Goal: Task Accomplishment & Management: Use online tool/utility

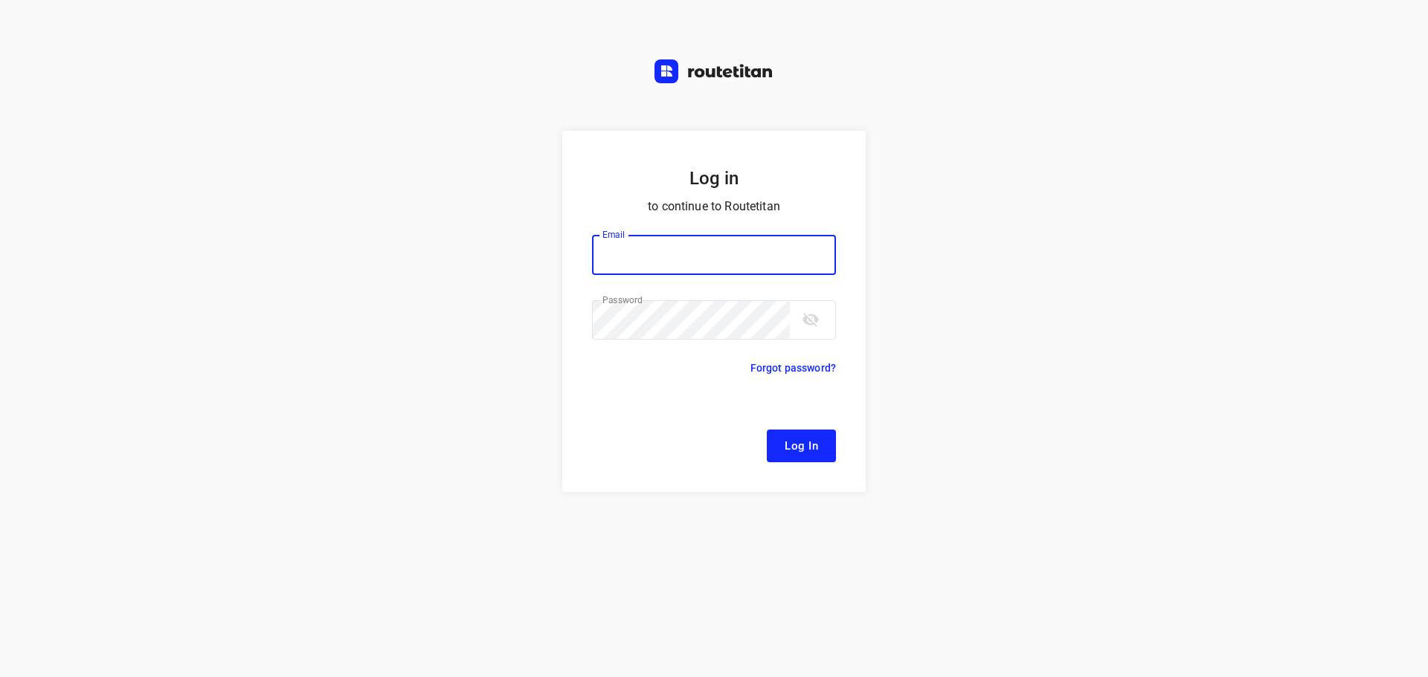
type input "[EMAIL_ADDRESS][DOMAIN_NAME]"
click at [787, 436] on span "Log In" at bounding box center [800, 445] width 33 height 19
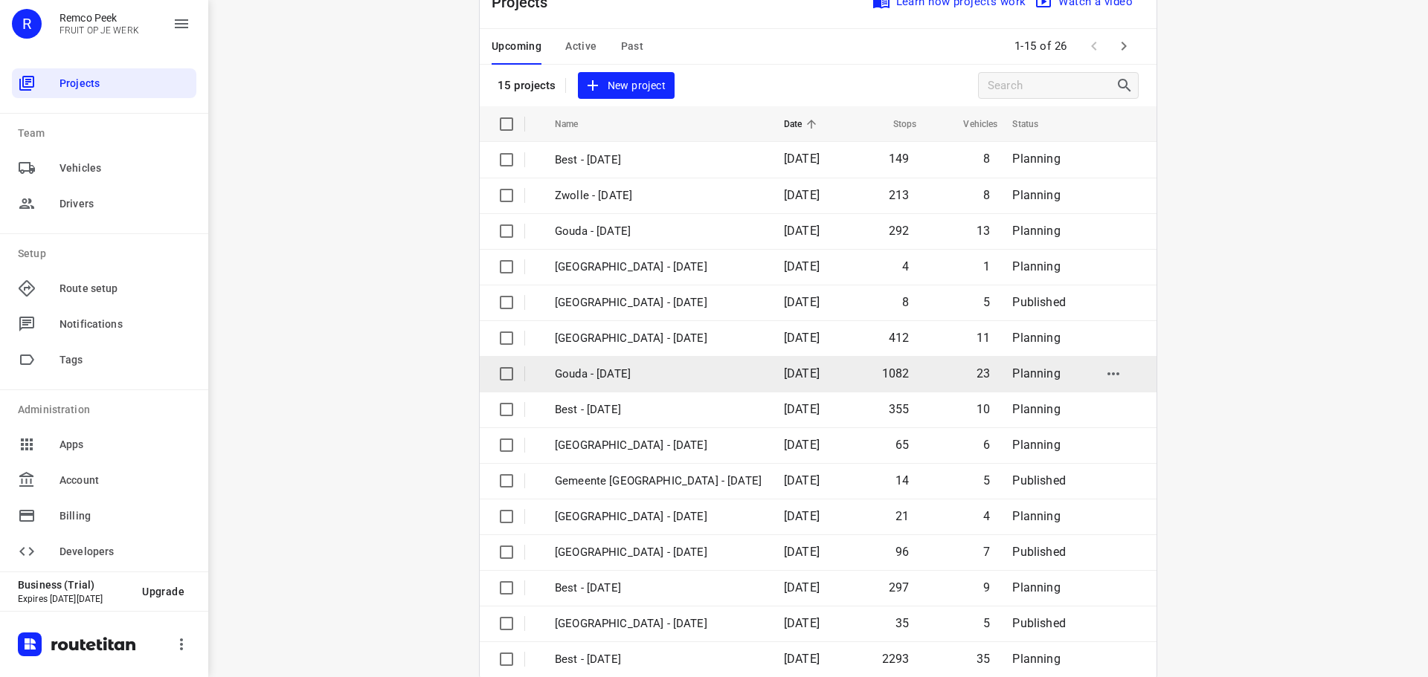
scroll to position [74, 0]
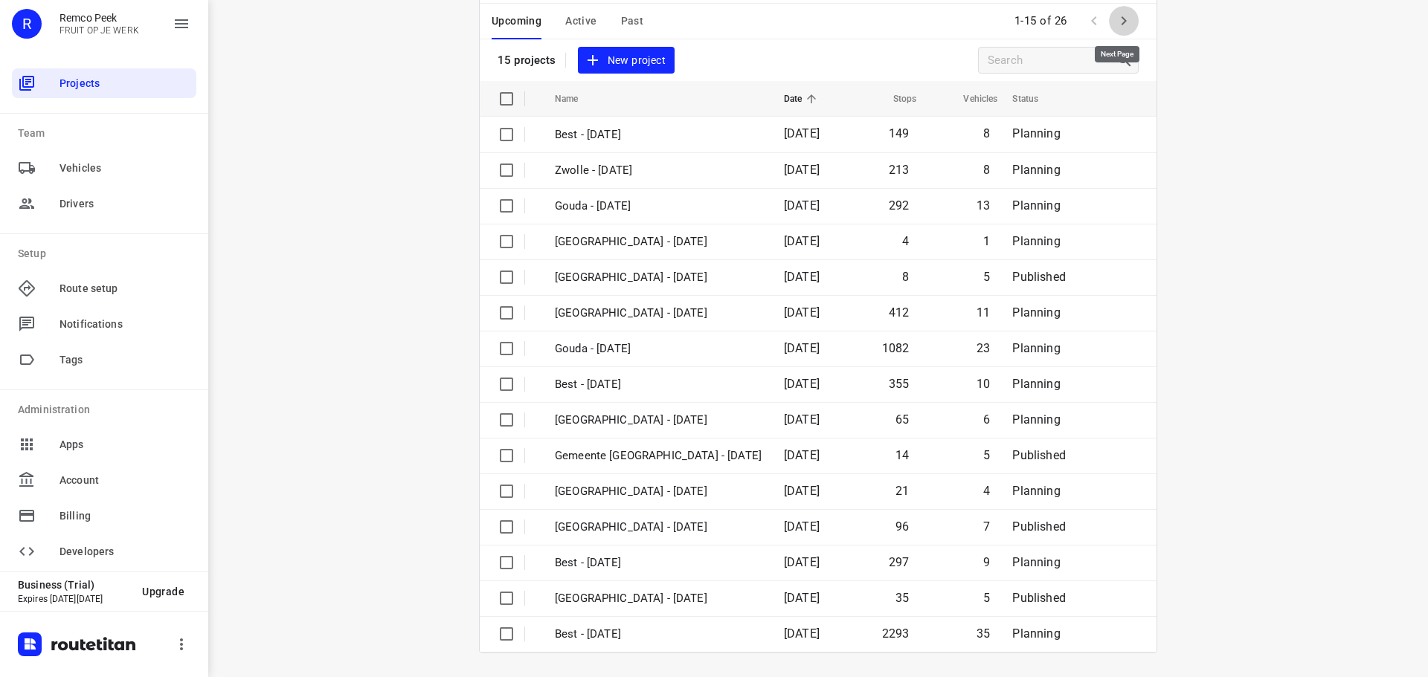
click at [1121, 19] on icon "button" at bounding box center [1124, 21] width 18 height 18
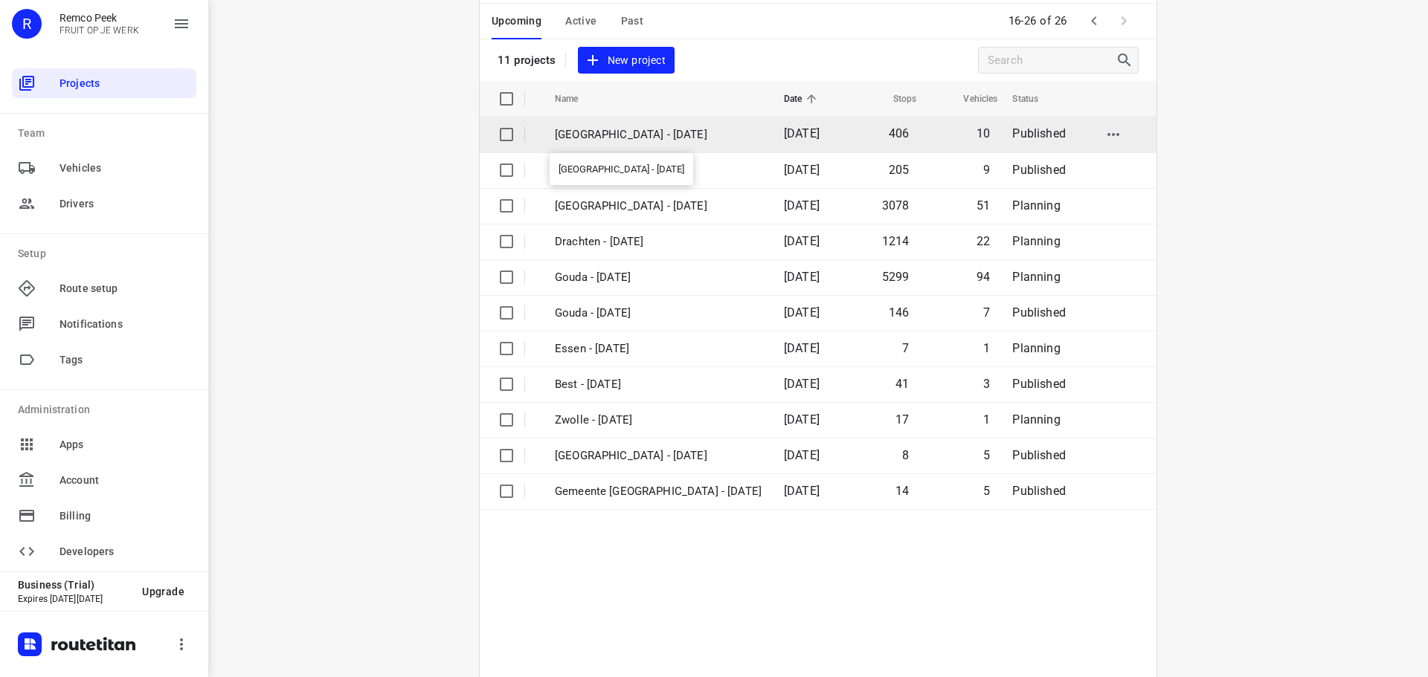
click at [590, 136] on p "[GEOGRAPHIC_DATA] - [DATE]" at bounding box center [658, 134] width 207 height 17
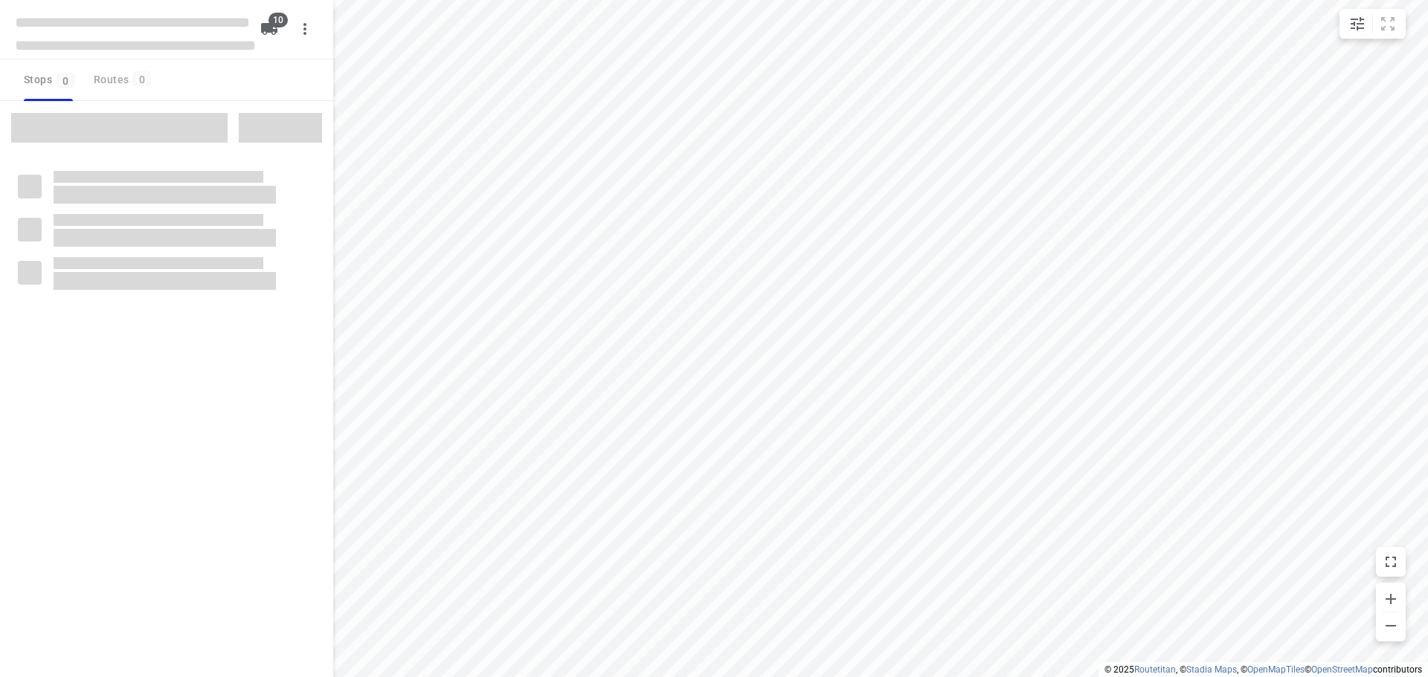
checkbox input "true"
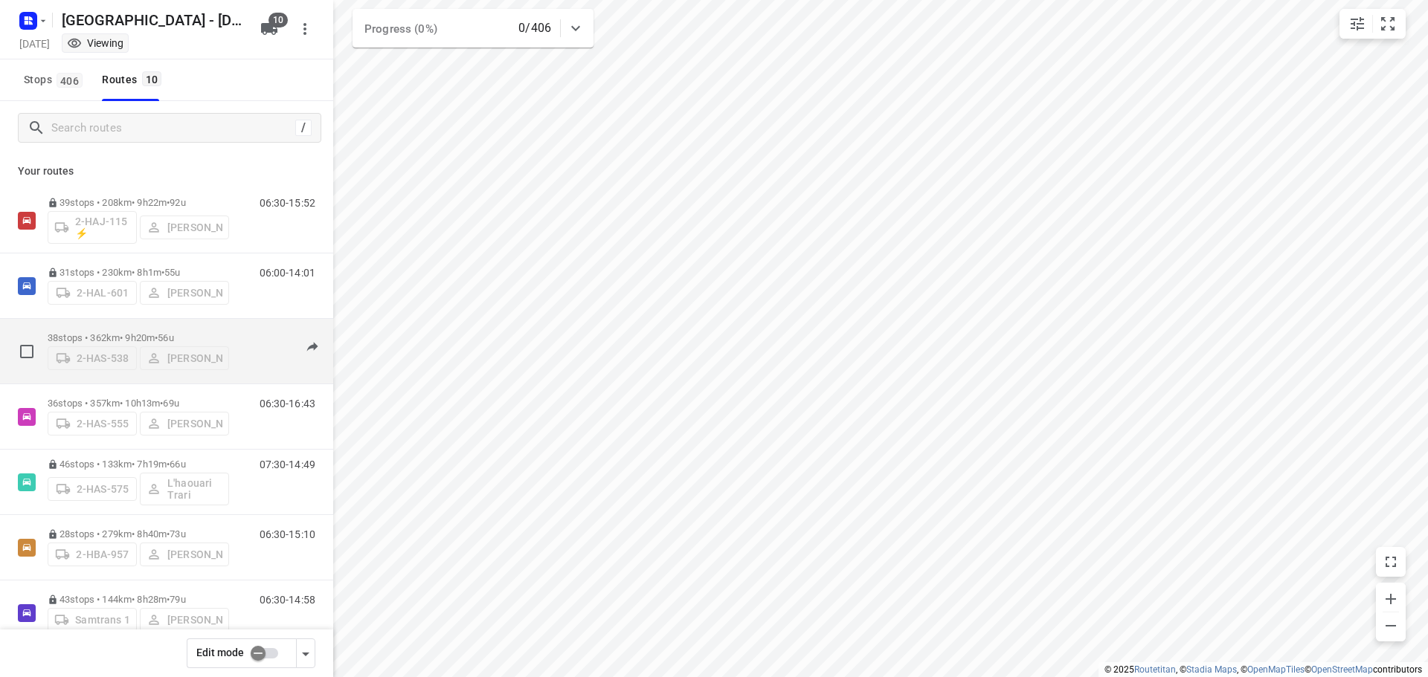
click at [119, 332] on p "38 stops • 362km • 9h20m • 56u" at bounding box center [138, 337] width 181 height 11
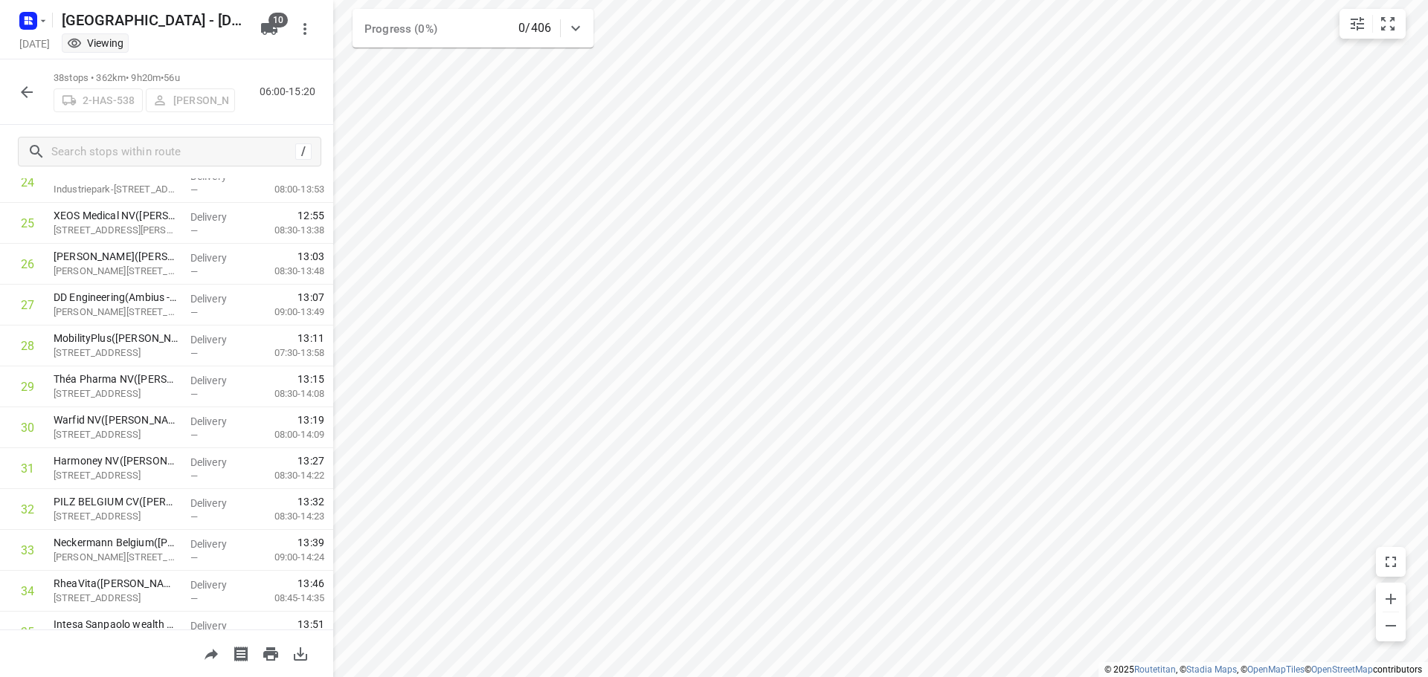
scroll to position [1218, 0]
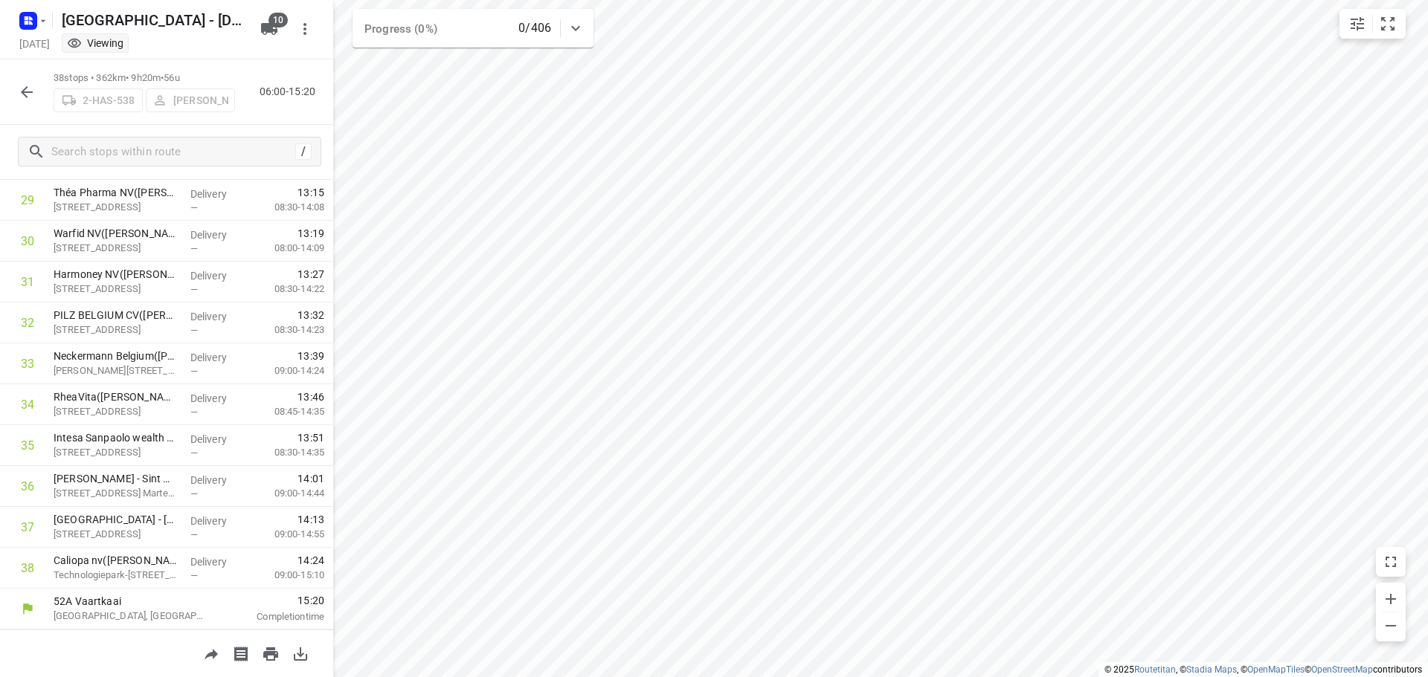
click at [981, 677] on html "i © 2025 Routetitan , © Stadia Maps , © OpenMapTiles © OpenStreetMap contributo…" at bounding box center [714, 338] width 1428 height 677
click at [19, 89] on icon "button" at bounding box center [27, 92] width 18 height 18
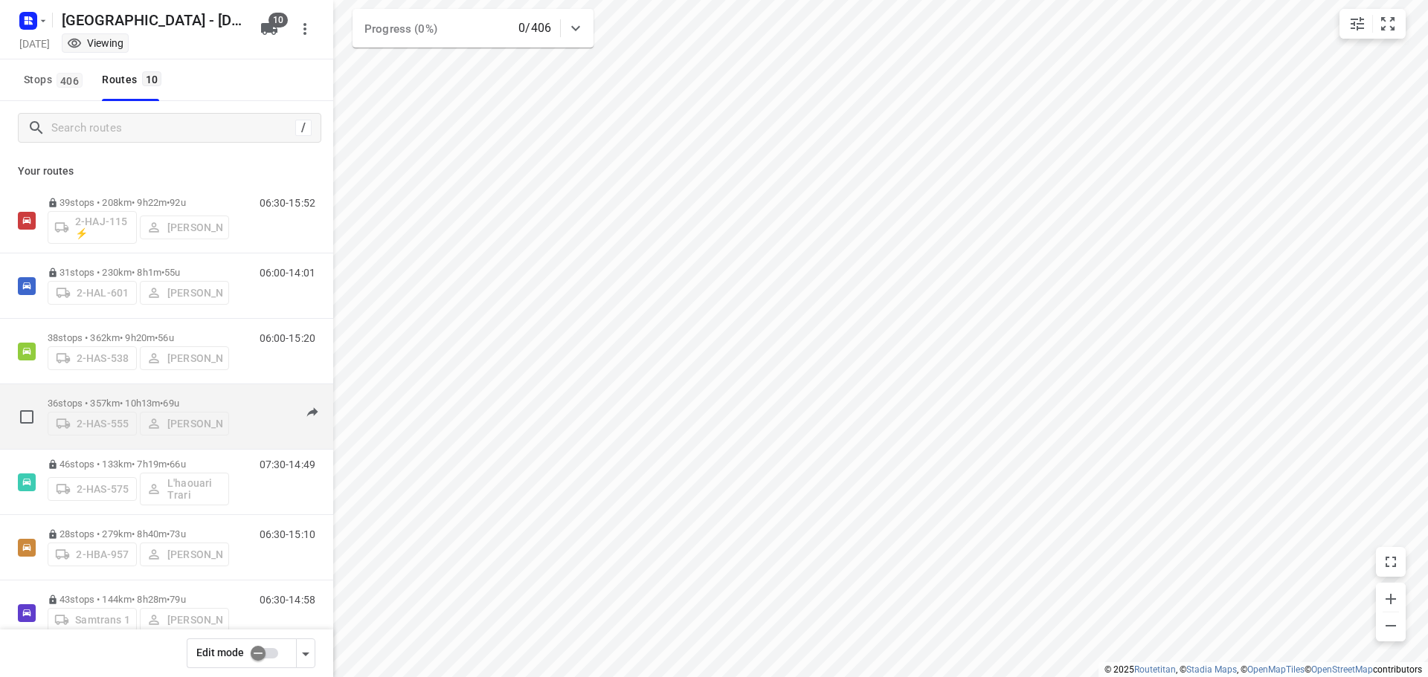
scroll to position [149, 0]
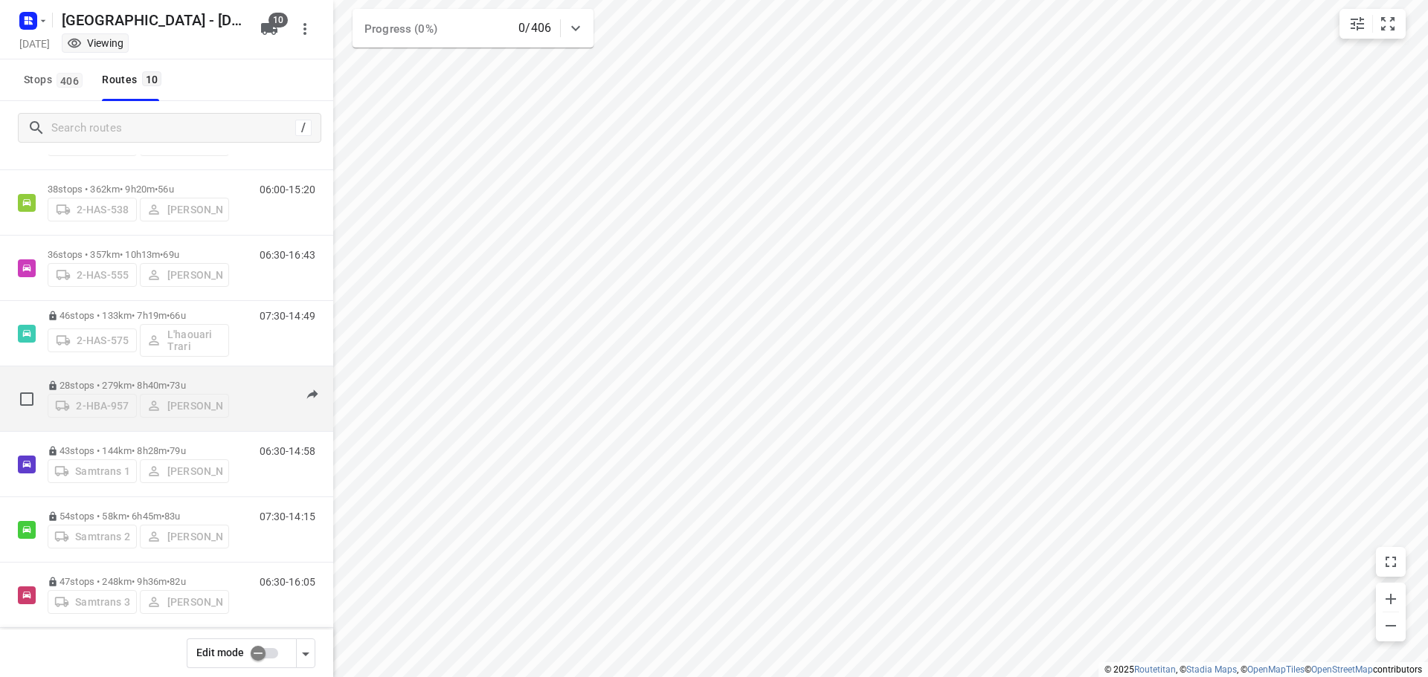
click at [101, 380] on p "28 stops • 279km • 8h40m • 73u" at bounding box center [138, 385] width 181 height 11
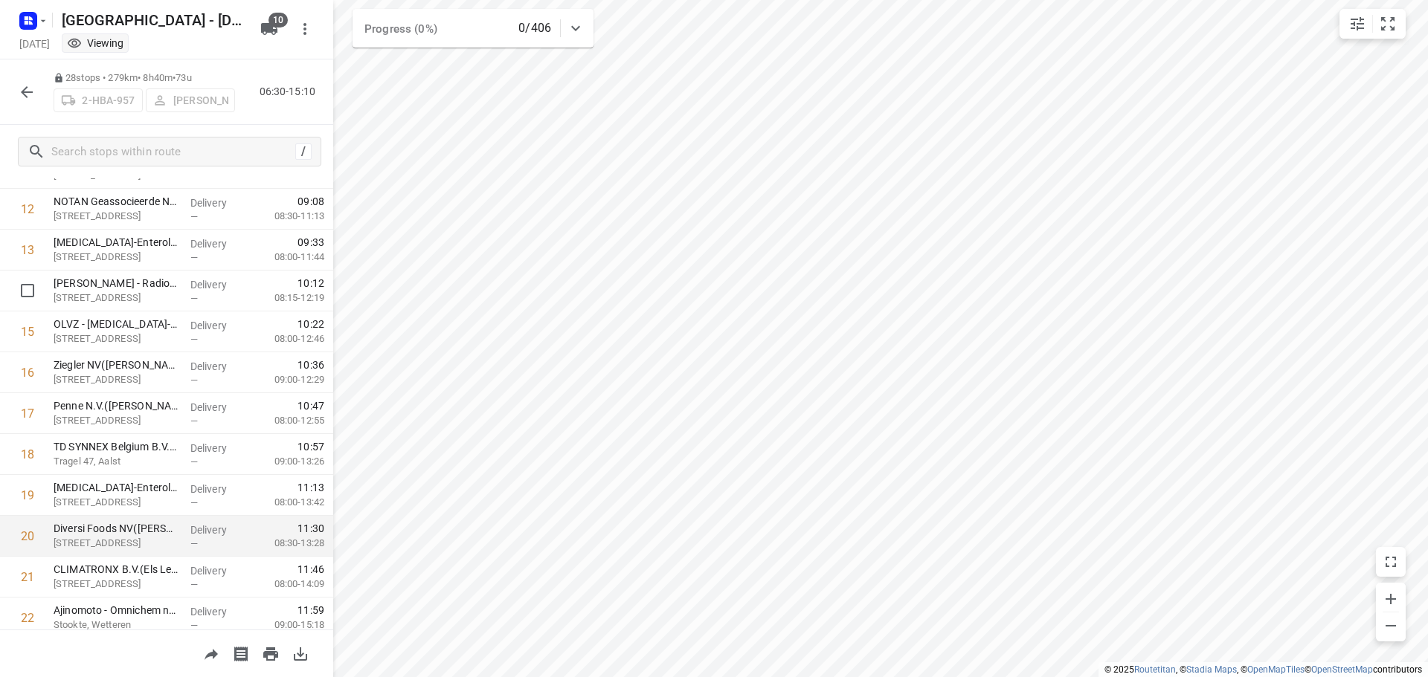
scroll to position [437, 0]
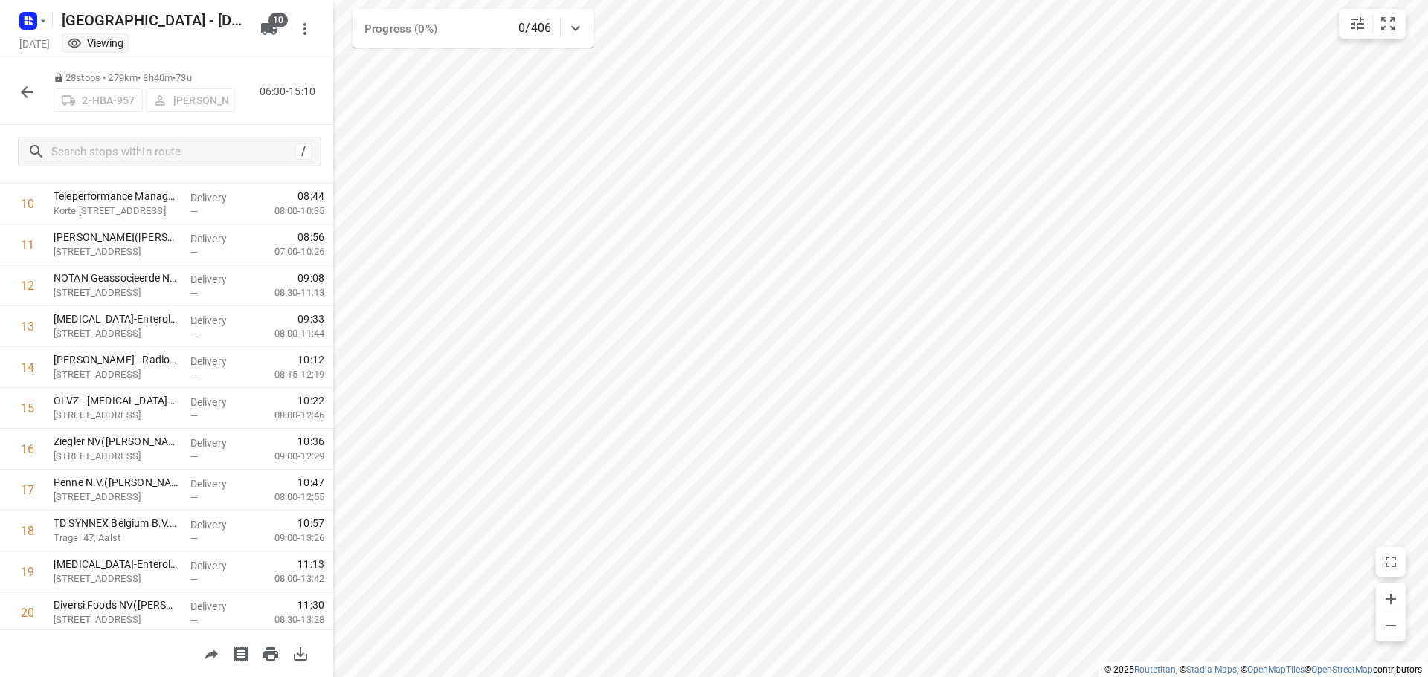
click at [30, 92] on icon "button" at bounding box center [27, 92] width 12 height 12
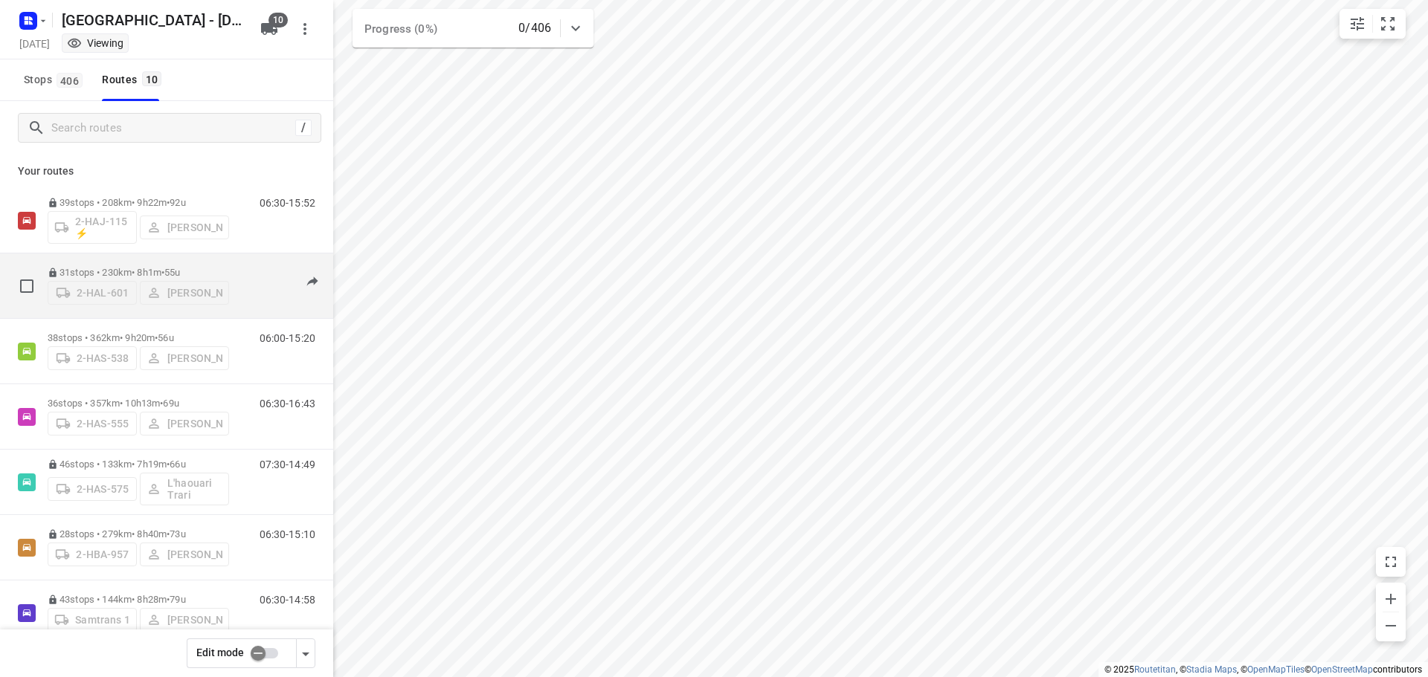
click at [145, 268] on p "31 stops • 230km • 8h1m • 55u" at bounding box center [138, 272] width 181 height 11
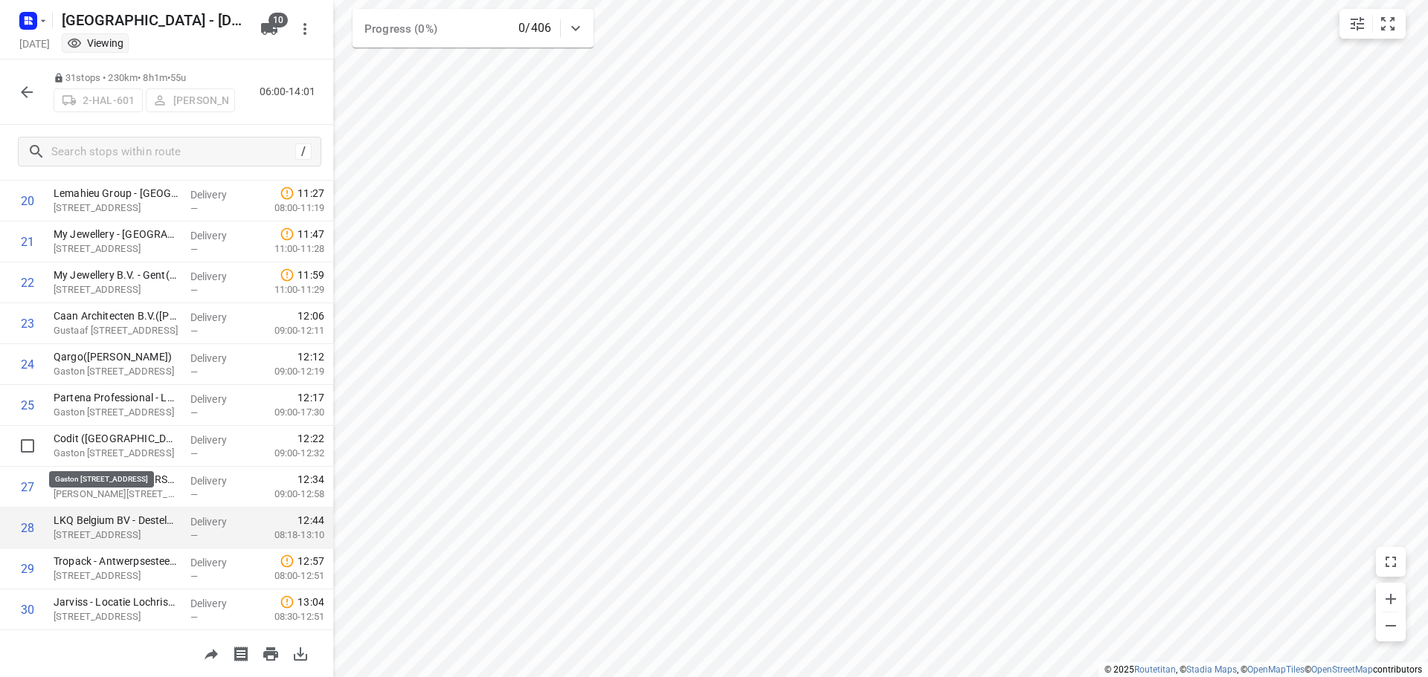
scroll to position [932, 0]
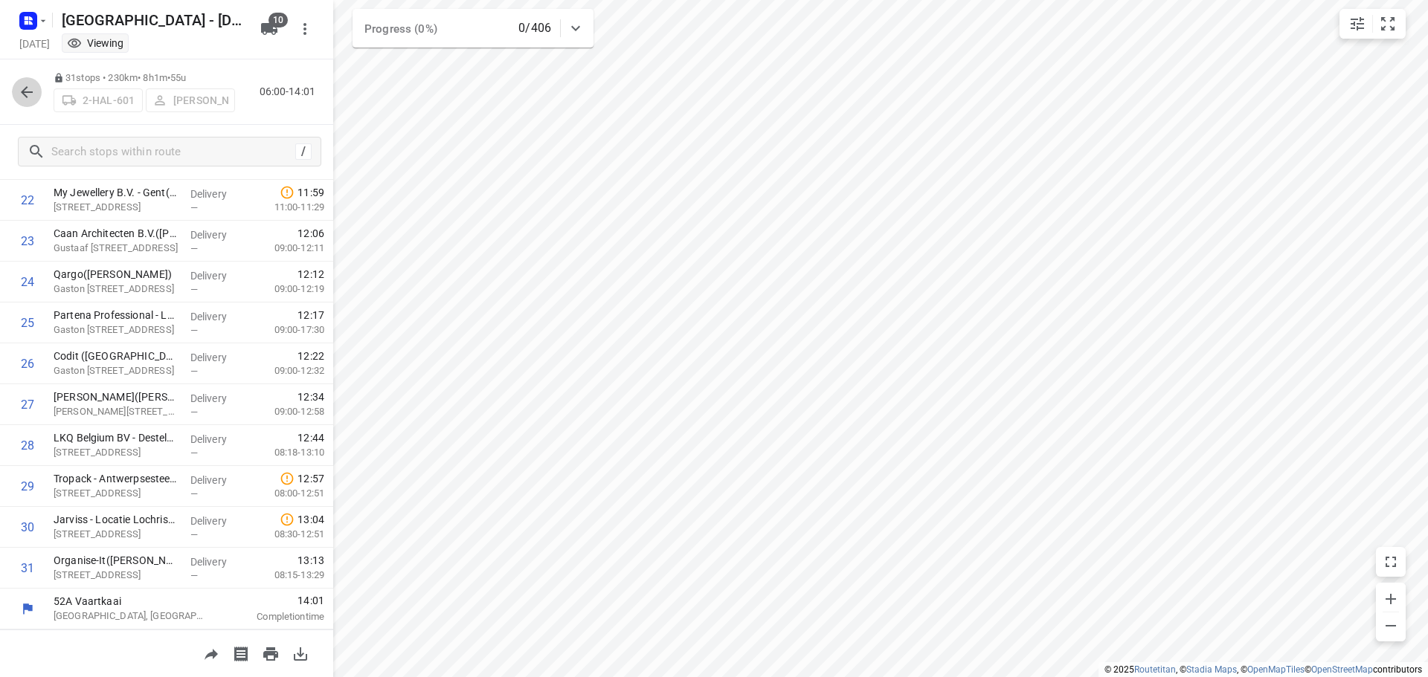
click at [22, 93] on icon "button" at bounding box center [27, 92] width 12 height 12
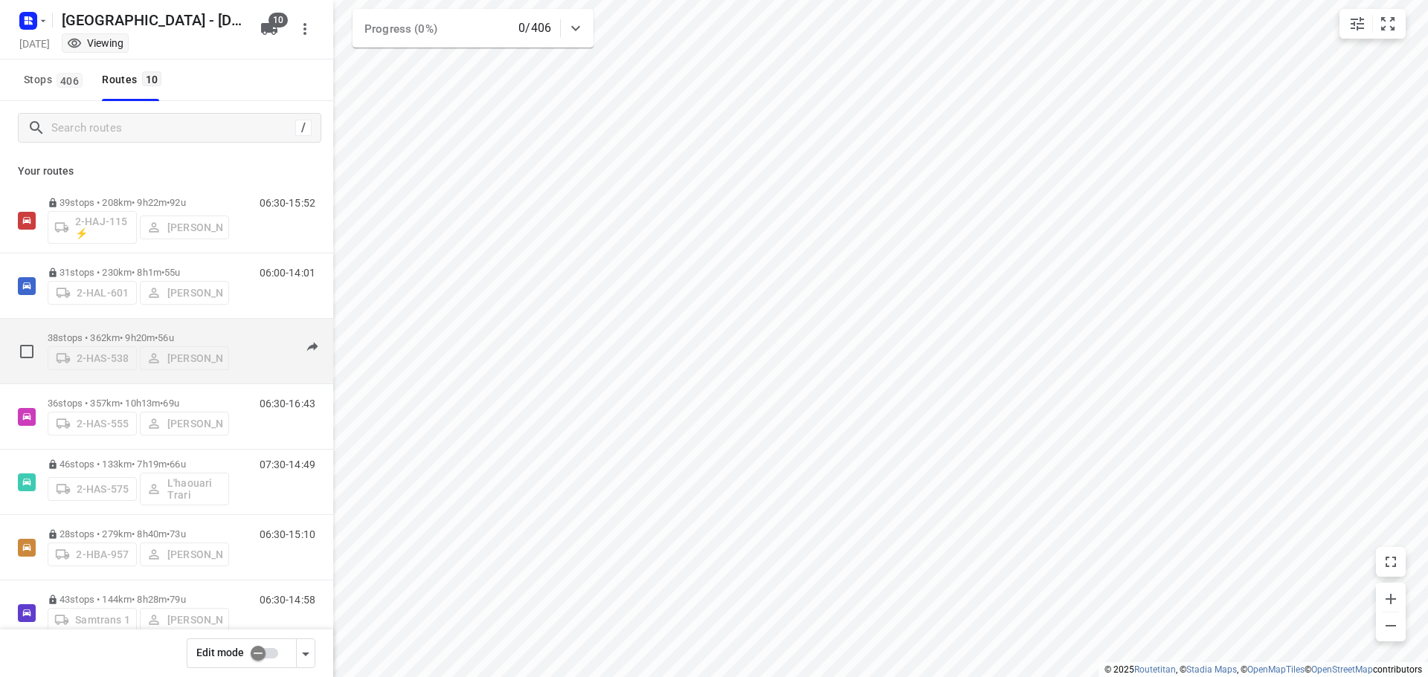
click at [102, 332] on p "38 stops • 362km • 9h20m • 56u" at bounding box center [138, 337] width 181 height 11
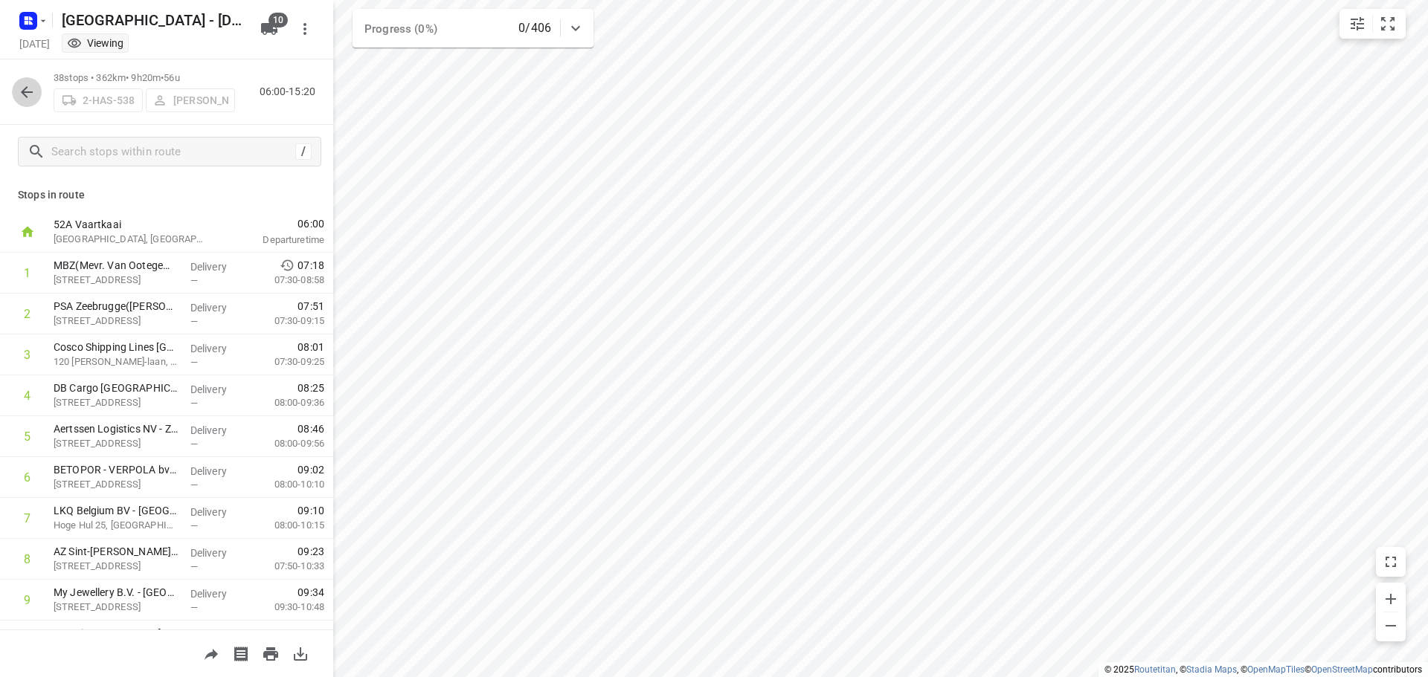
click at [27, 95] on icon "button" at bounding box center [27, 92] width 18 height 18
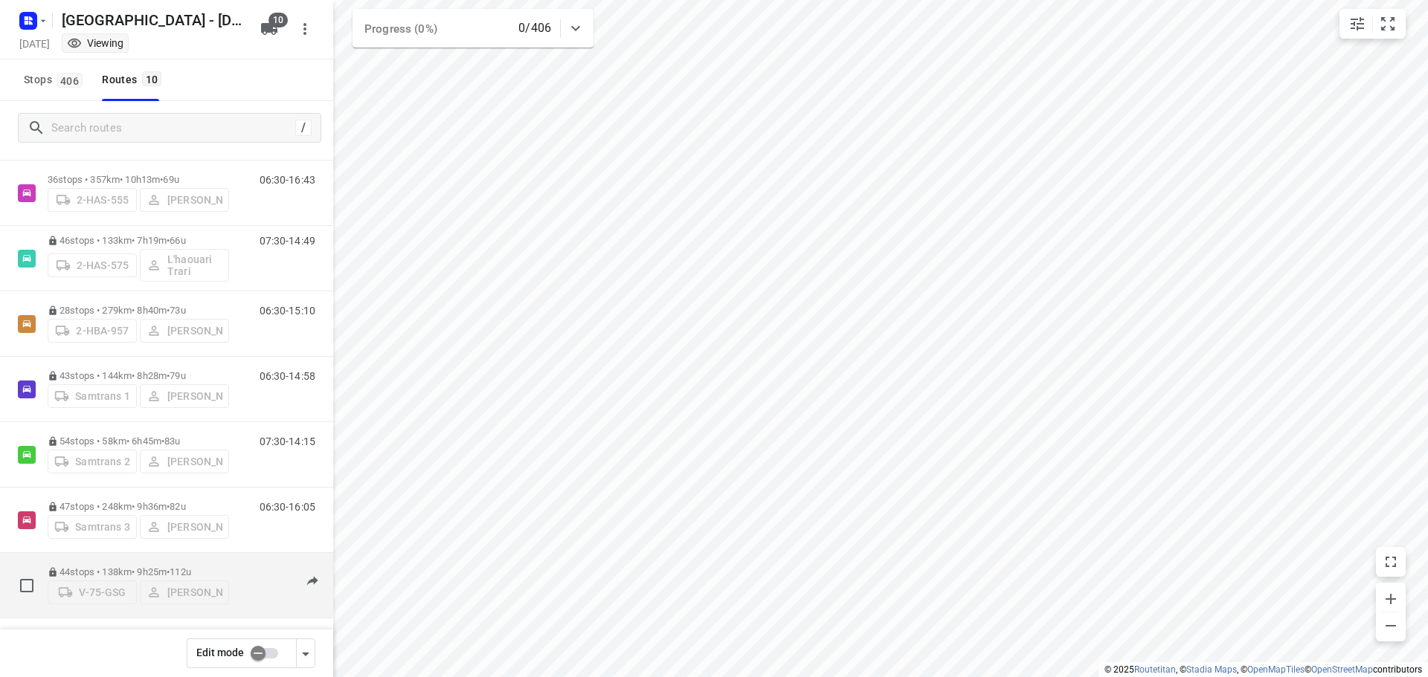
scroll to position [228, 0]
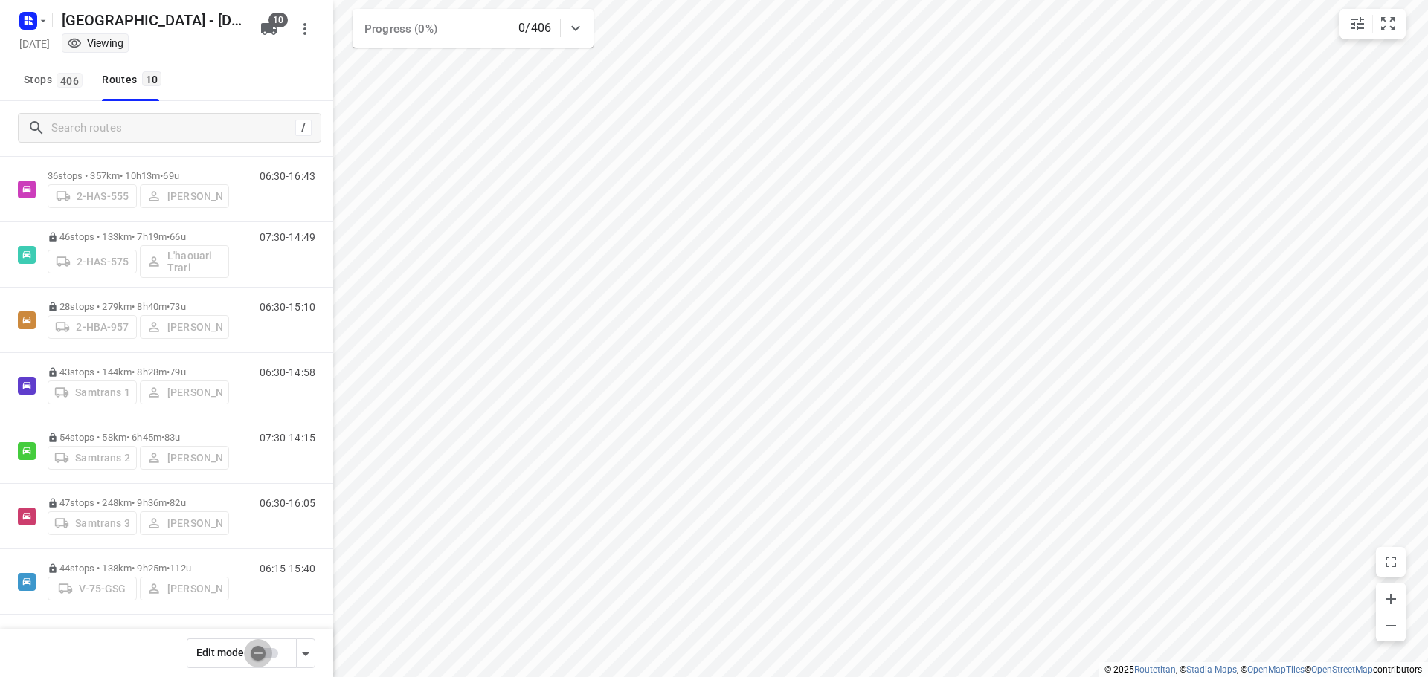
click at [254, 657] on input "checkbox" at bounding box center [258, 653] width 85 height 28
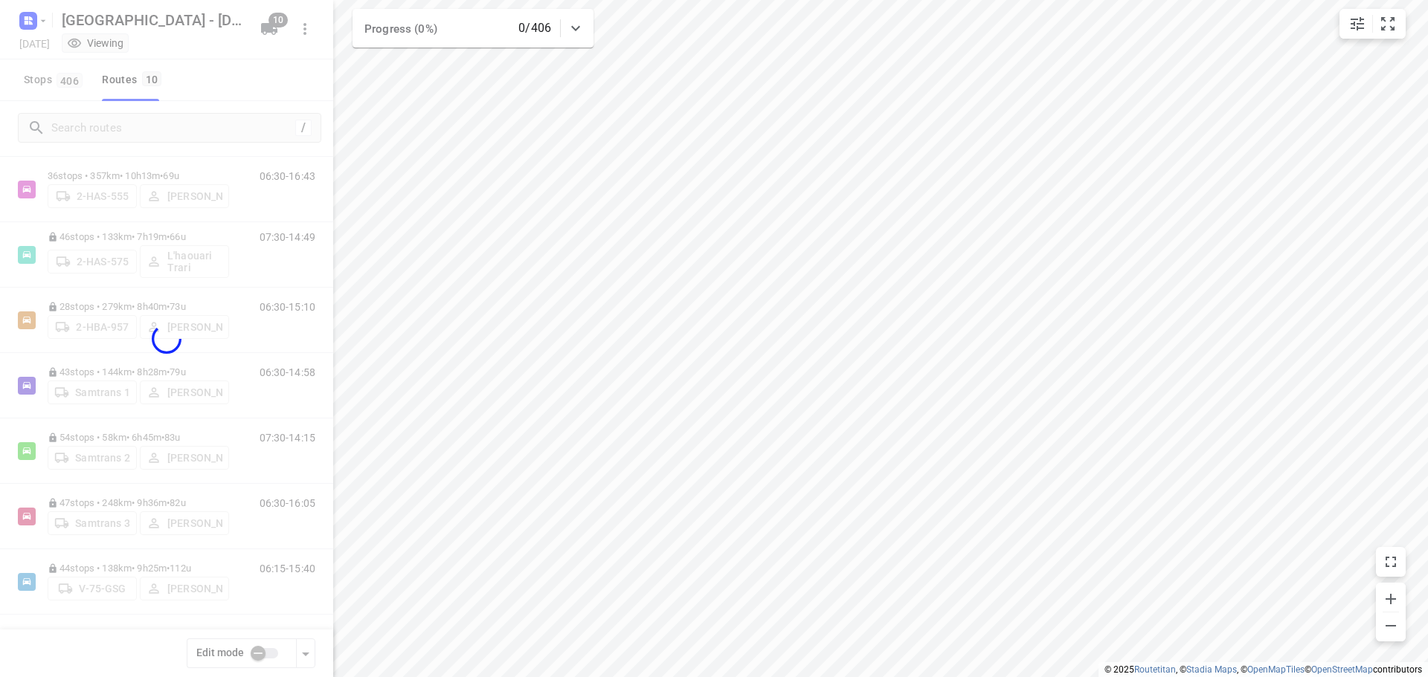
checkbox input "true"
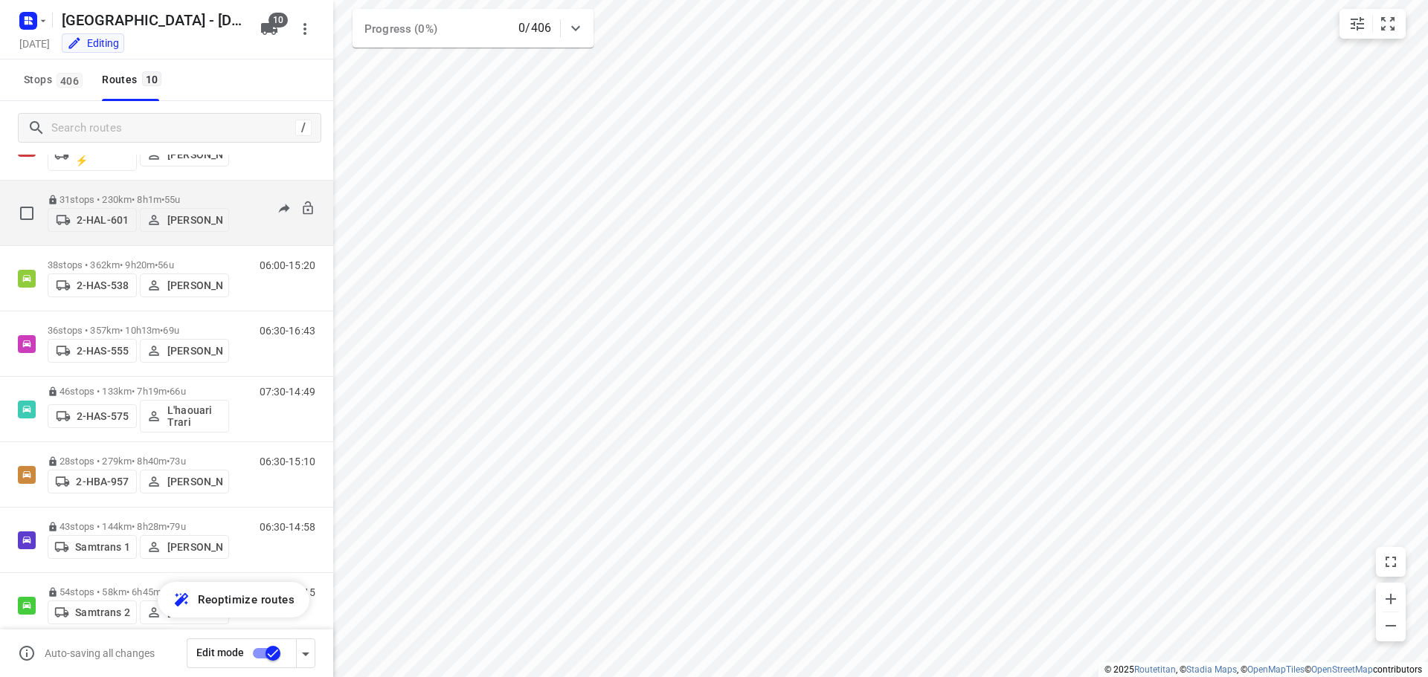
scroll to position [0, 0]
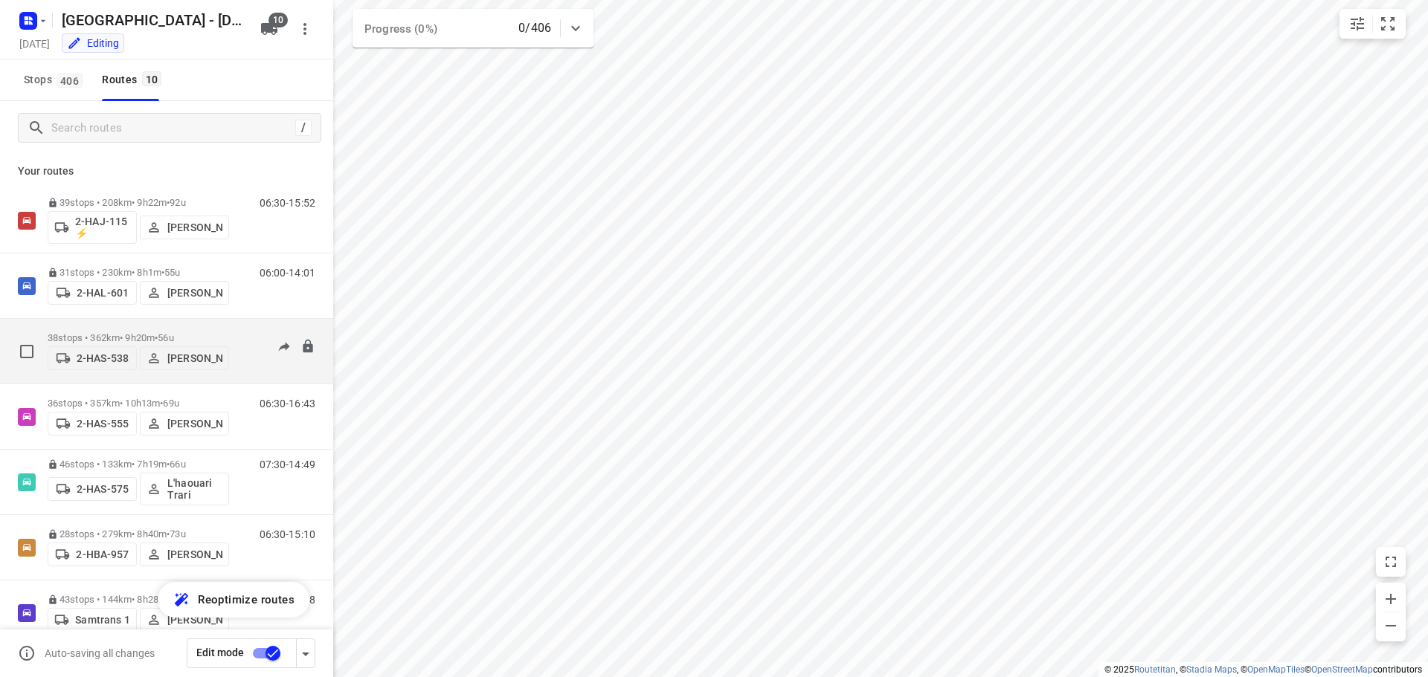
click at [109, 332] on p "38 stops • 362km • 9h20m • 56u" at bounding box center [138, 337] width 181 height 11
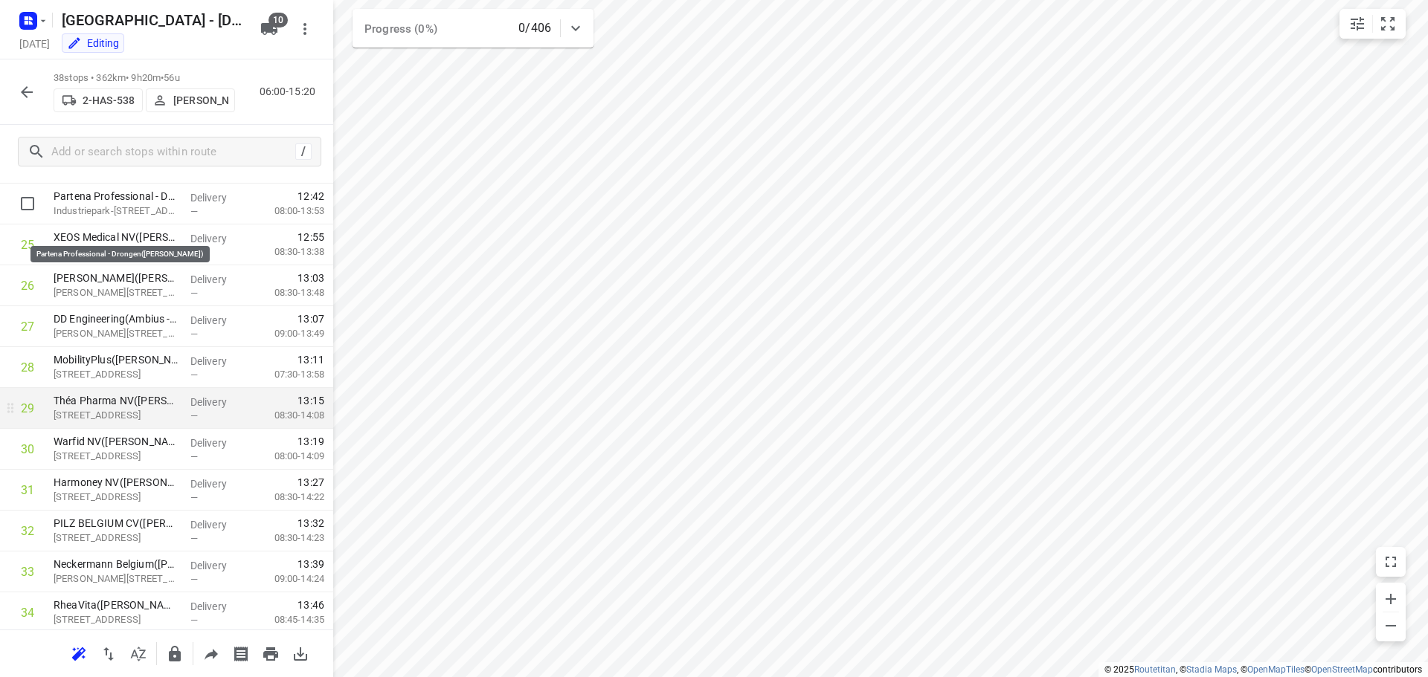
scroll to position [967, 0]
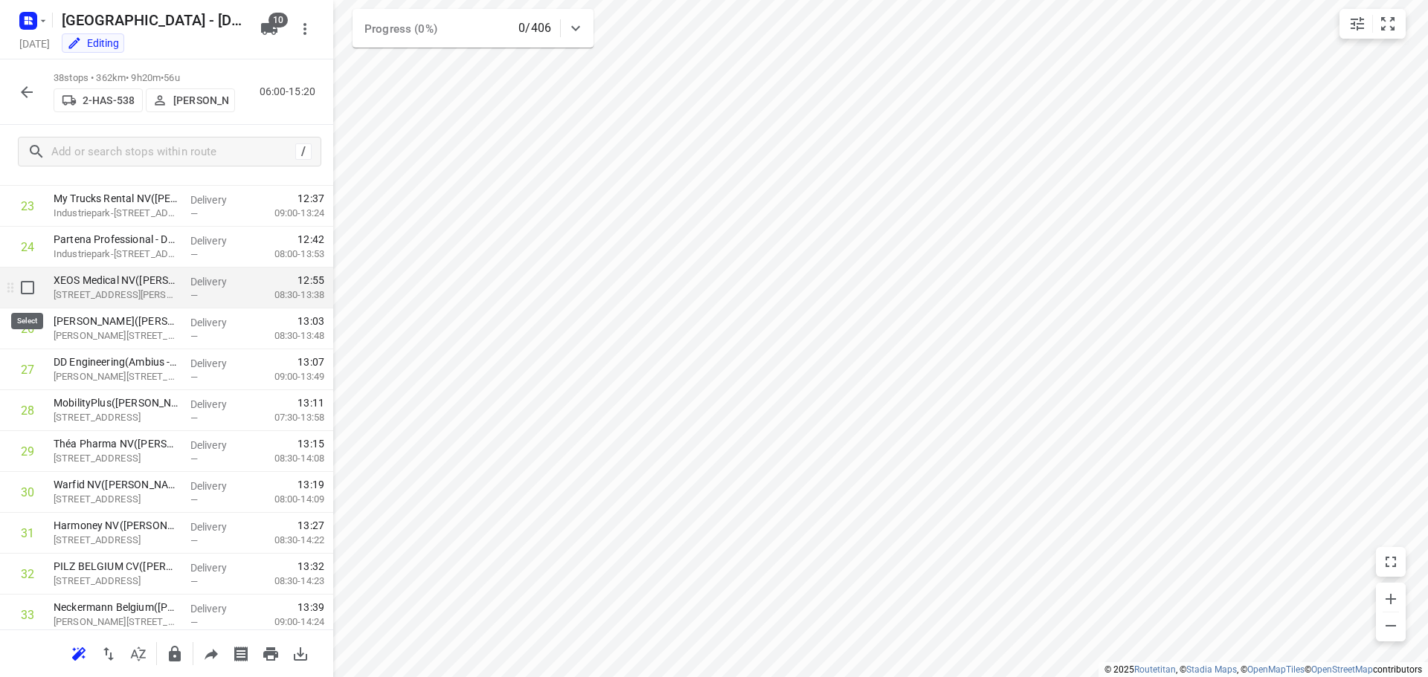
click at [29, 283] on input "checkbox" at bounding box center [28, 288] width 30 height 30
checkbox input "true"
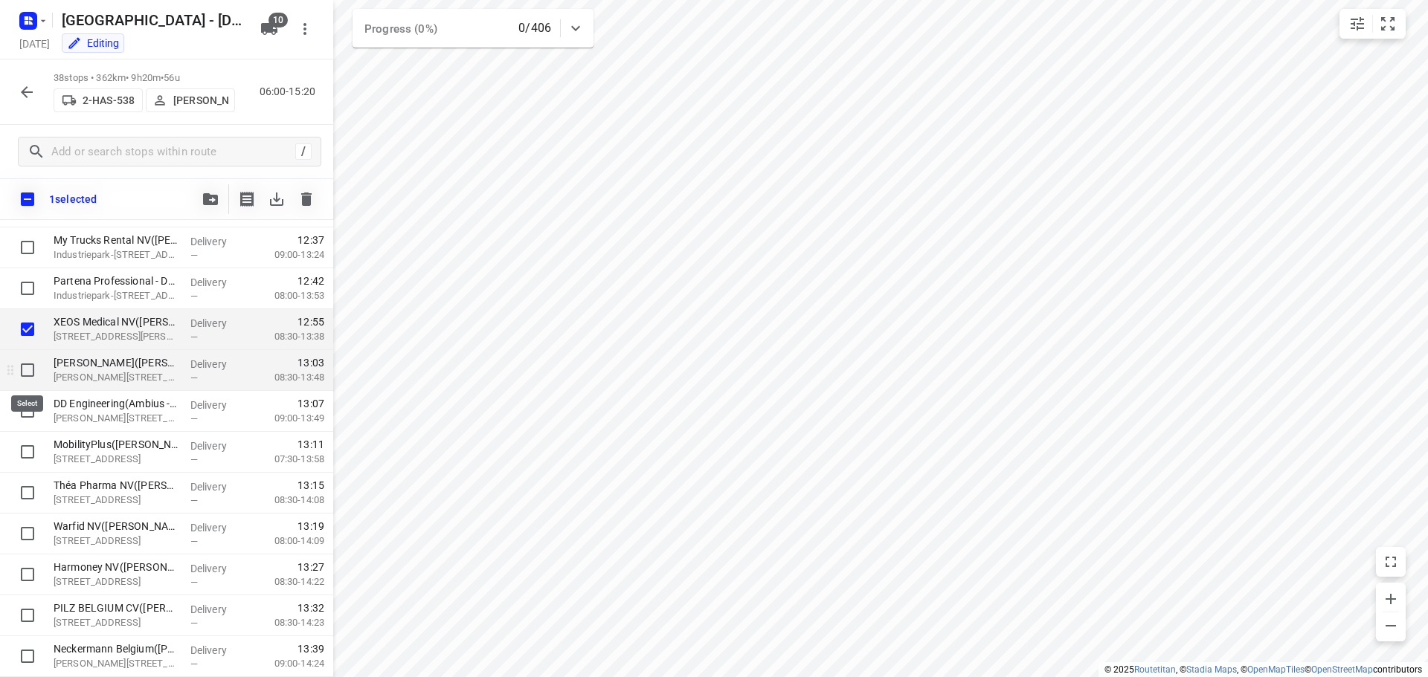
click at [28, 367] on input "checkbox" at bounding box center [28, 370] width 30 height 30
checkbox input "true"
click at [25, 406] on input "checkbox" at bounding box center [28, 411] width 30 height 30
checkbox input "true"
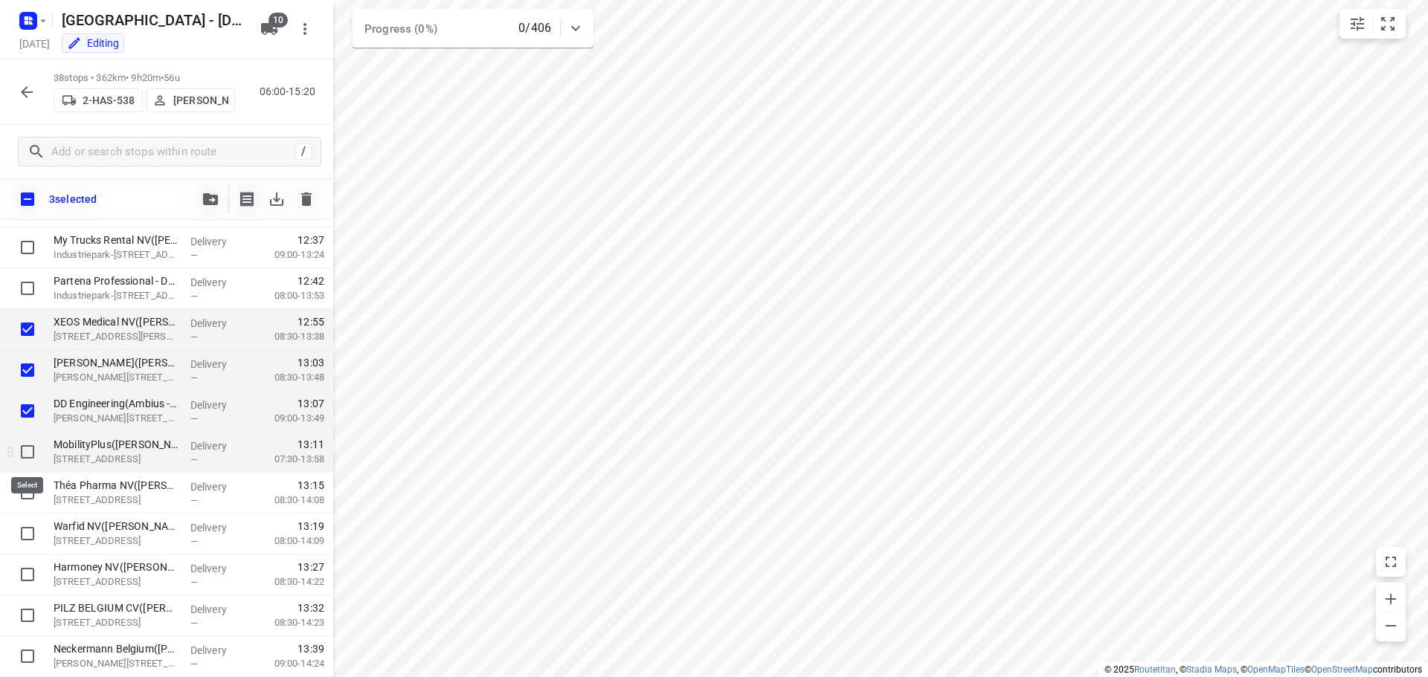
click at [22, 452] on input "checkbox" at bounding box center [28, 452] width 30 height 30
checkbox input "true"
click at [22, 498] on input "checkbox" at bounding box center [28, 493] width 30 height 30
checkbox input "true"
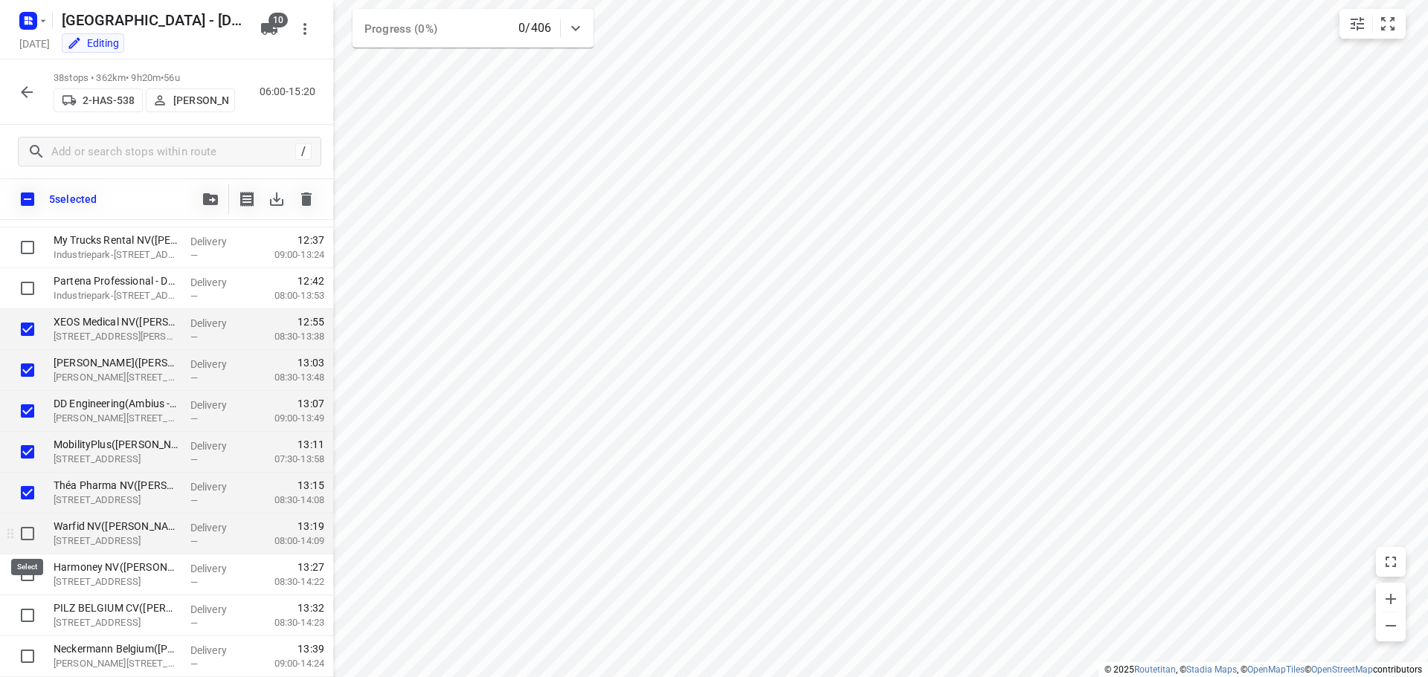
click at [23, 538] on input "checkbox" at bounding box center [28, 534] width 30 height 30
checkbox input "true"
click at [22, 573] on input "checkbox" at bounding box center [28, 575] width 30 height 30
checkbox input "true"
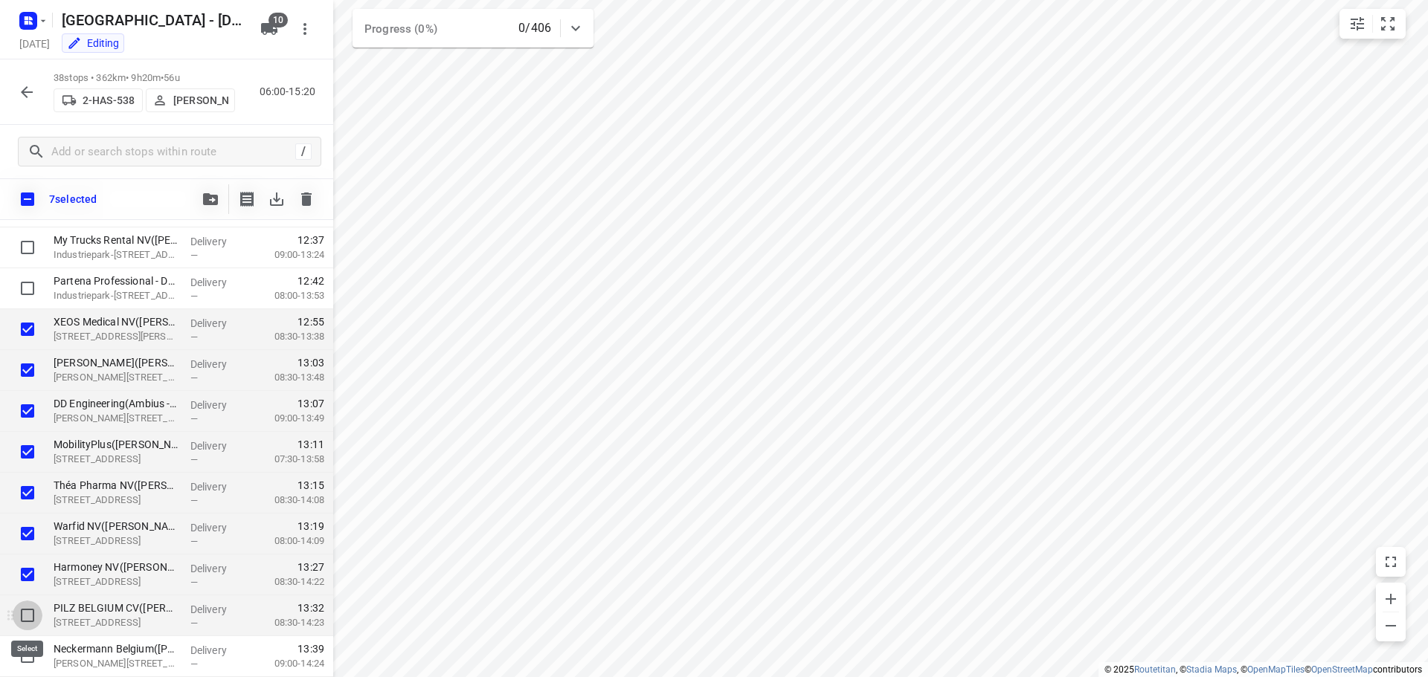
click at [26, 614] on input "checkbox" at bounding box center [28, 616] width 30 height 30
checkbox input "true"
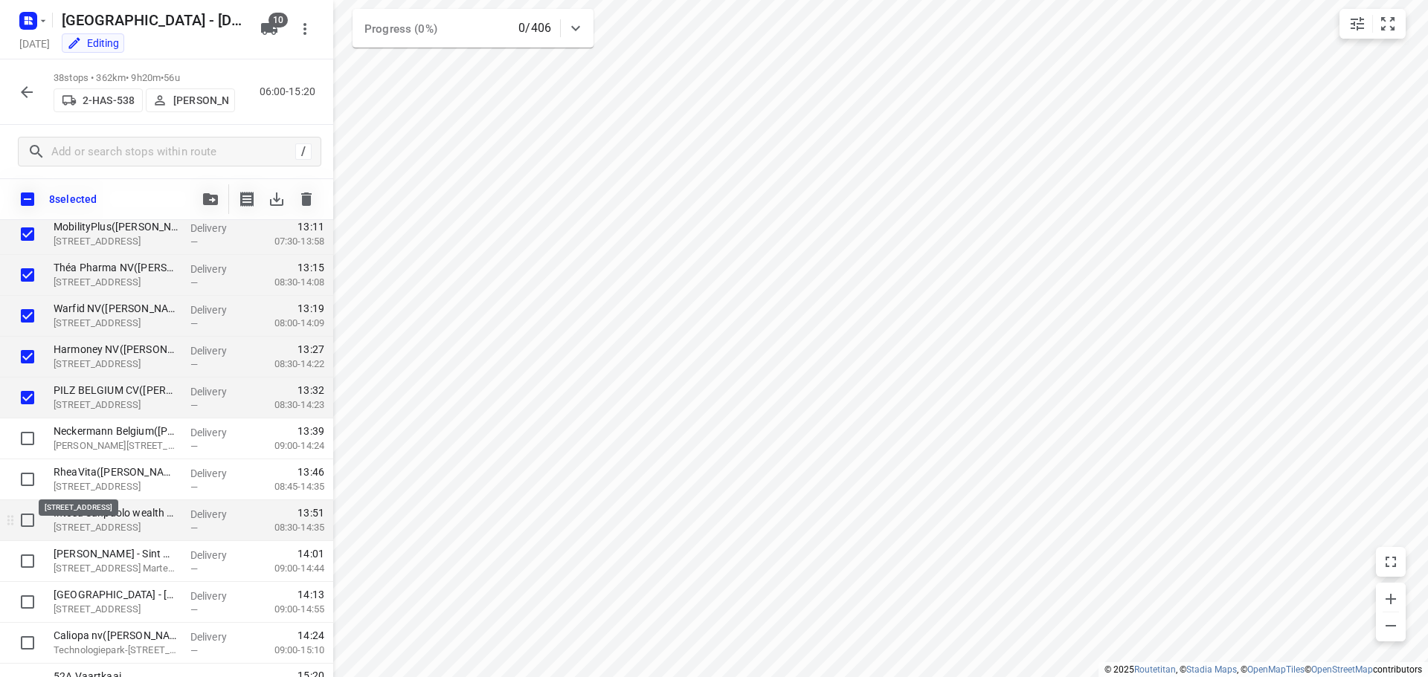
scroll to position [1190, 0]
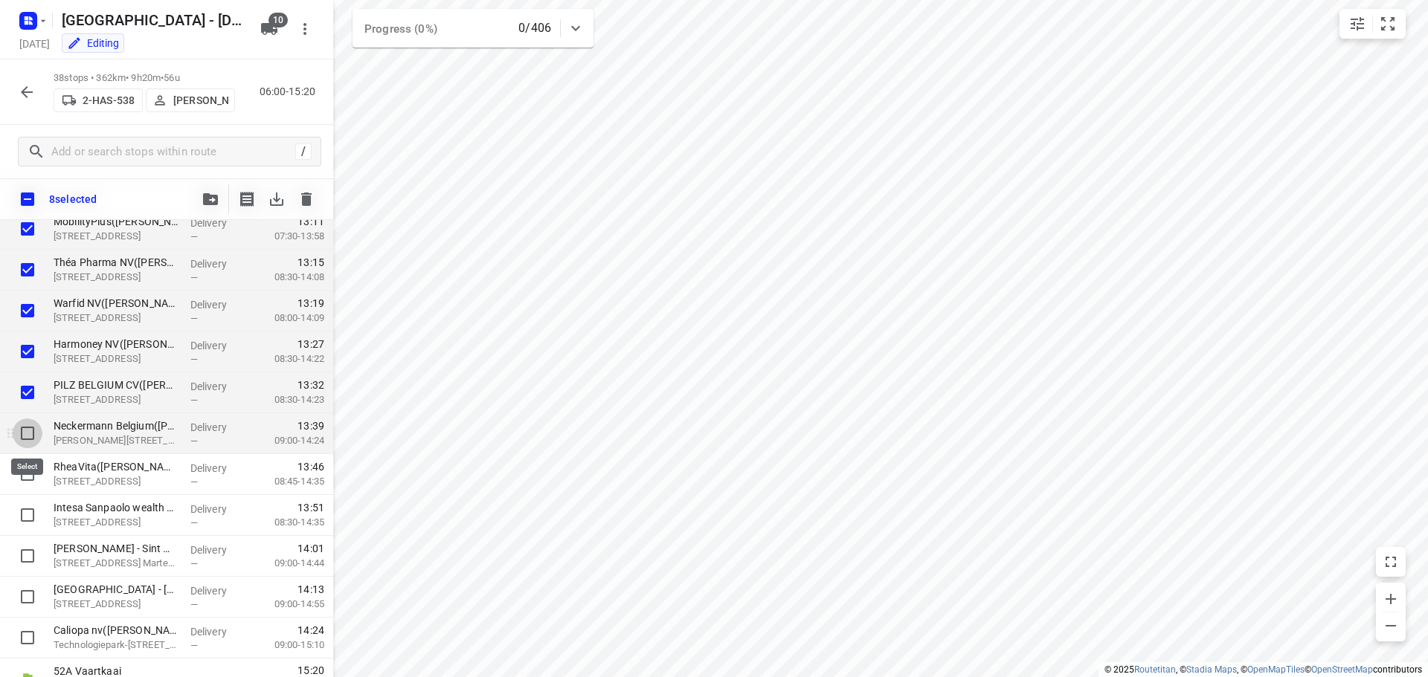
click at [28, 435] on input "checkbox" at bounding box center [28, 434] width 30 height 30
checkbox input "true"
click at [25, 472] on input "checkbox" at bounding box center [28, 474] width 30 height 30
checkbox input "true"
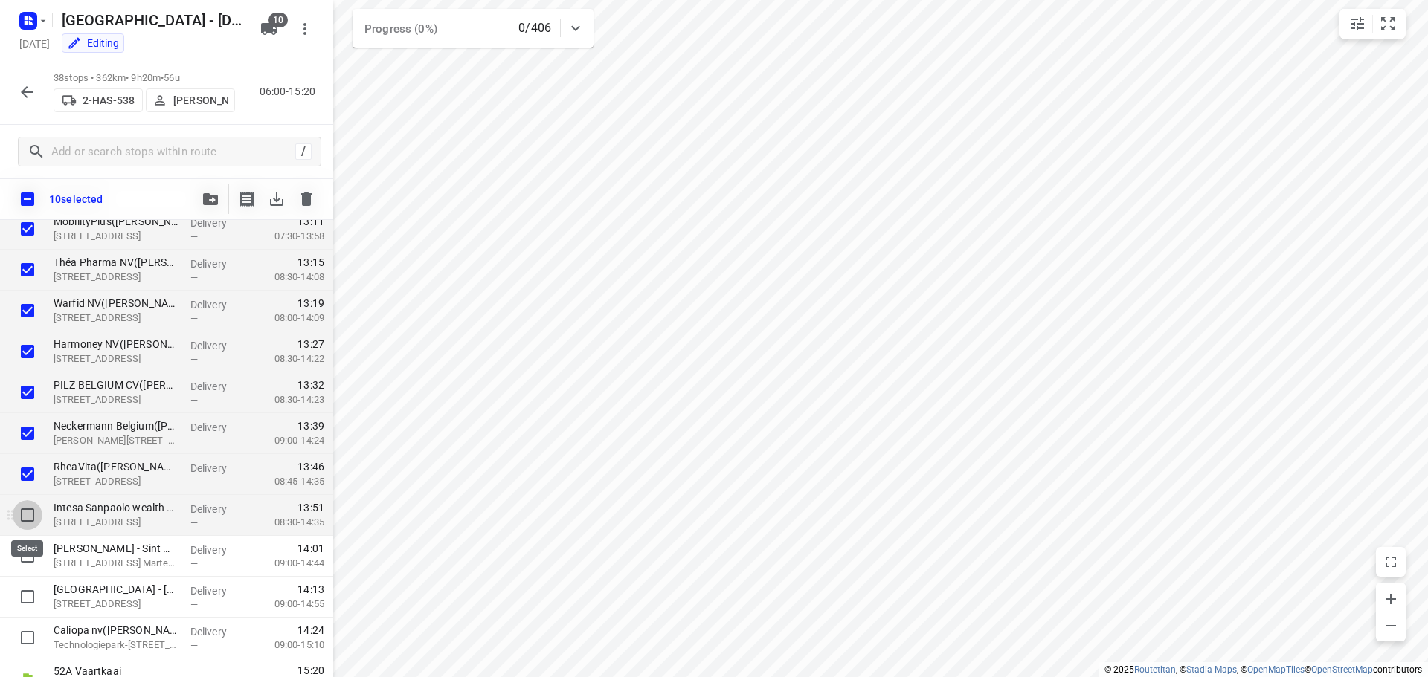
click at [25, 514] on input "checkbox" at bounding box center [28, 515] width 30 height 30
checkbox input "true"
click at [204, 201] on icon "button" at bounding box center [210, 199] width 15 height 12
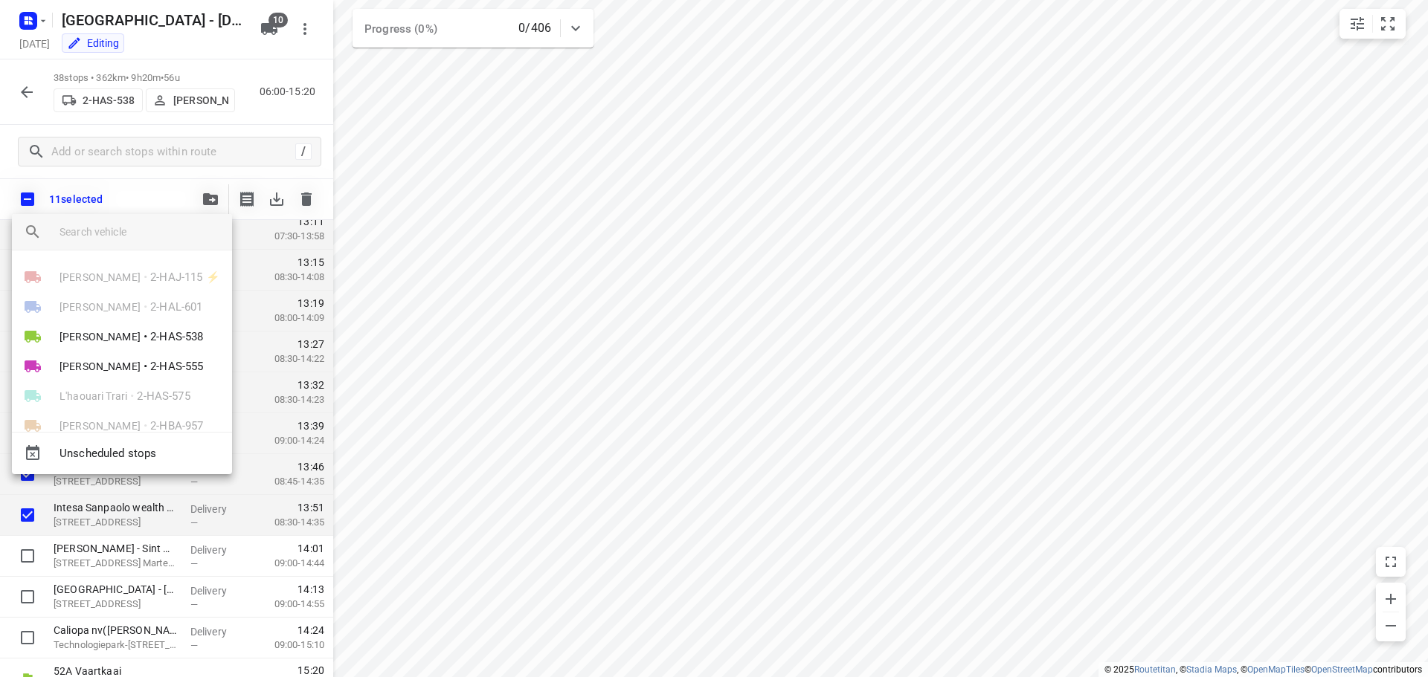
click at [25, 91] on div at bounding box center [714, 338] width 1428 height 677
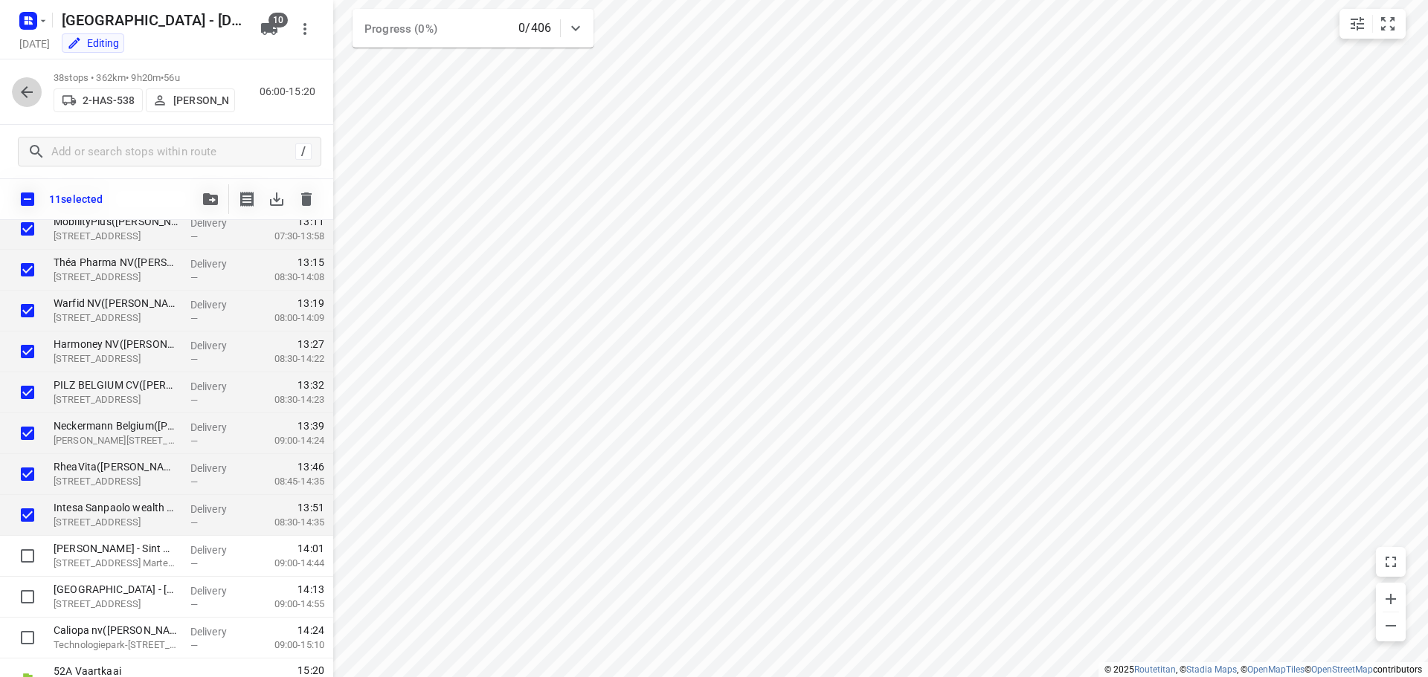
click at [25, 91] on icon "button" at bounding box center [27, 92] width 18 height 18
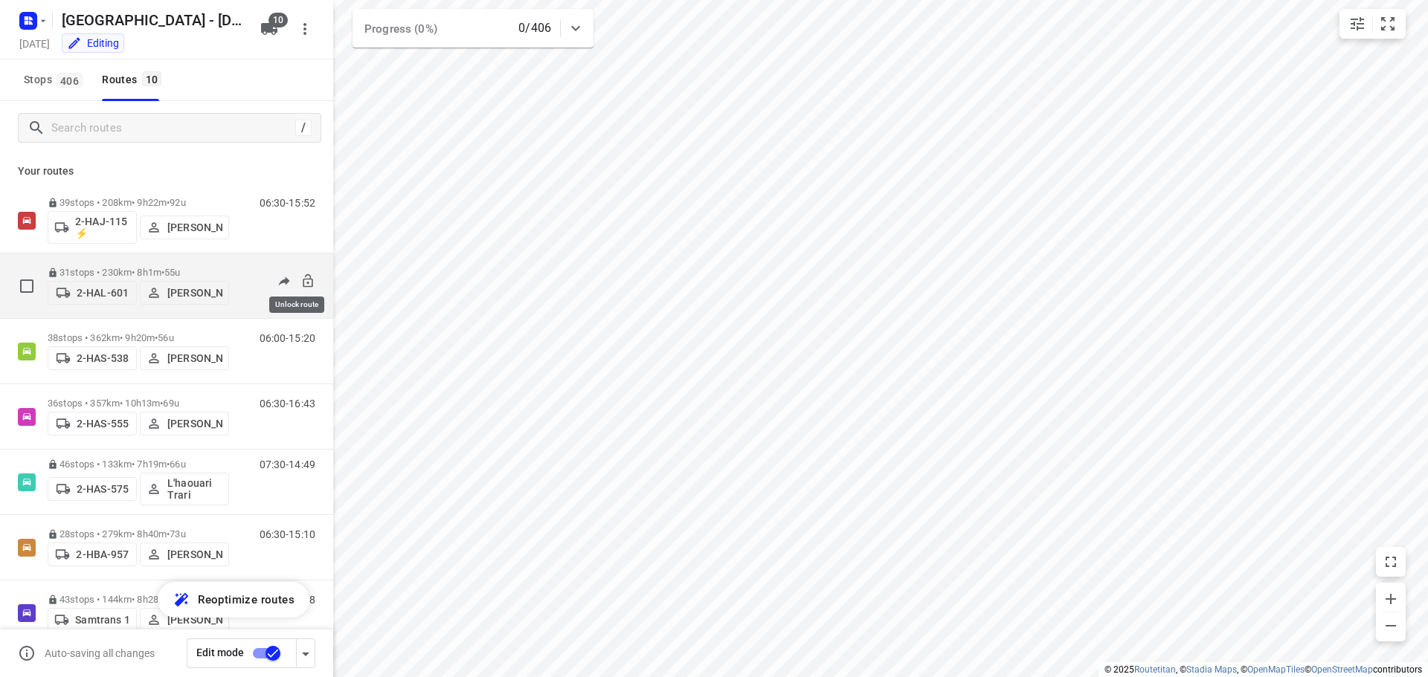
click at [303, 274] on icon at bounding box center [308, 280] width 10 height 13
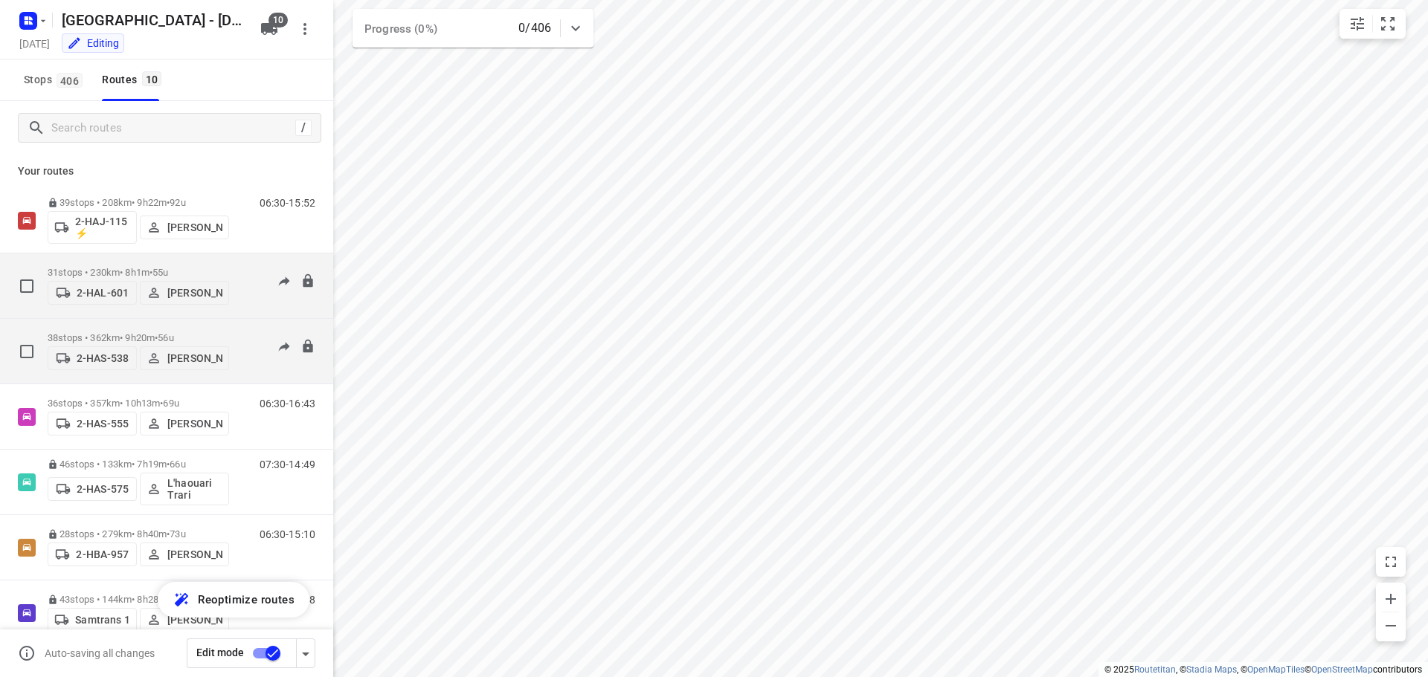
click at [101, 326] on div "38 stops • 362km • 9h20m • 56u 2-HAS-538 [PERSON_NAME]" at bounding box center [138, 351] width 181 height 53
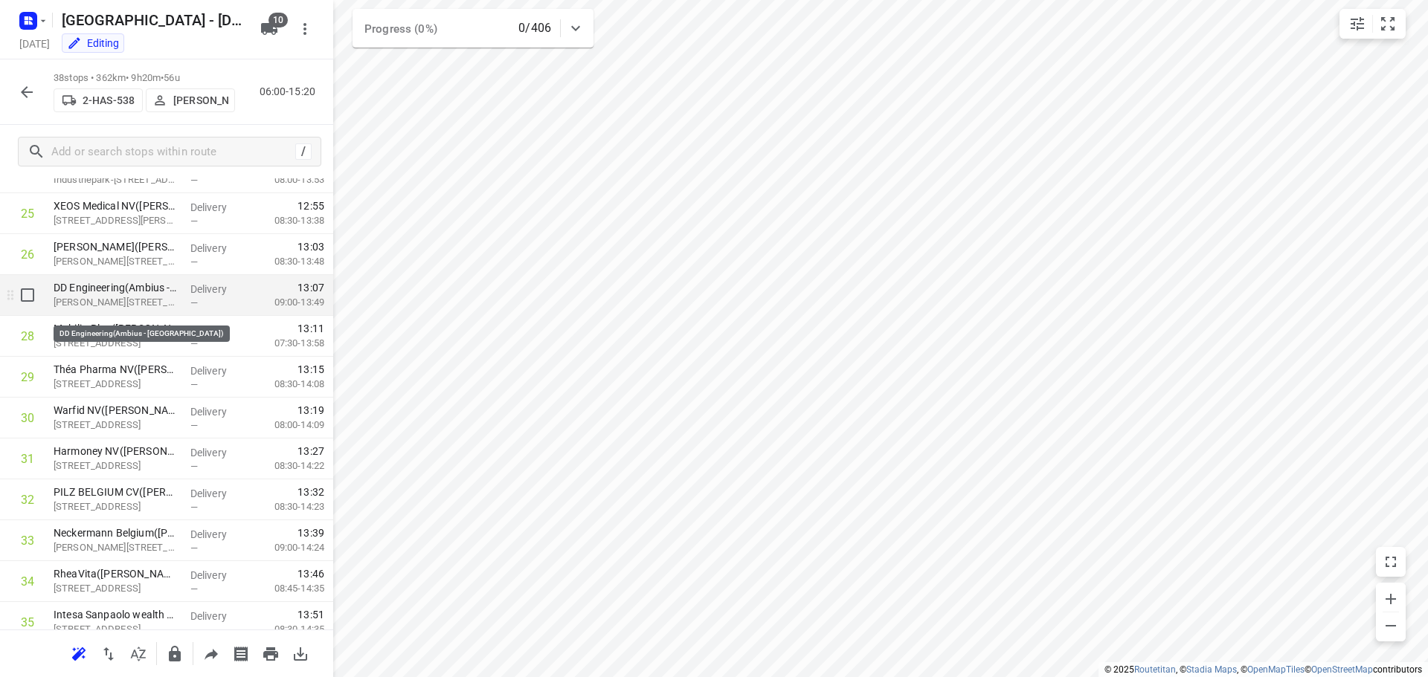
scroll to position [967, 0]
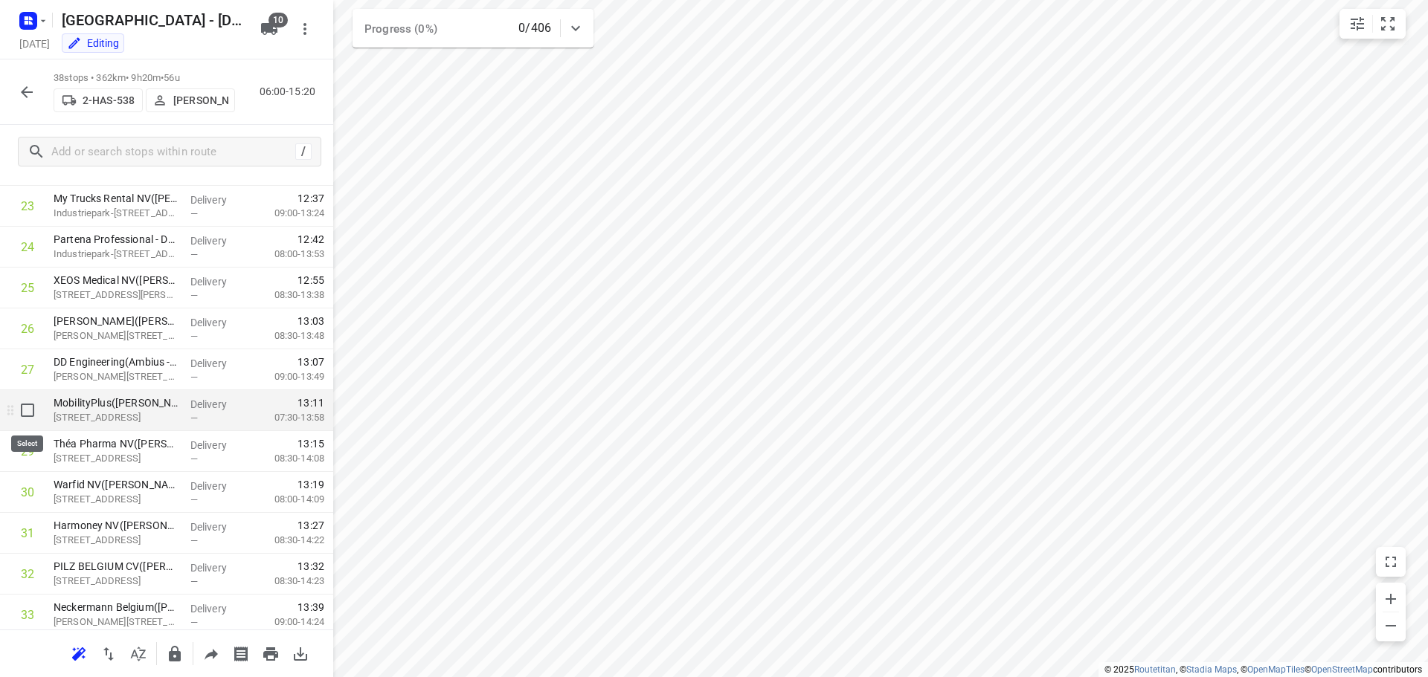
click at [23, 407] on input "checkbox" at bounding box center [28, 411] width 30 height 30
checkbox input "true"
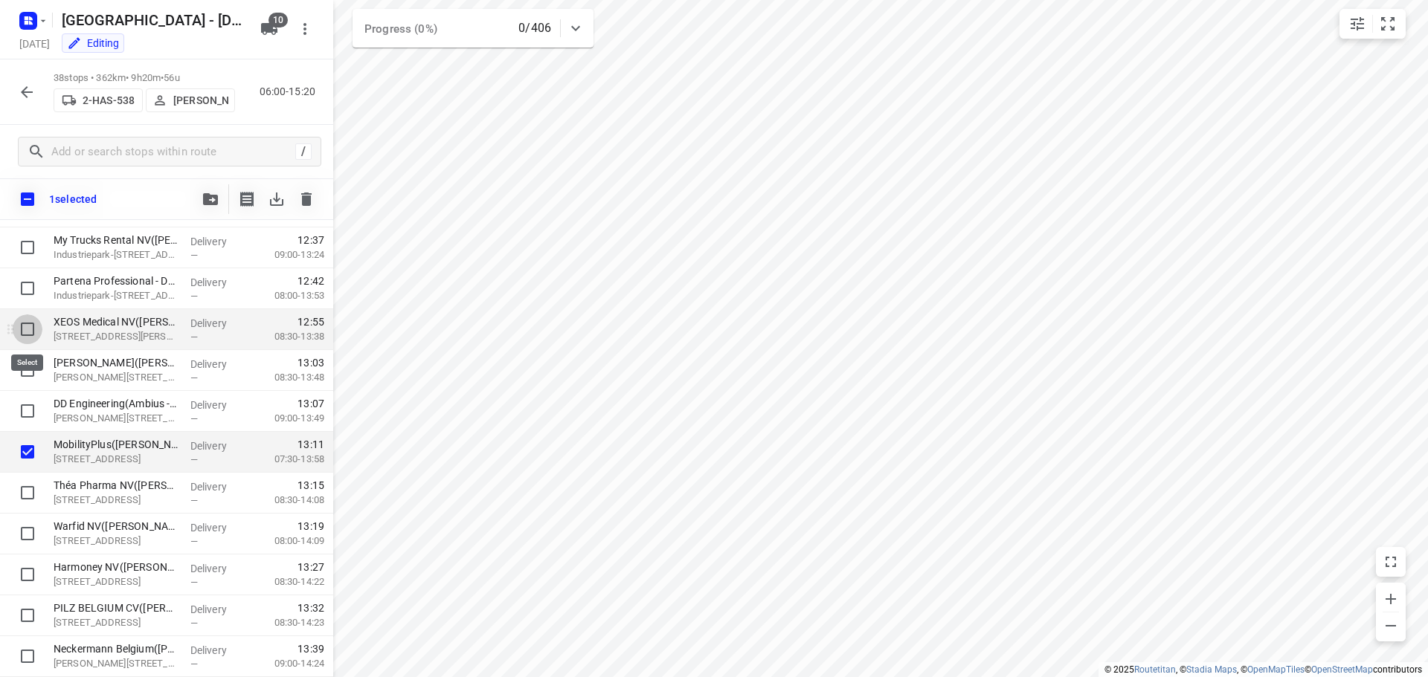
click at [24, 325] on input "checkbox" at bounding box center [28, 330] width 30 height 30
checkbox input "true"
click at [25, 367] on input "checkbox" at bounding box center [28, 370] width 30 height 30
checkbox input "true"
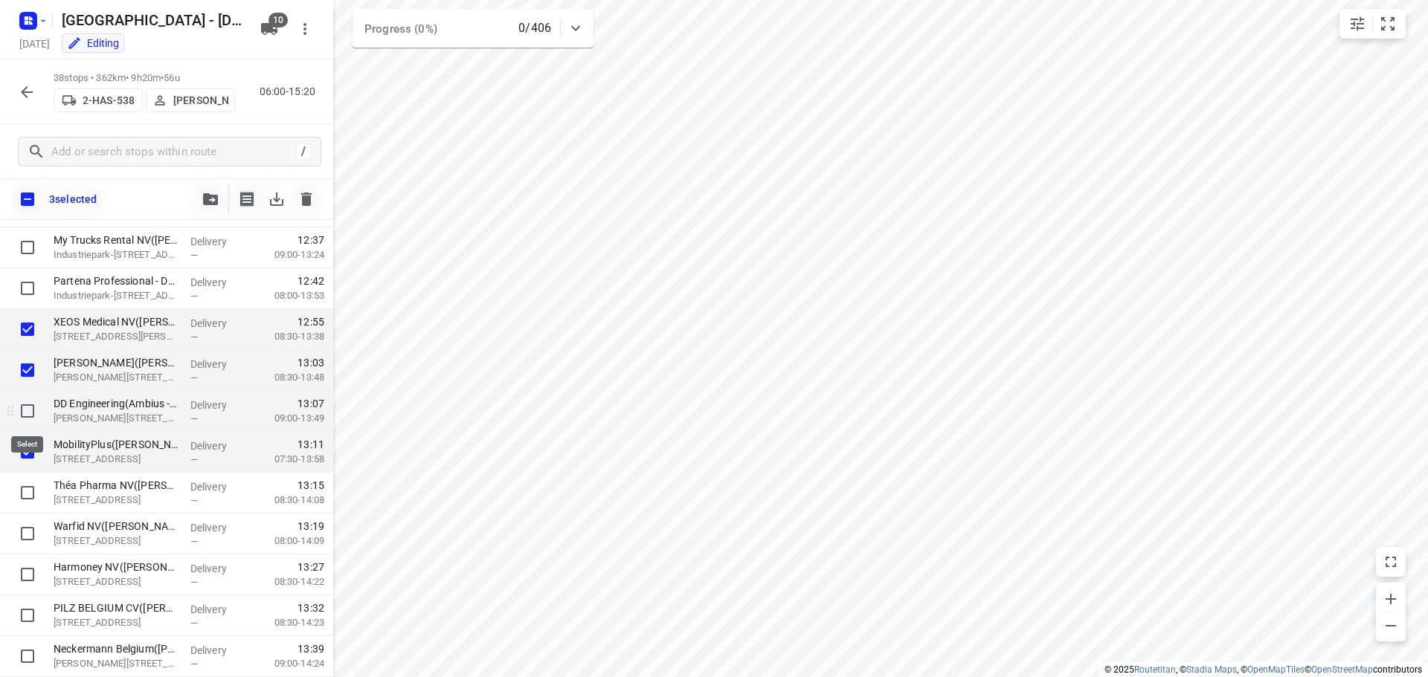
click at [23, 408] on input "checkbox" at bounding box center [28, 411] width 30 height 30
checkbox input "true"
click at [26, 499] on input "checkbox" at bounding box center [28, 493] width 30 height 30
checkbox input "true"
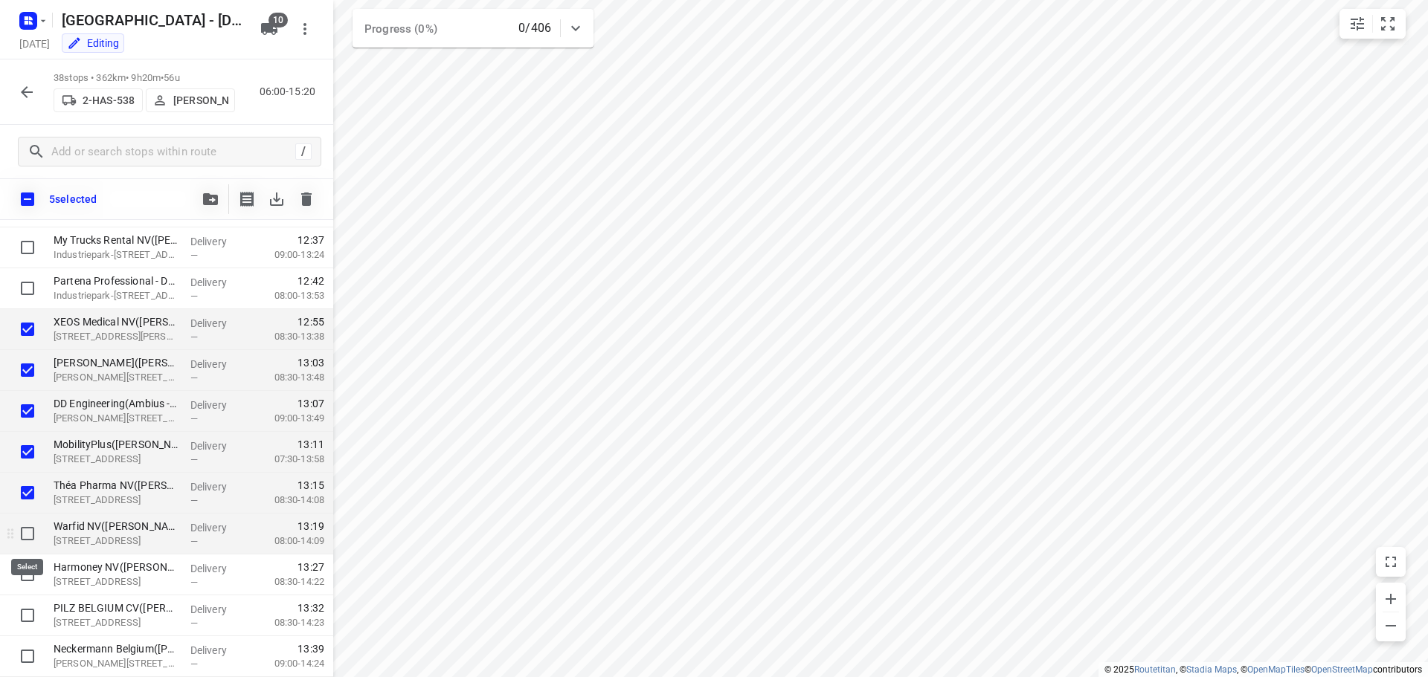
click at [26, 532] on input "checkbox" at bounding box center [28, 534] width 30 height 30
checkbox input "true"
click at [20, 570] on input "checkbox" at bounding box center [28, 575] width 30 height 30
checkbox input "true"
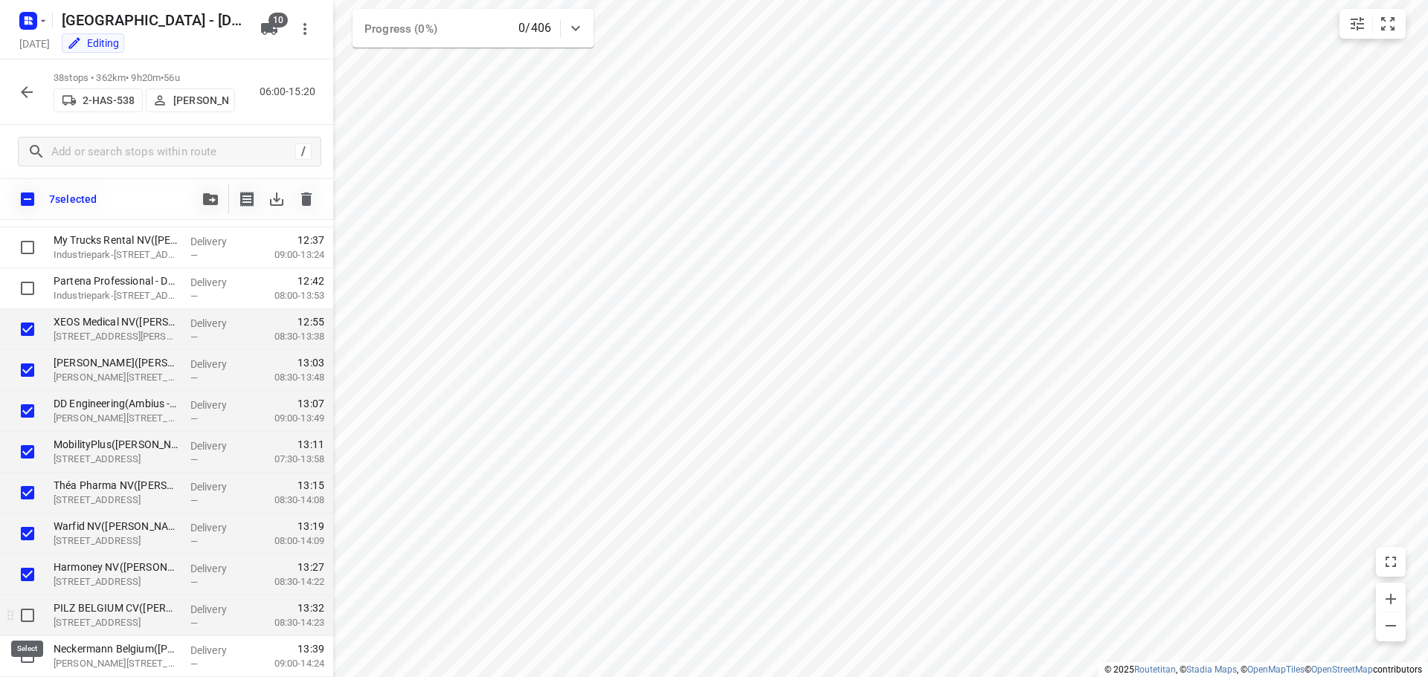
click at [27, 612] on input "checkbox" at bounding box center [28, 616] width 30 height 30
checkbox input "true"
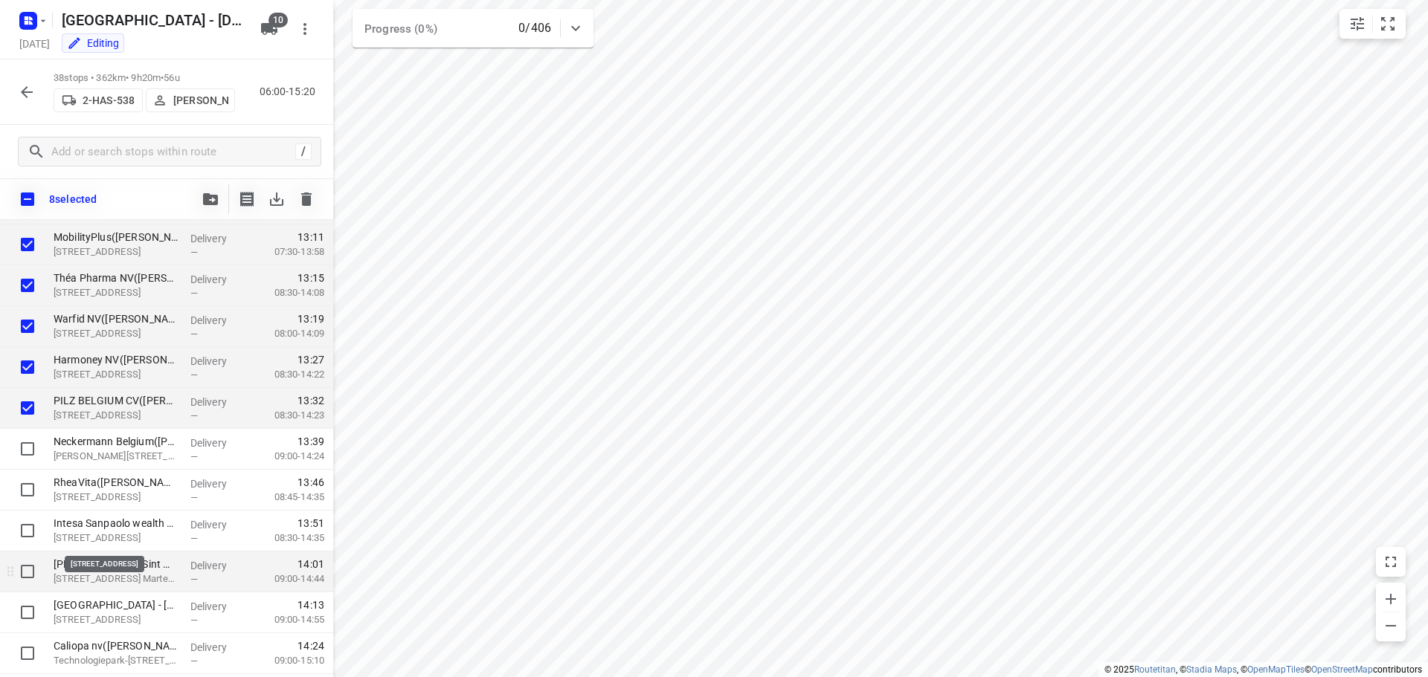
scroll to position [1190, 0]
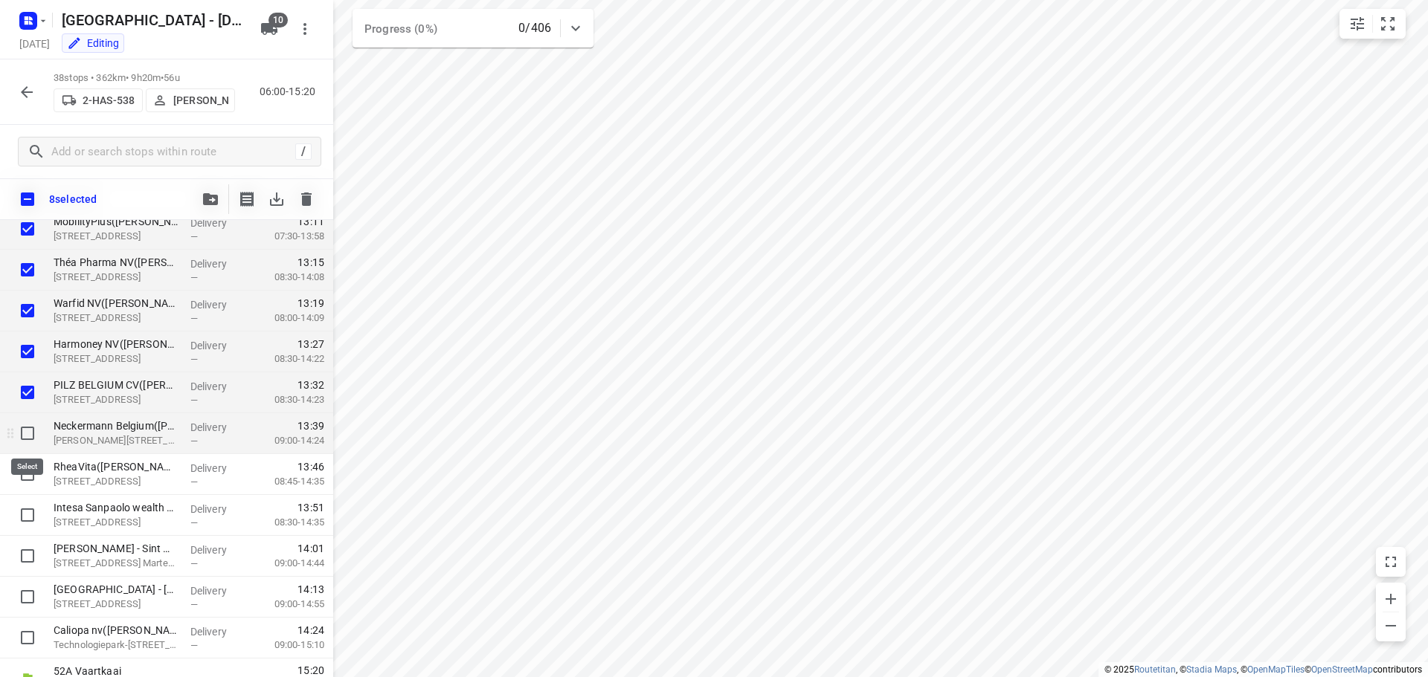
click at [27, 438] on input "checkbox" at bounding box center [28, 434] width 30 height 30
checkbox input "true"
click at [30, 476] on input "checkbox" at bounding box center [28, 474] width 30 height 30
checkbox input "true"
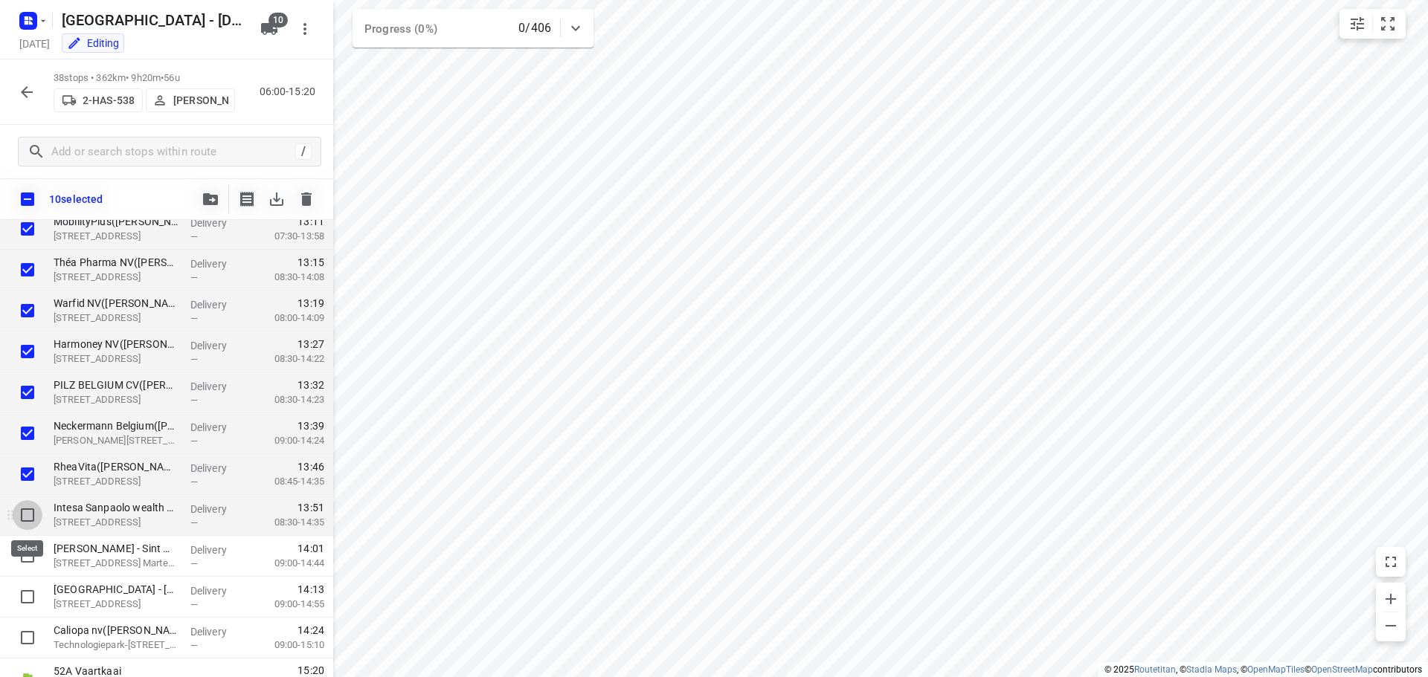
click at [30, 512] on input "checkbox" at bounding box center [28, 515] width 30 height 30
checkbox input "true"
click at [207, 200] on icon "button" at bounding box center [210, 199] width 15 height 12
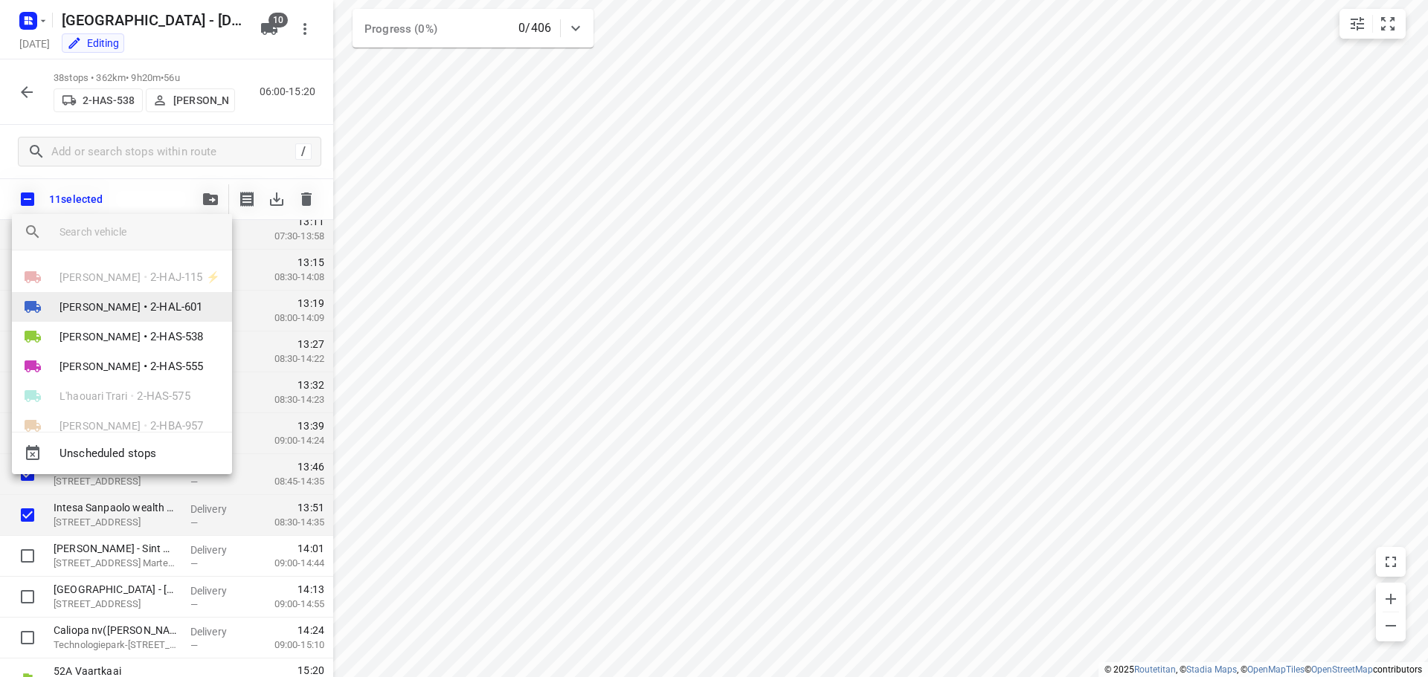
click at [110, 304] on span "[PERSON_NAME]" at bounding box center [99, 307] width 81 height 15
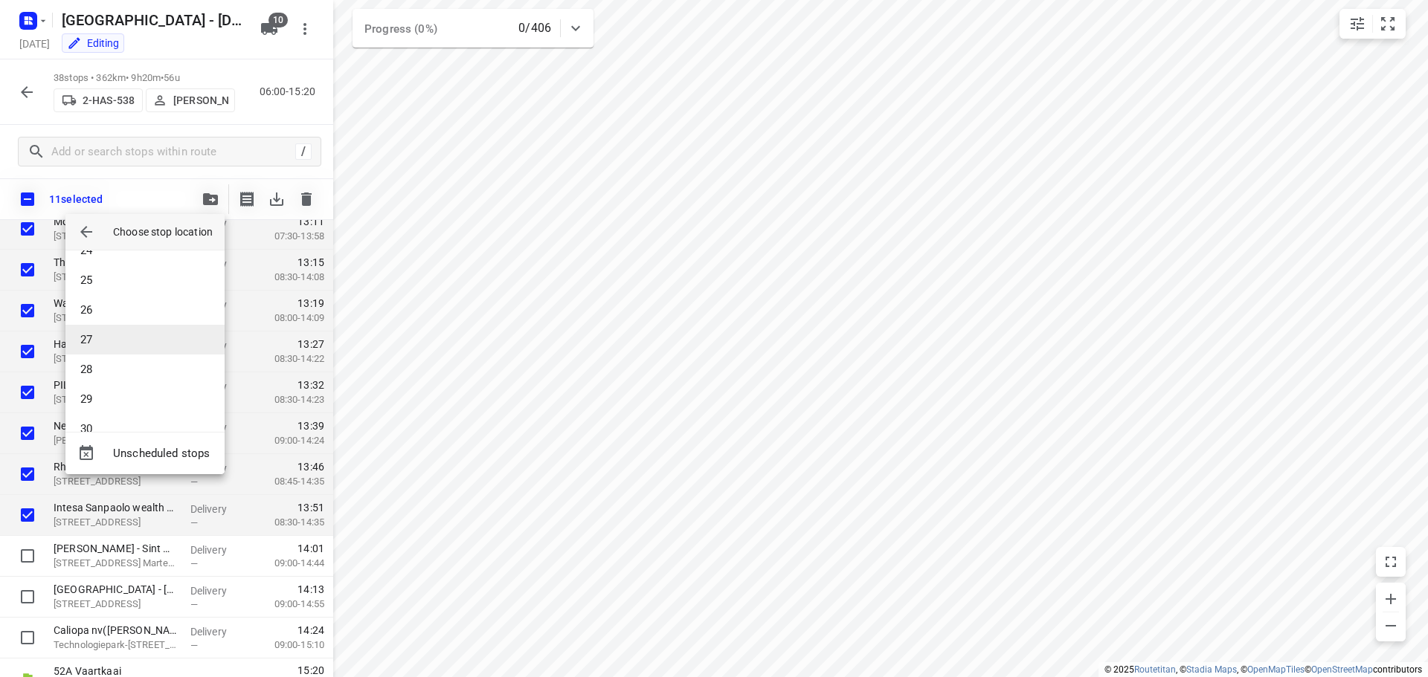
scroll to position [684, 0]
click at [98, 355] on li "27" at bounding box center [144, 361] width 159 height 30
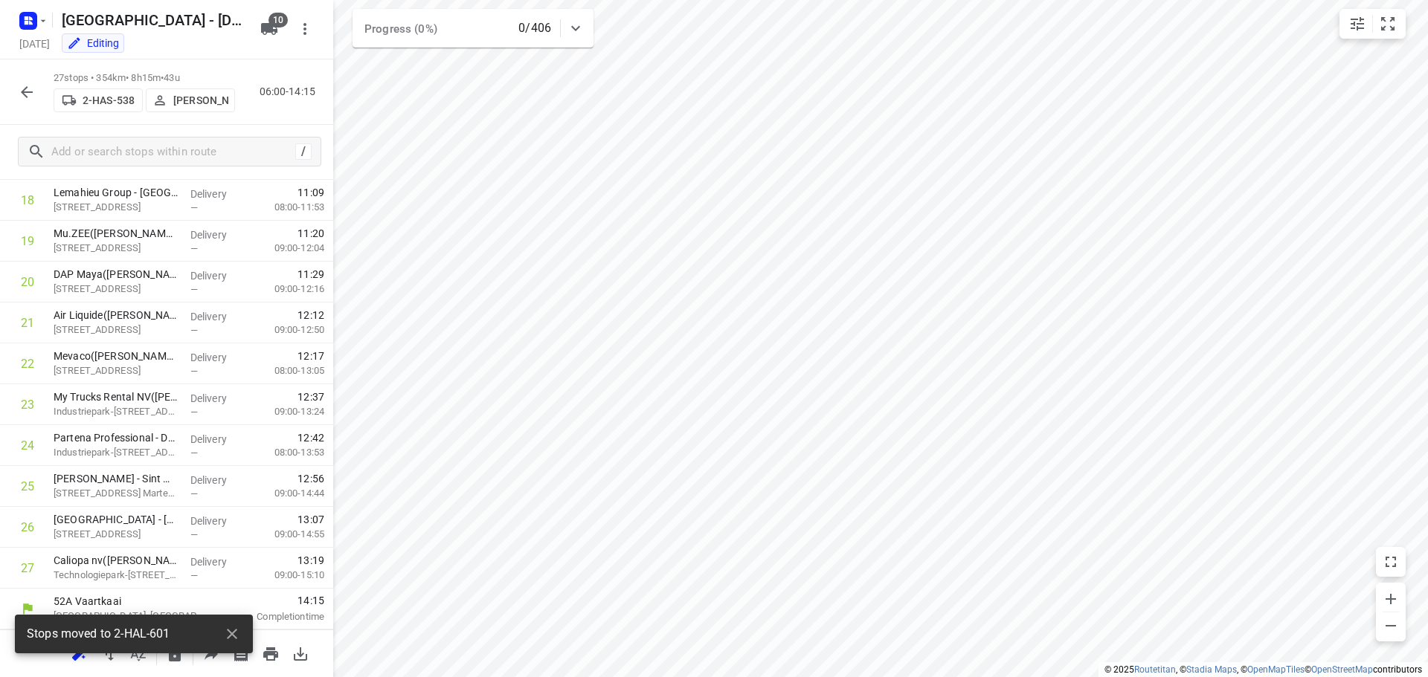
scroll to position [768, 0]
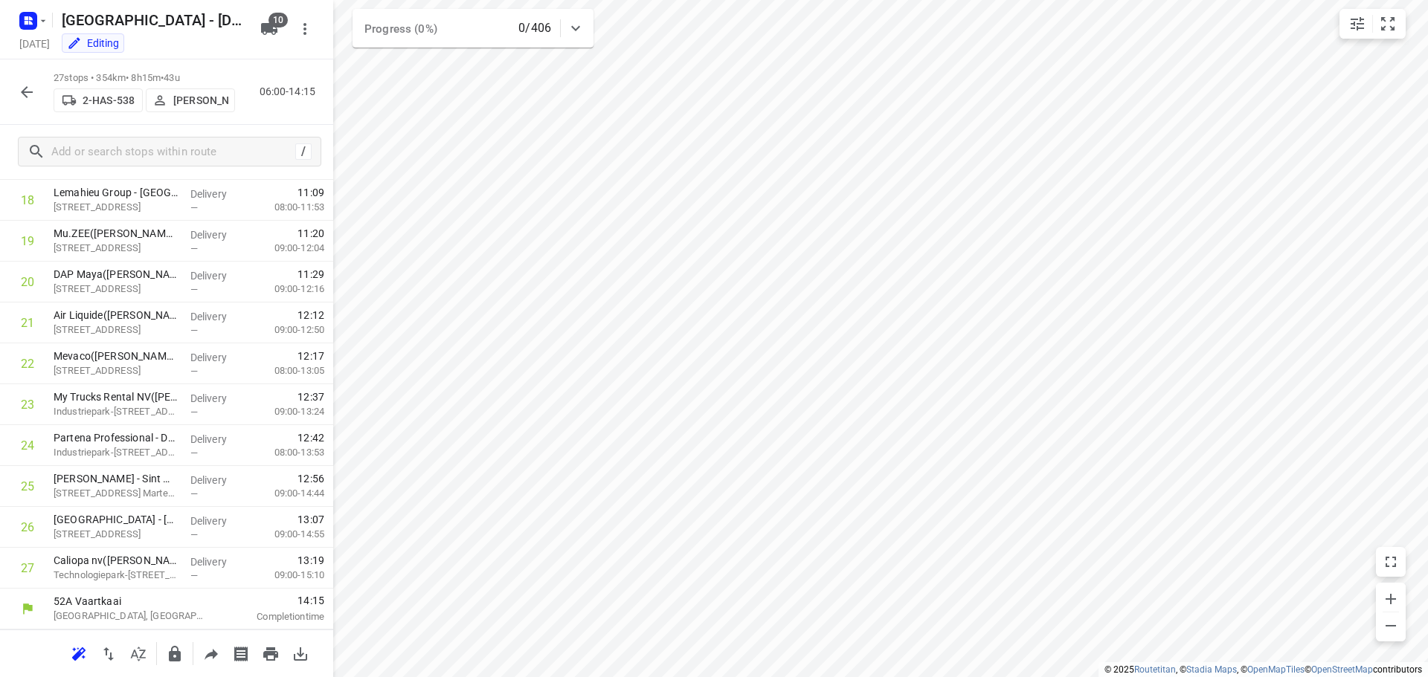
click at [25, 83] on icon "button" at bounding box center [27, 92] width 18 height 18
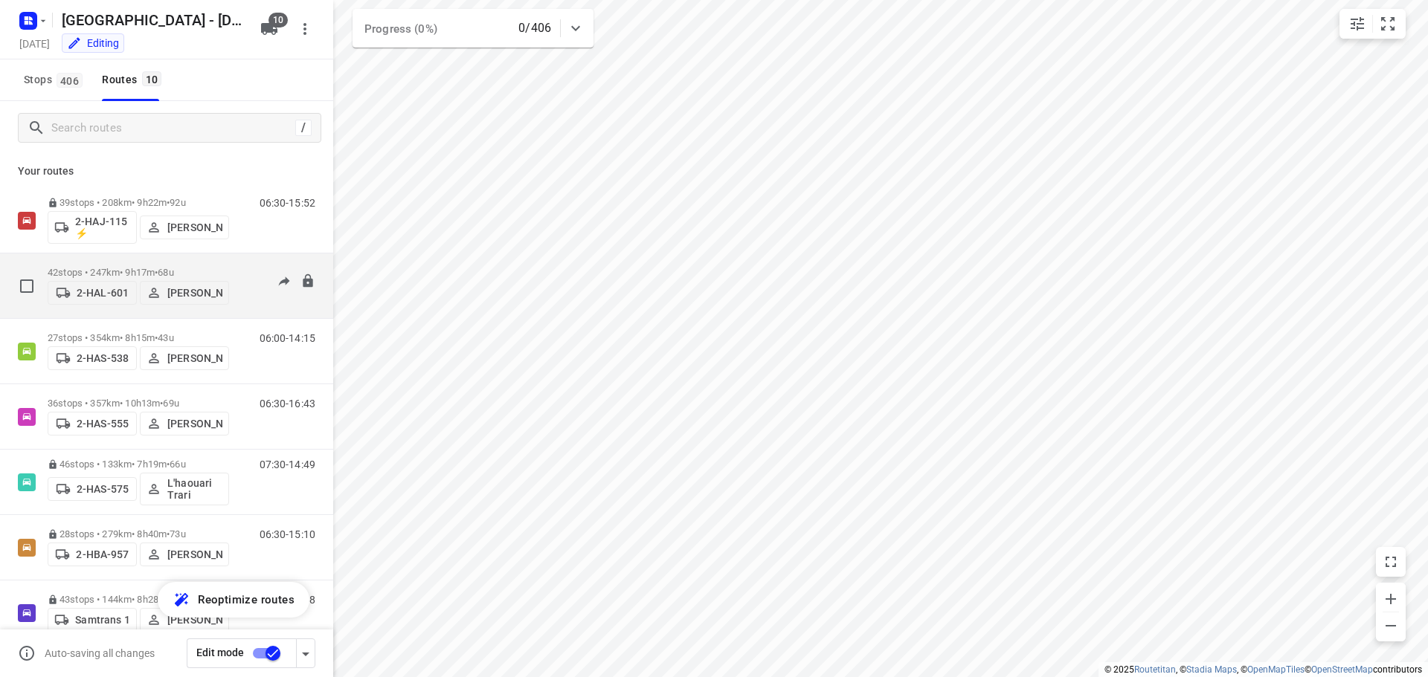
click at [109, 267] on p "42 stops • 247km • 9h17m • 68u" at bounding box center [138, 272] width 181 height 11
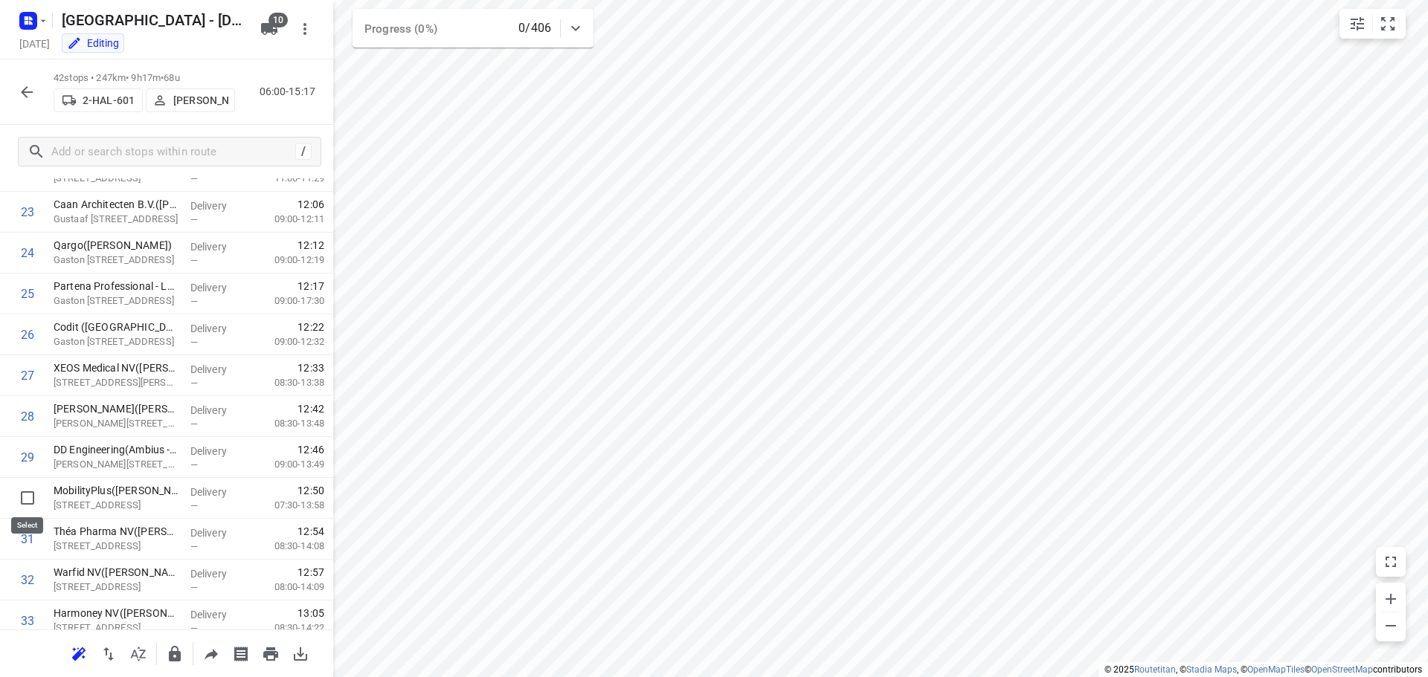
scroll to position [967, 0]
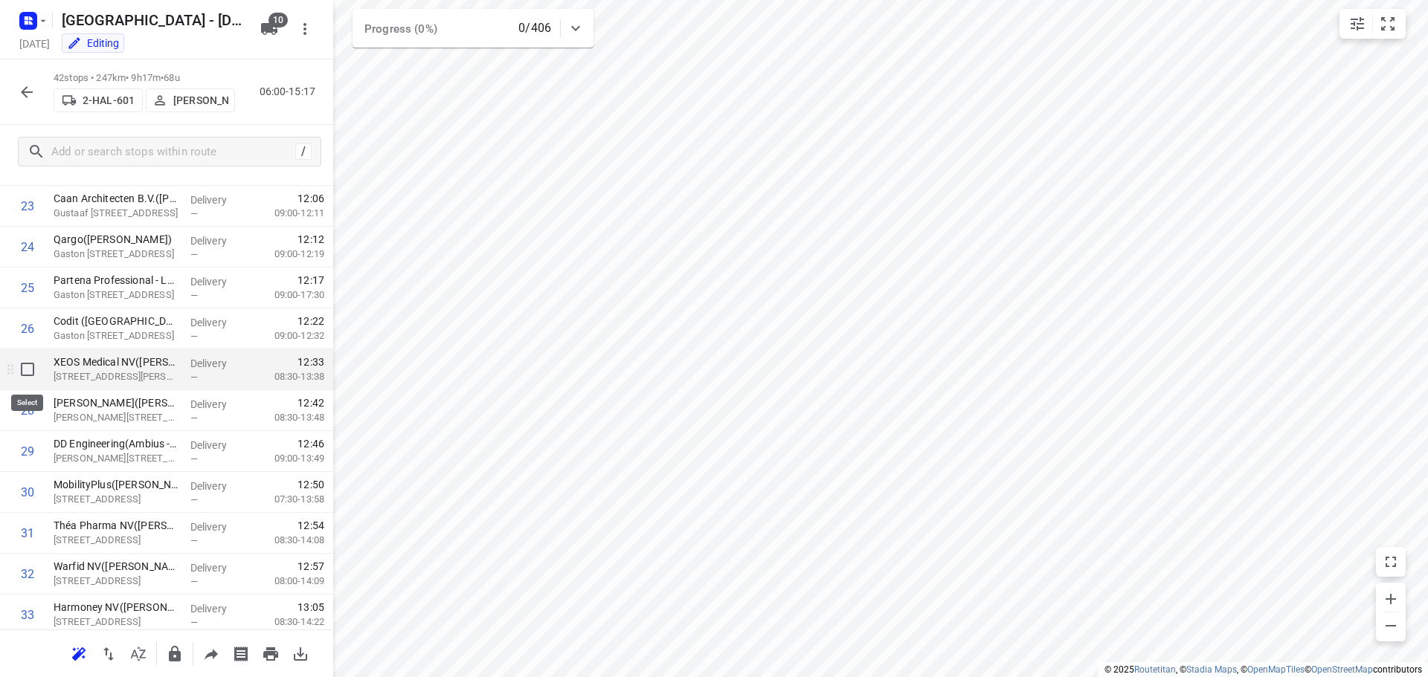
click at [23, 370] on input "checkbox" at bounding box center [28, 370] width 30 height 30
checkbox input "true"
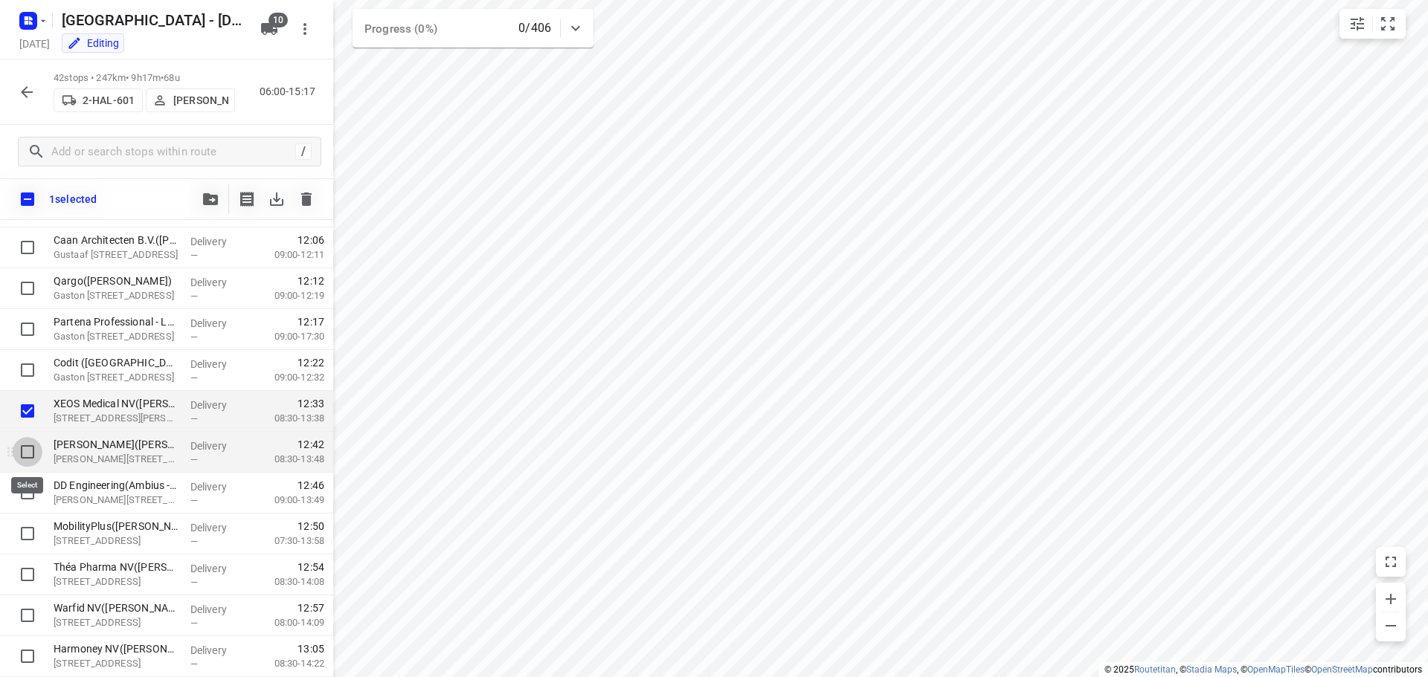
click at [24, 449] on input "checkbox" at bounding box center [28, 452] width 30 height 30
checkbox input "true"
click at [21, 488] on input "checkbox" at bounding box center [28, 493] width 30 height 30
checkbox input "true"
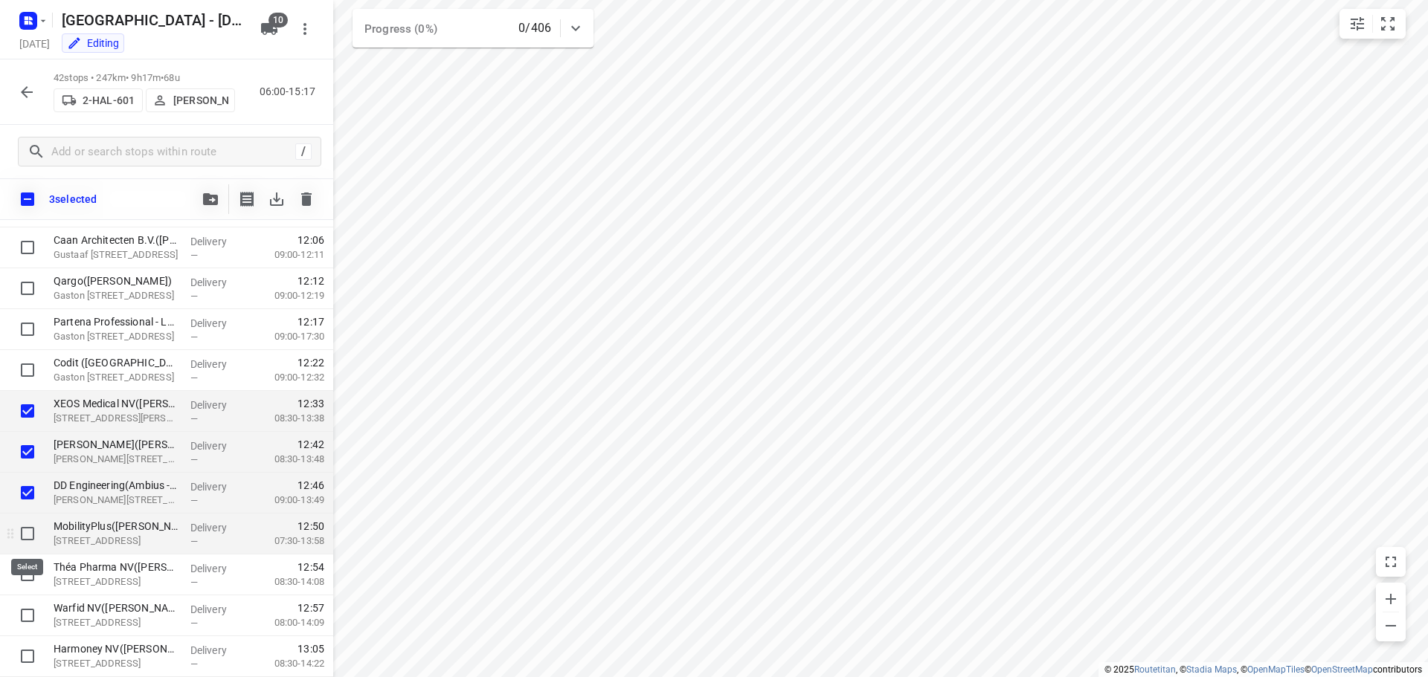
click at [25, 535] on input "checkbox" at bounding box center [28, 534] width 30 height 30
checkbox input "true"
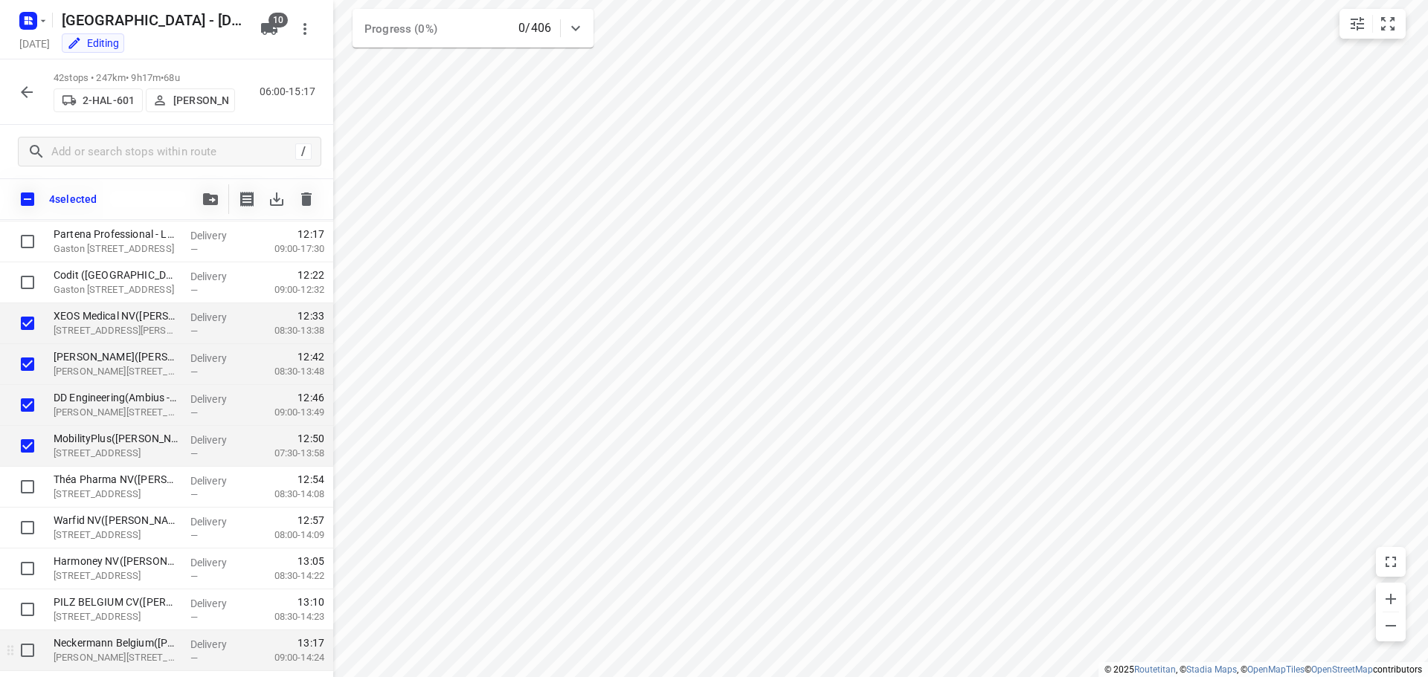
scroll to position [1115, 0]
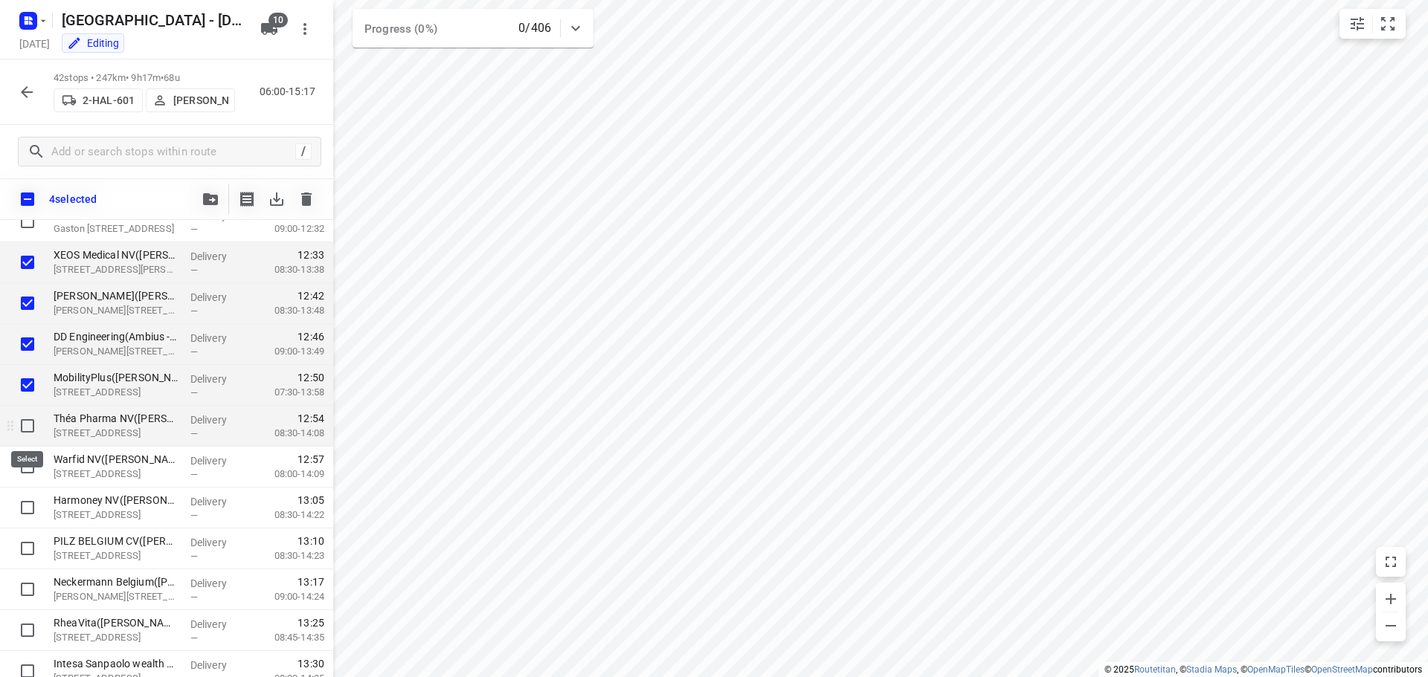
click at [26, 432] on input "checkbox" at bounding box center [28, 426] width 30 height 30
checkbox input "true"
click at [22, 468] on input "checkbox" at bounding box center [28, 467] width 30 height 30
checkbox input "true"
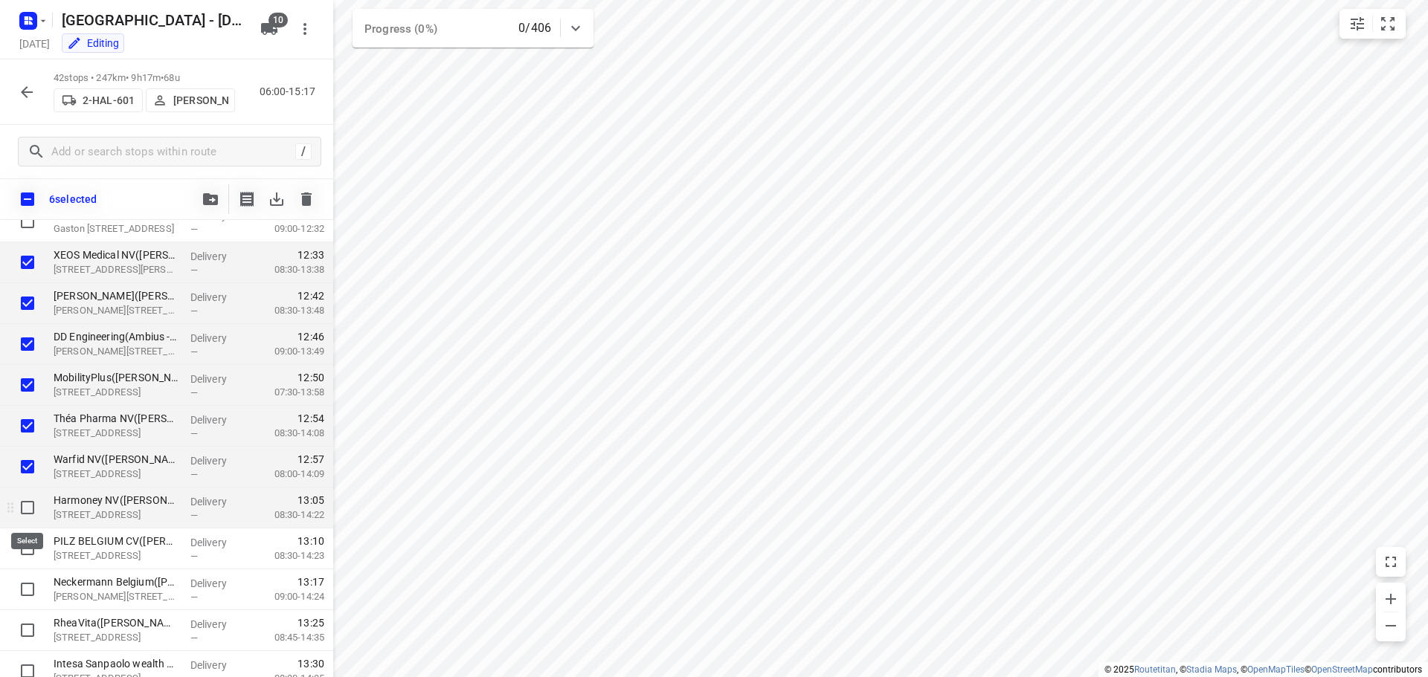
click at [25, 509] on input "checkbox" at bounding box center [28, 508] width 30 height 30
checkbox input "true"
click at [17, 550] on input "checkbox" at bounding box center [28, 549] width 30 height 30
checkbox input "true"
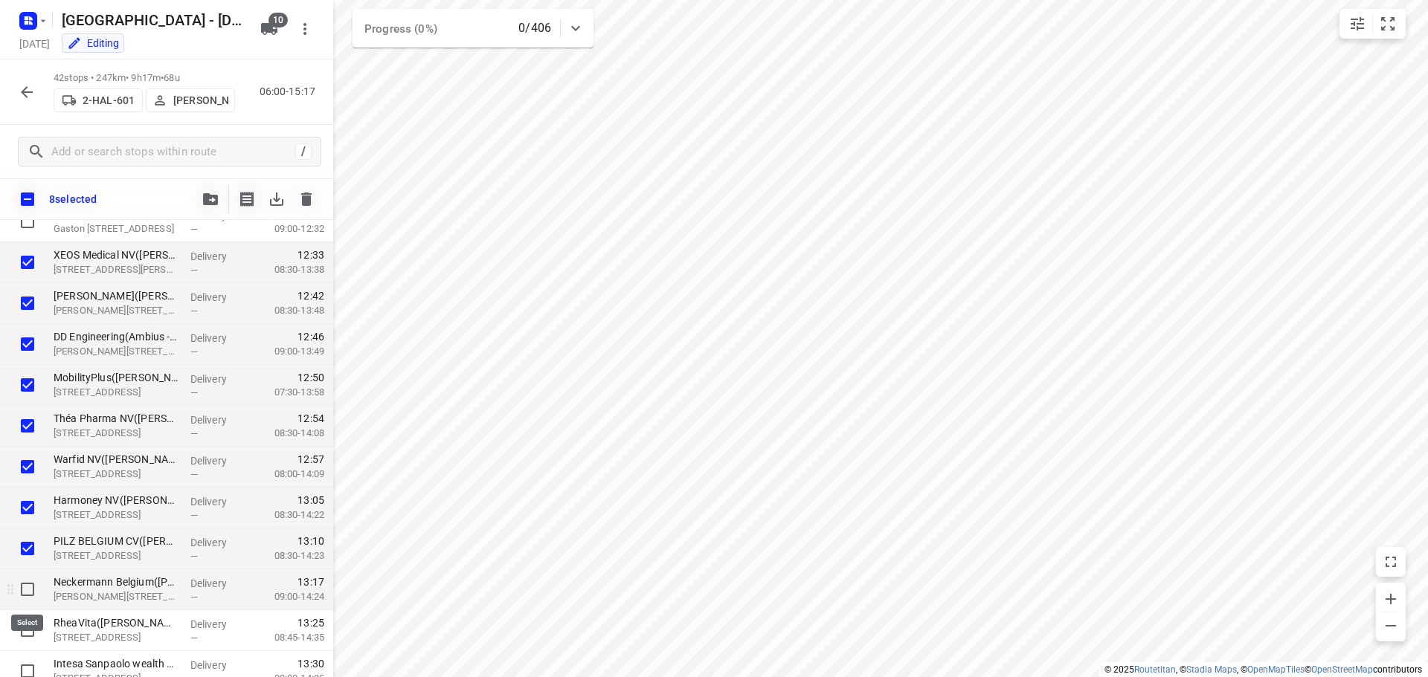
click at [25, 586] on input "checkbox" at bounding box center [28, 590] width 30 height 30
checkbox input "true"
click at [25, 638] on input "checkbox" at bounding box center [28, 631] width 30 height 30
checkbox input "true"
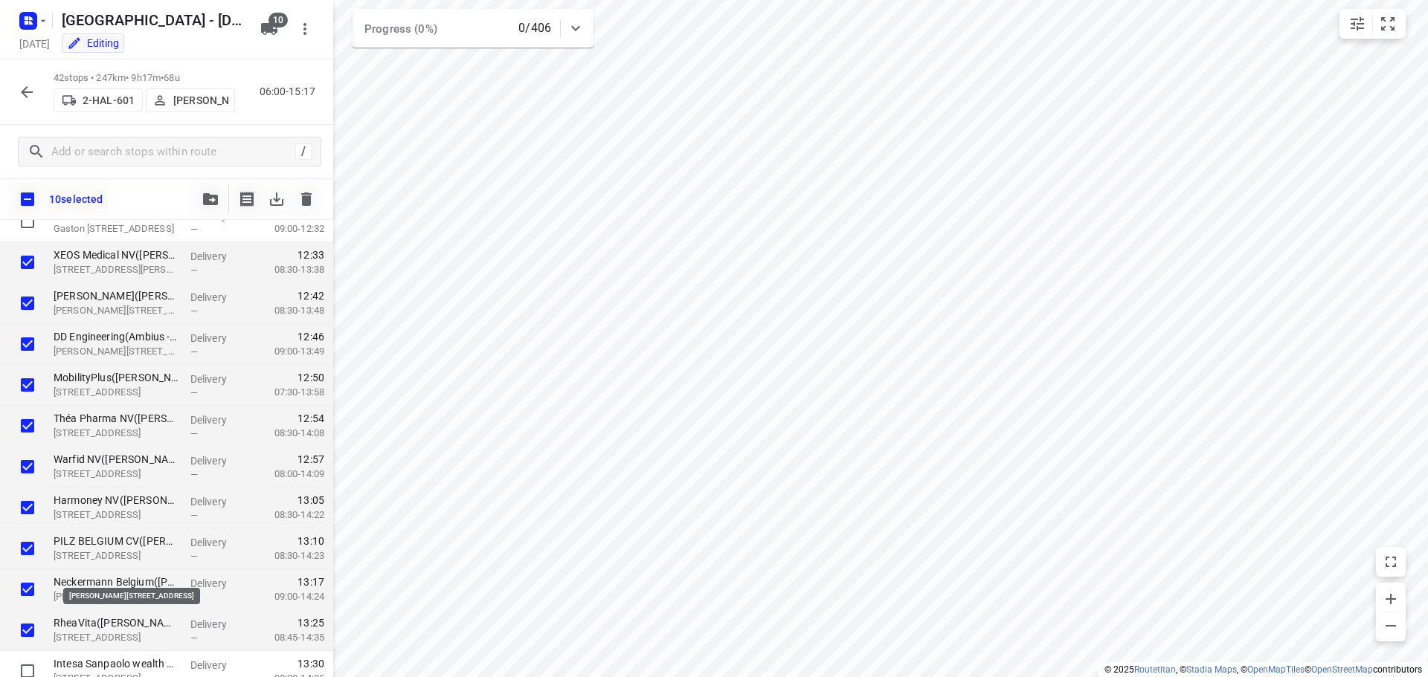
scroll to position [1264, 0]
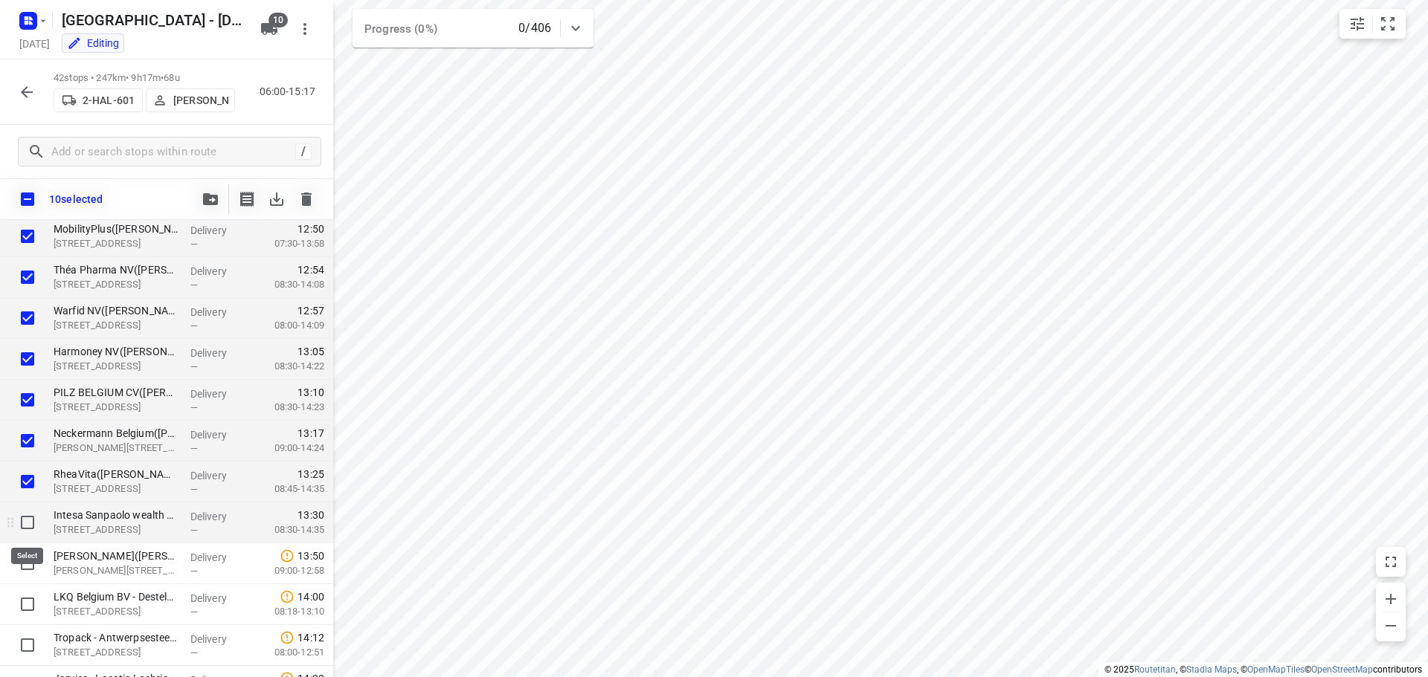
click at [25, 526] on input "checkbox" at bounding box center [28, 523] width 30 height 30
checkbox input "true"
click at [207, 199] on icon "button" at bounding box center [210, 199] width 15 height 12
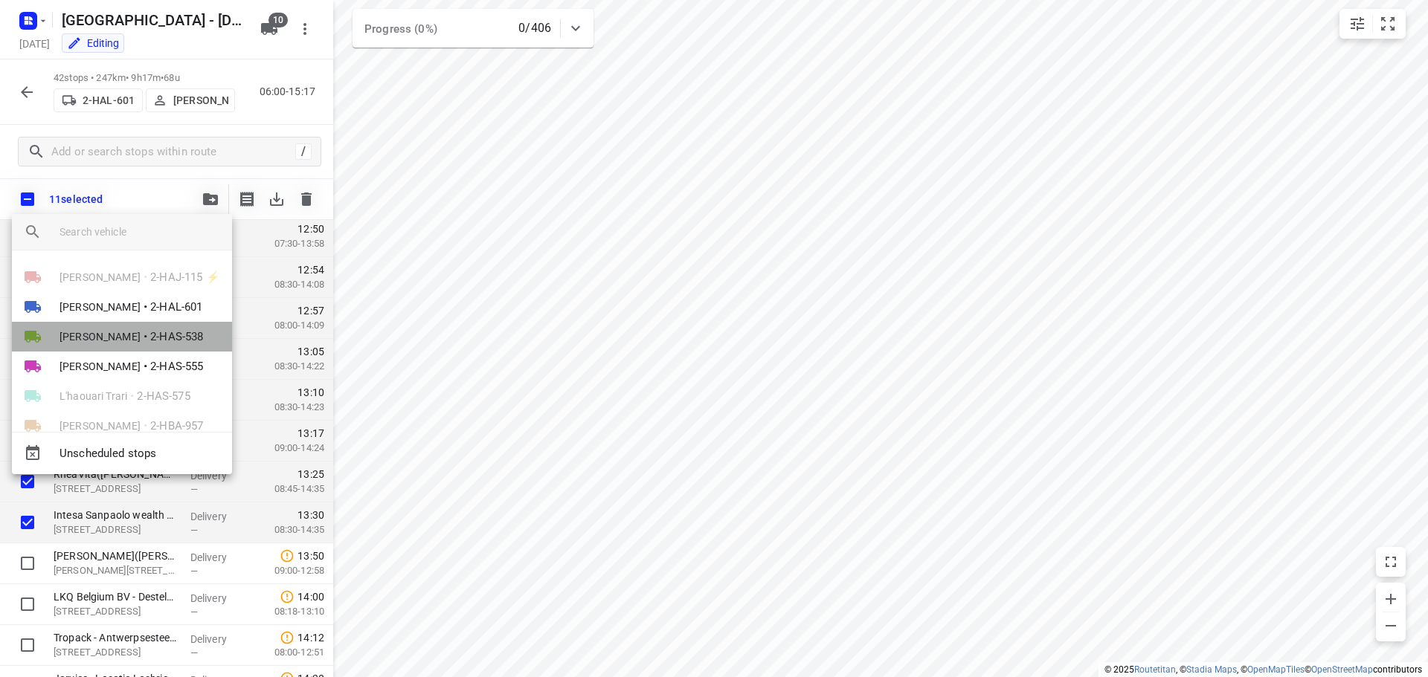
click at [109, 336] on span "[PERSON_NAME]" at bounding box center [99, 336] width 81 height 15
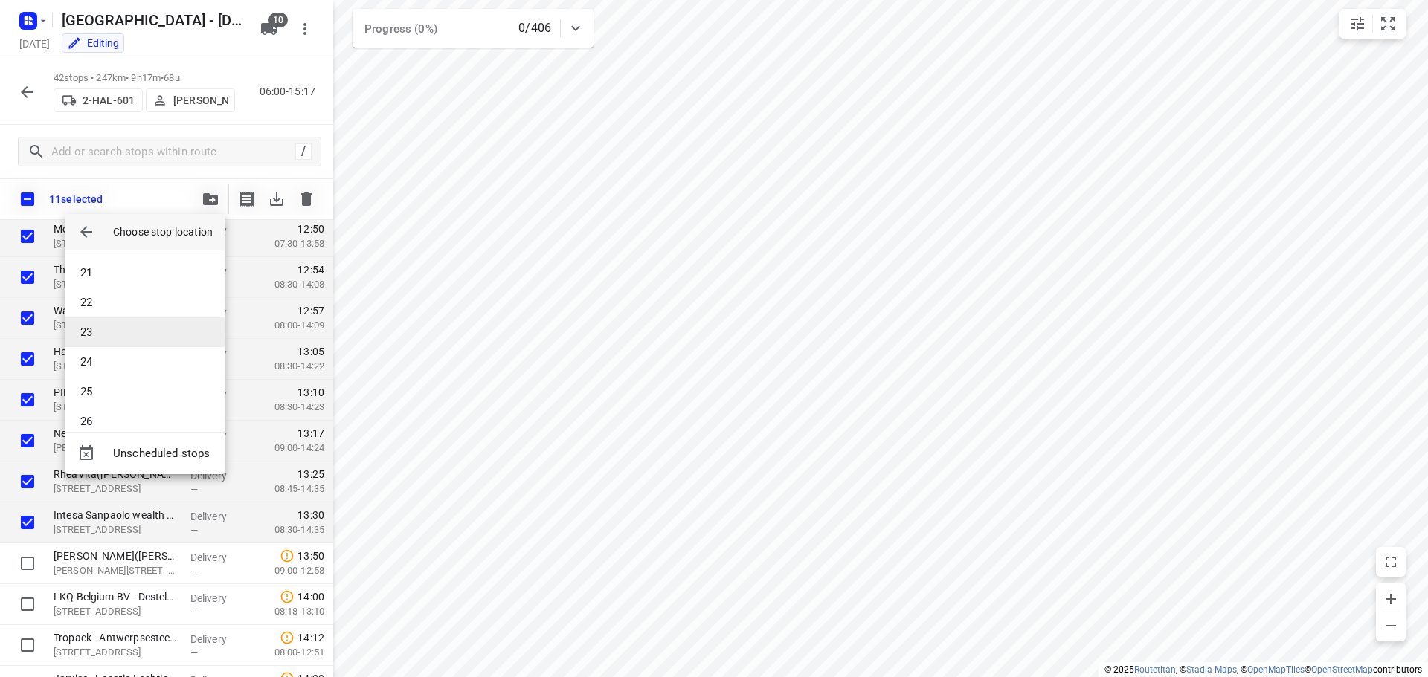
scroll to position [595, 0]
click at [101, 388] on li "25" at bounding box center [144, 390] width 159 height 30
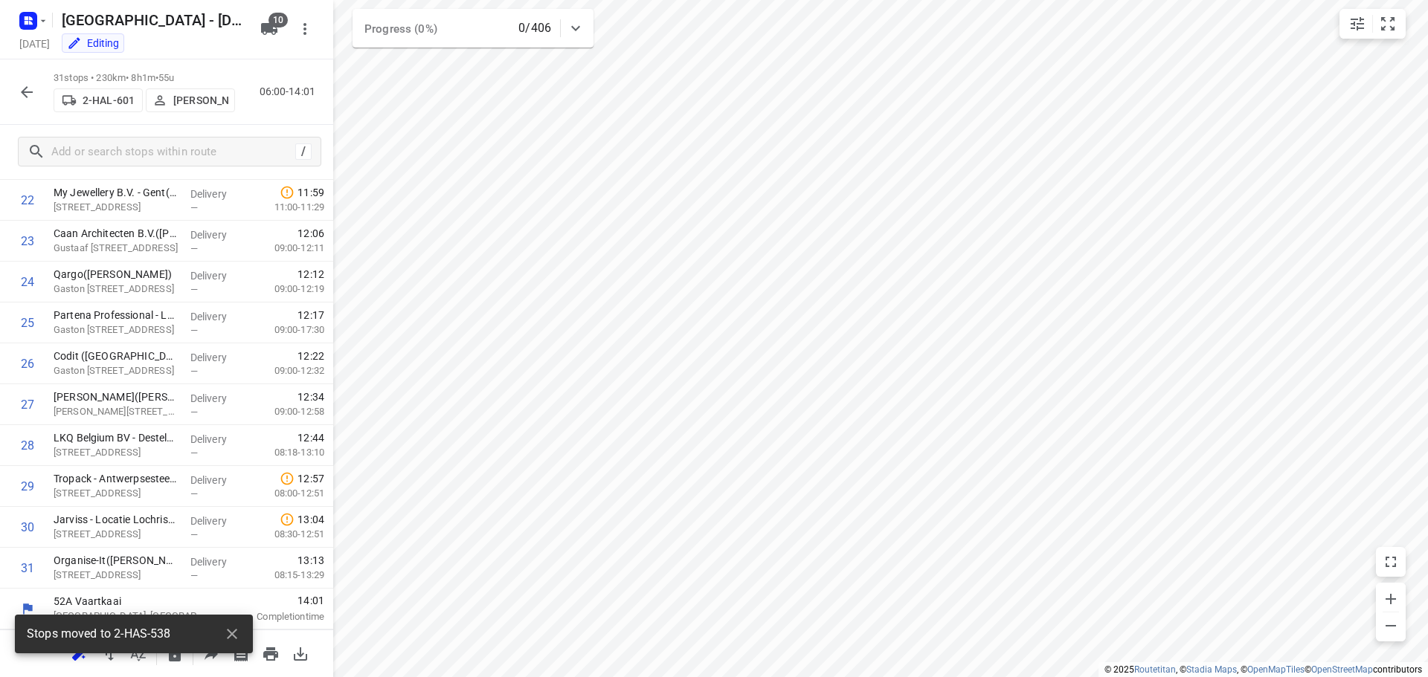
scroll to position [932, 0]
click at [24, 97] on icon "button" at bounding box center [27, 92] width 18 height 18
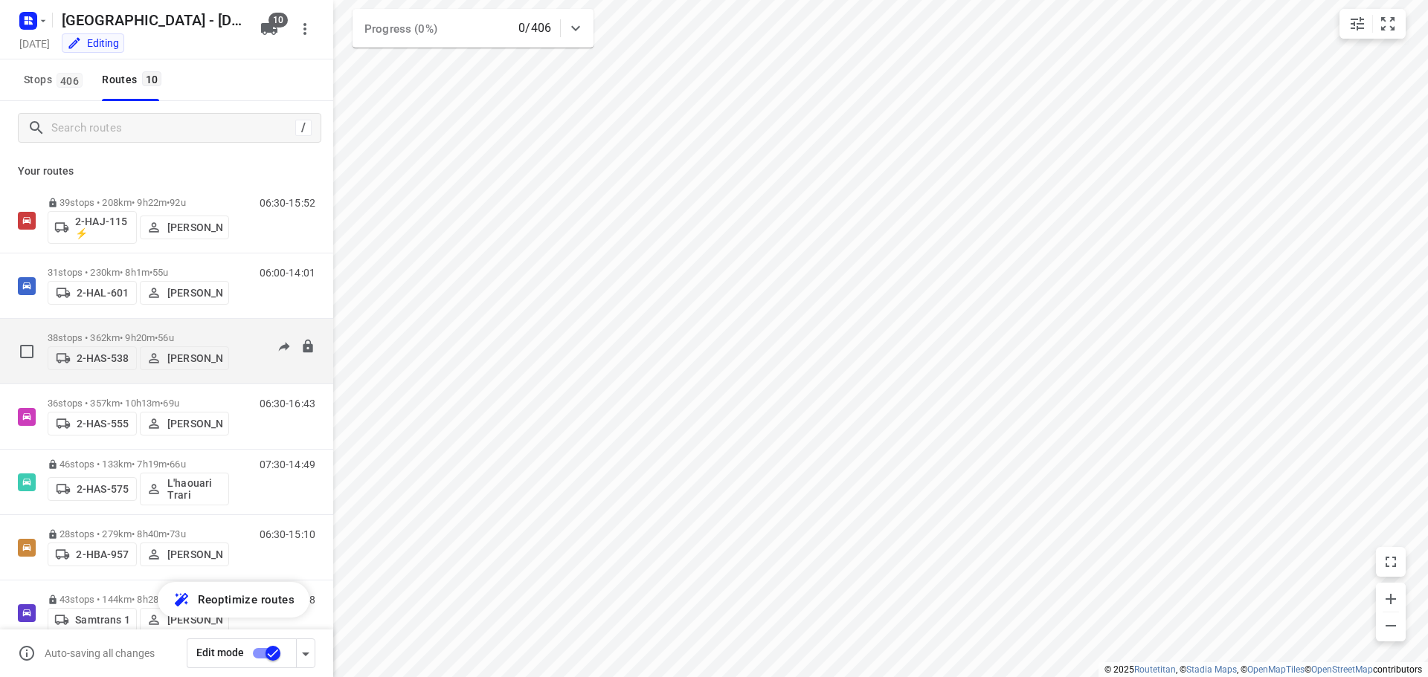
click at [123, 332] on p "38 stops • 362km • 9h20m • 56u" at bounding box center [138, 337] width 181 height 11
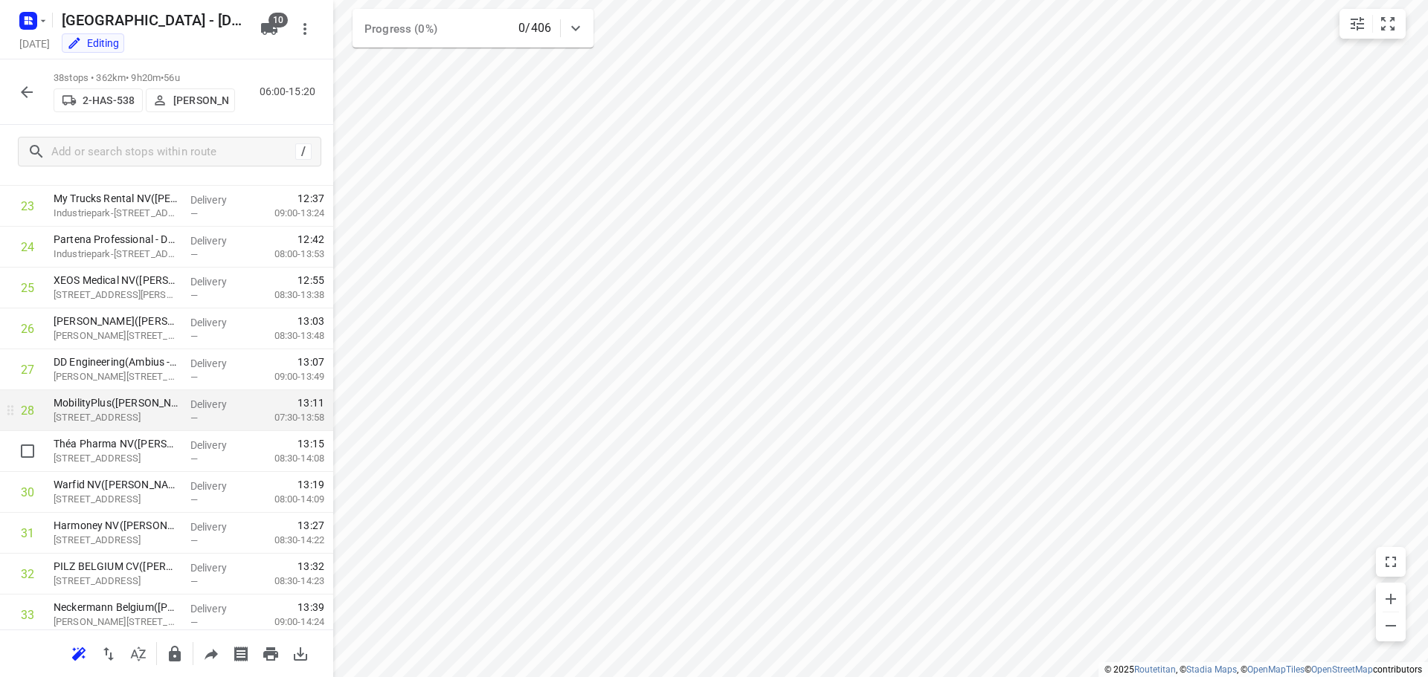
scroll to position [1218, 0]
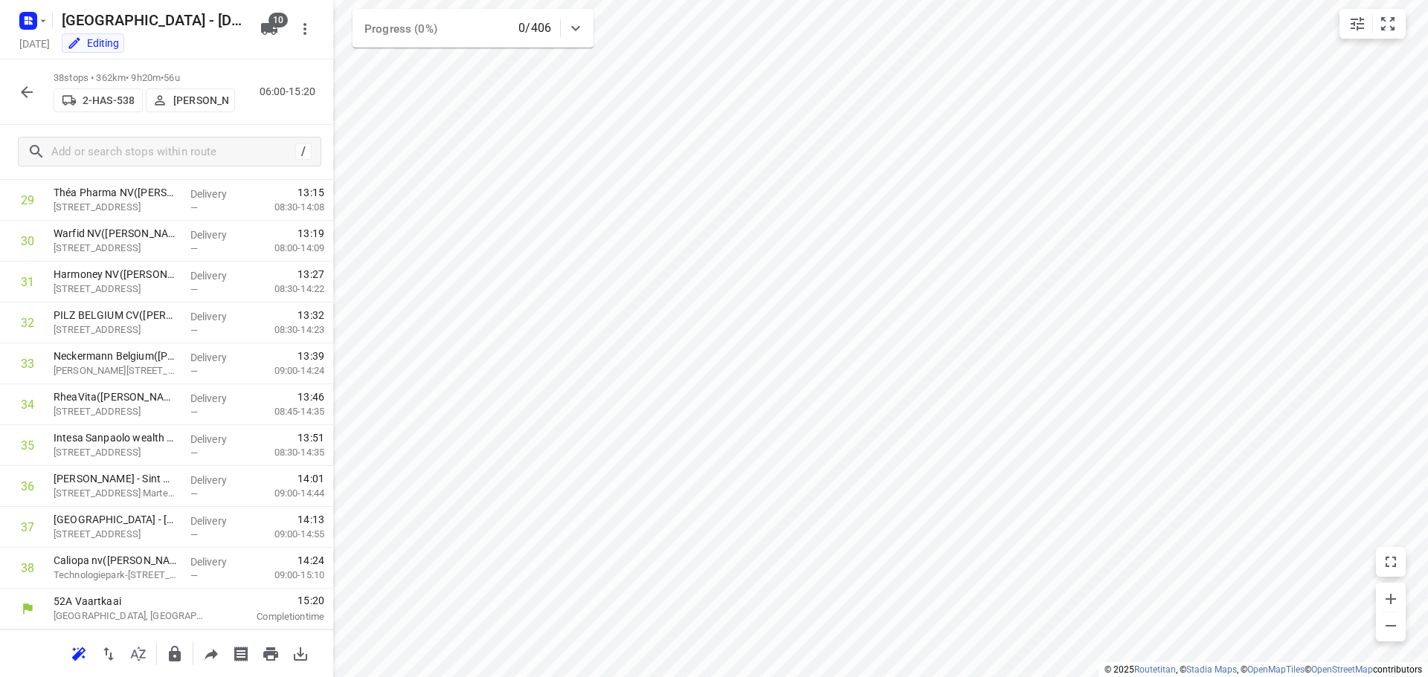
click at [19, 91] on icon "button" at bounding box center [27, 92] width 18 height 18
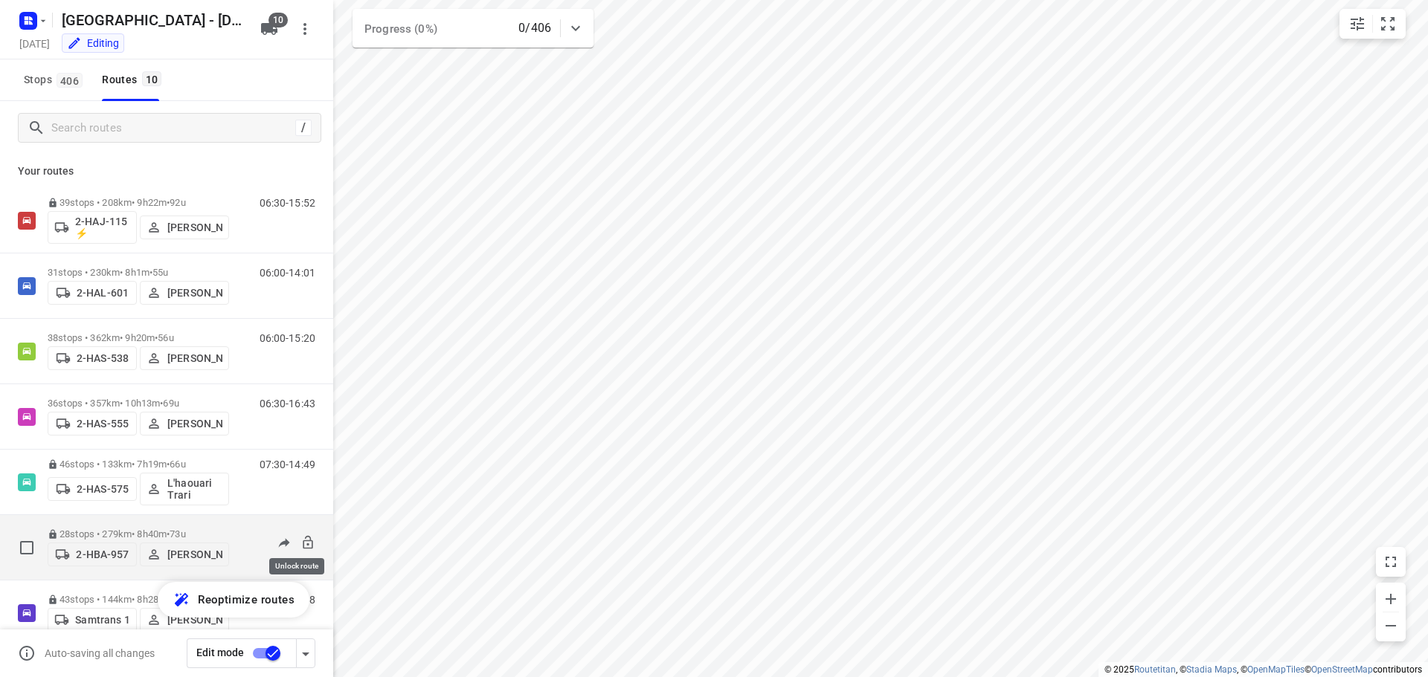
click at [300, 538] on icon at bounding box center [307, 542] width 15 height 15
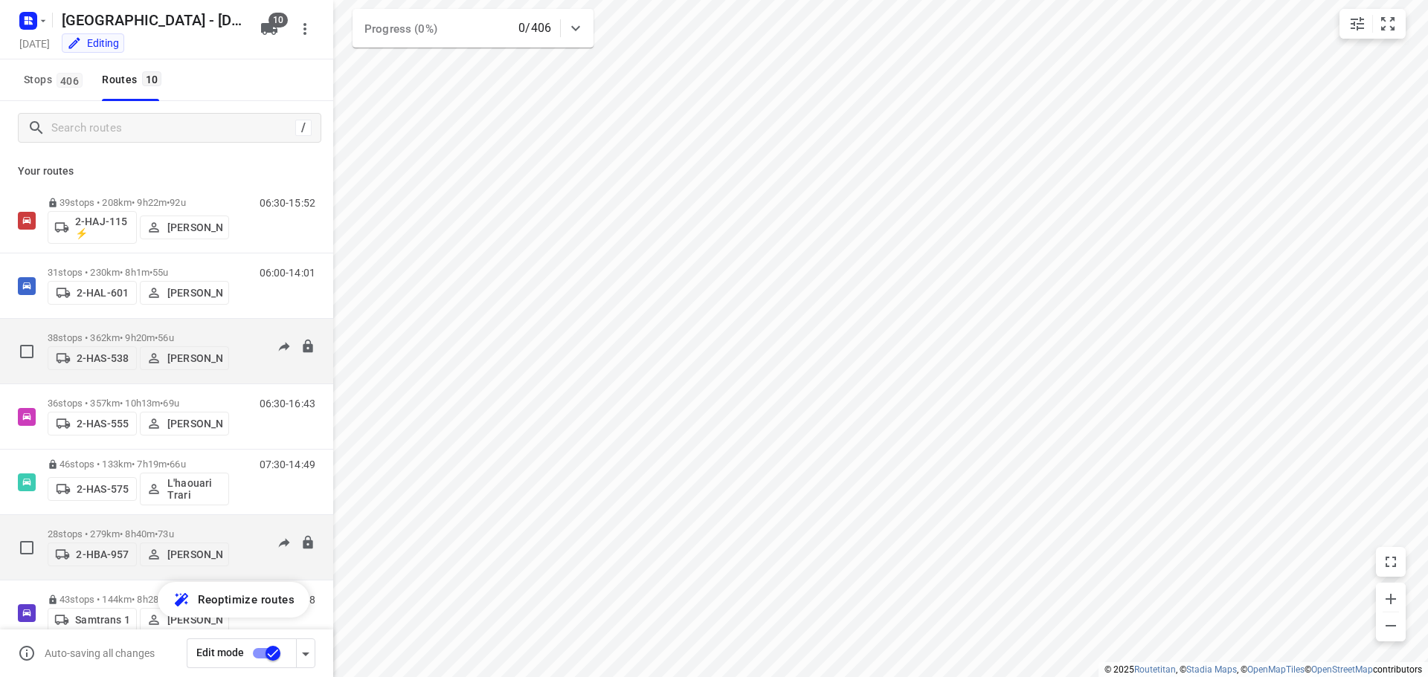
click at [120, 325] on div "38 stops • 362km • 9h20m • 56u 2-HAS-538 [PERSON_NAME]" at bounding box center [138, 351] width 181 height 53
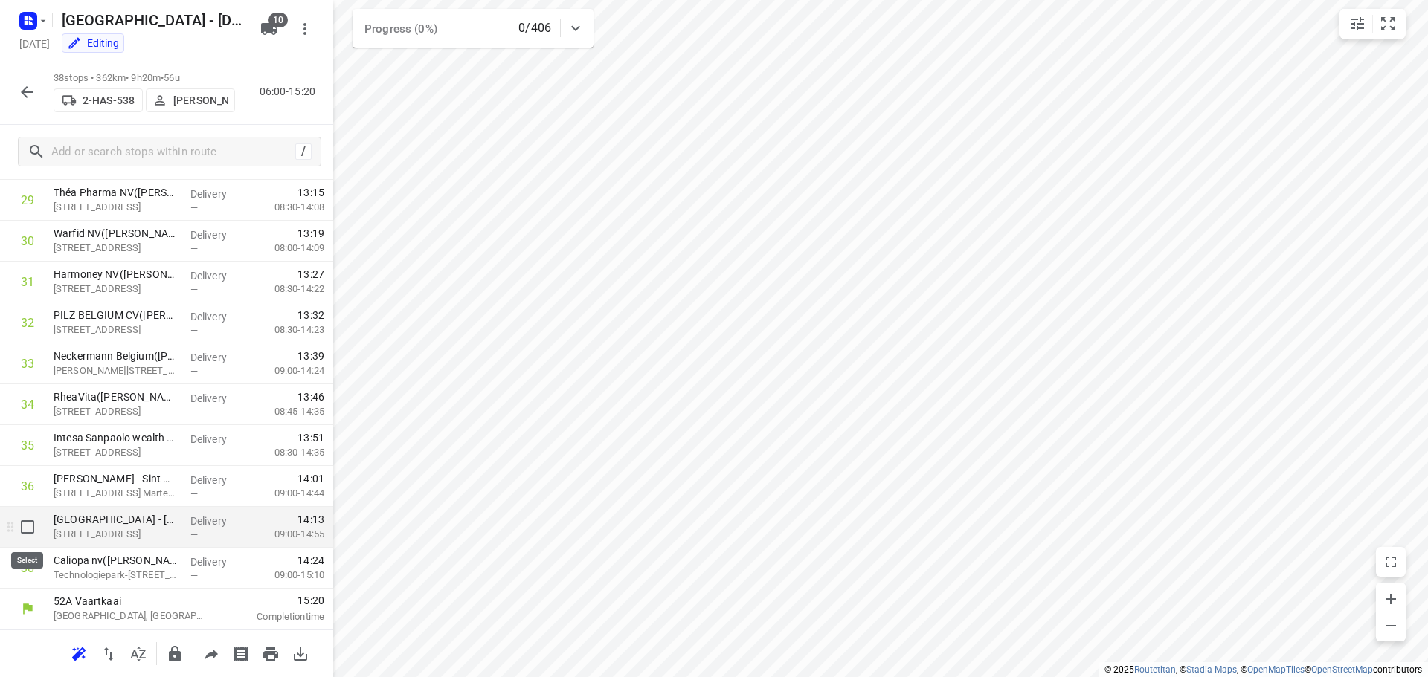
click at [28, 527] on input "checkbox" at bounding box center [28, 527] width 30 height 30
checkbox input "true"
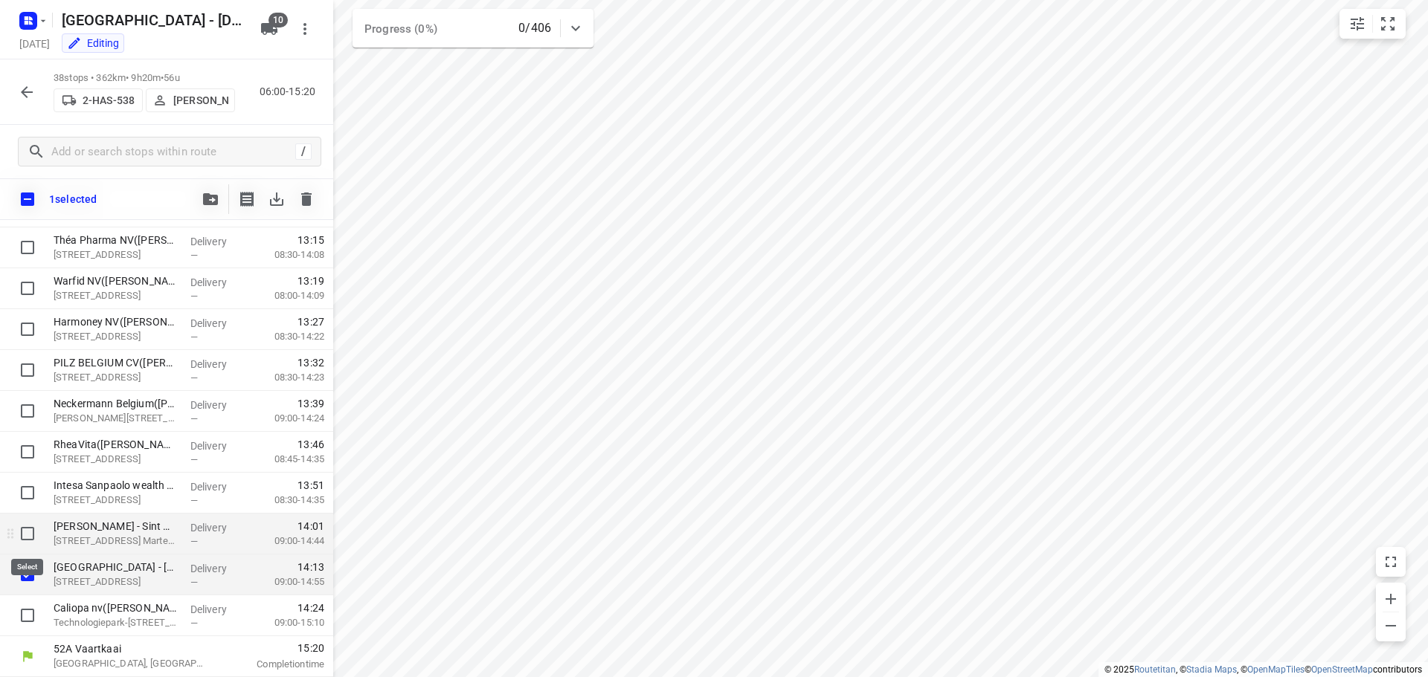
scroll to position [1212, 0]
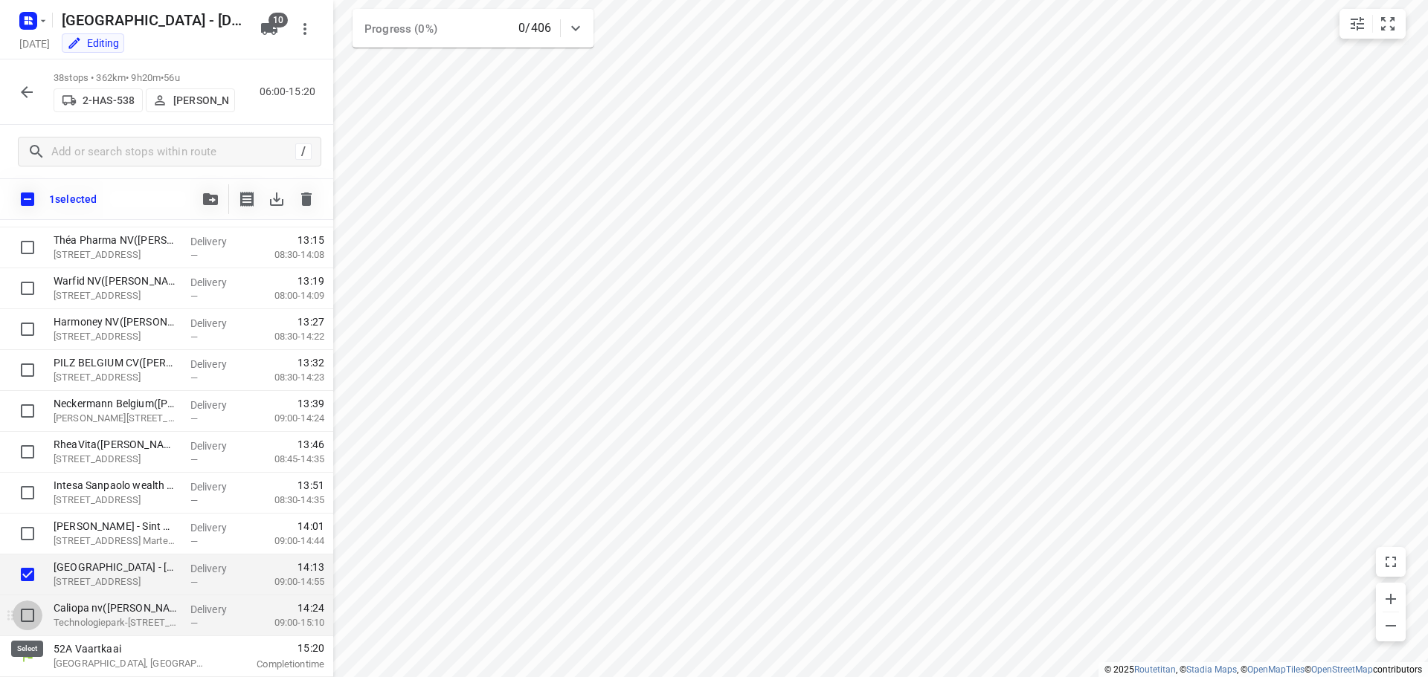
click at [30, 618] on input "checkbox" at bounding box center [28, 616] width 30 height 30
checkbox input "true"
click at [207, 201] on icon "button" at bounding box center [210, 199] width 15 height 12
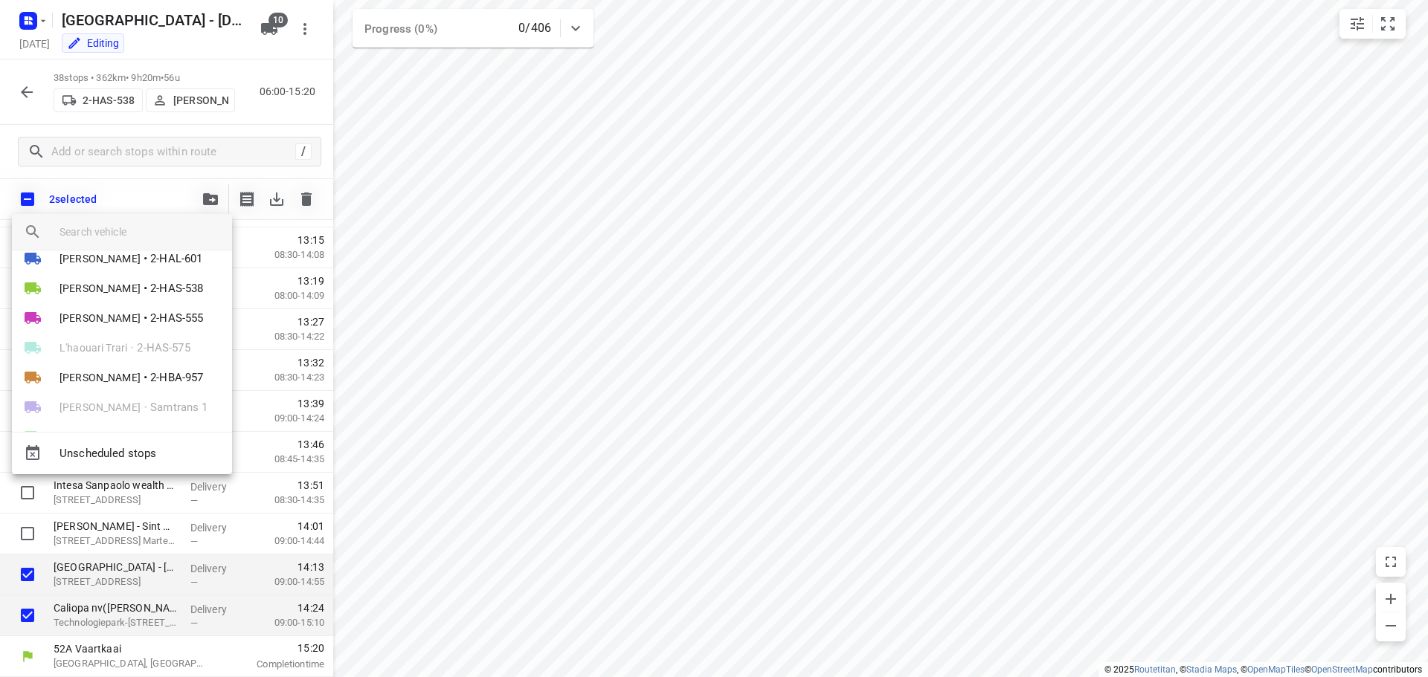
scroll to position [74, 0]
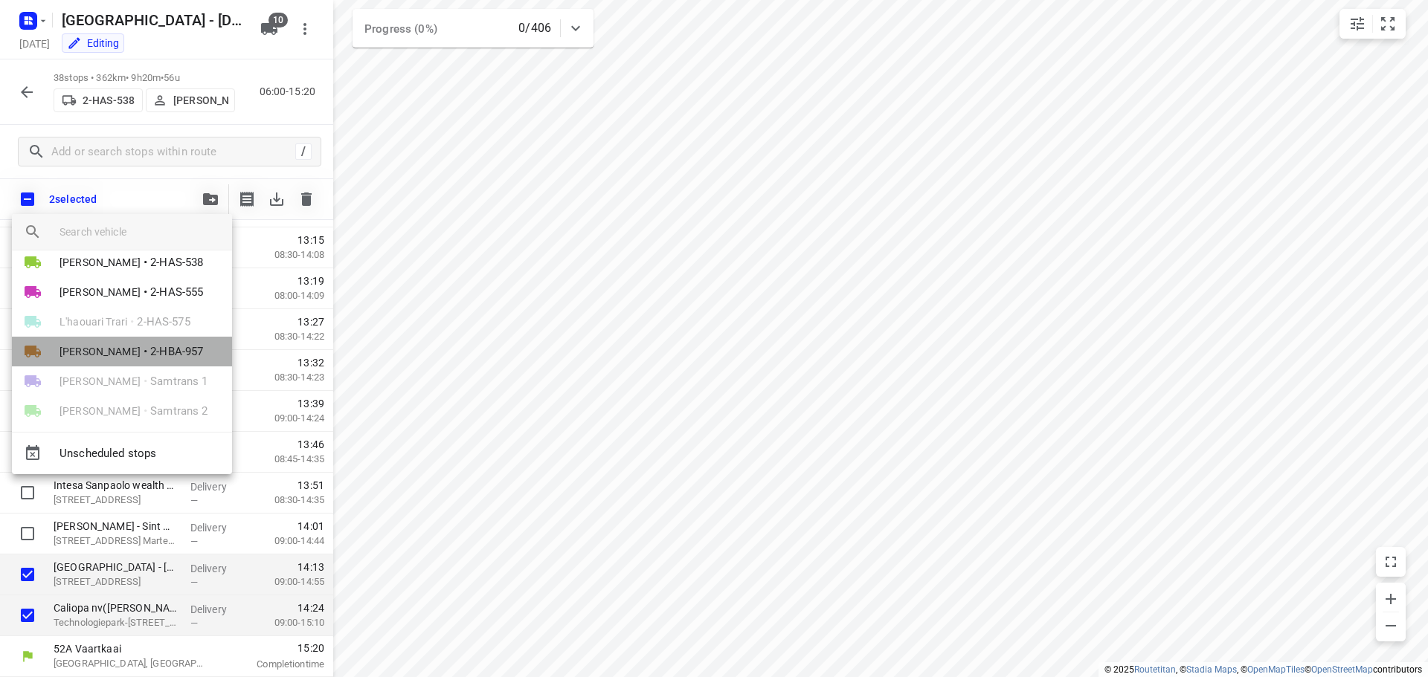
click at [113, 346] on span "[PERSON_NAME]" at bounding box center [99, 351] width 81 height 15
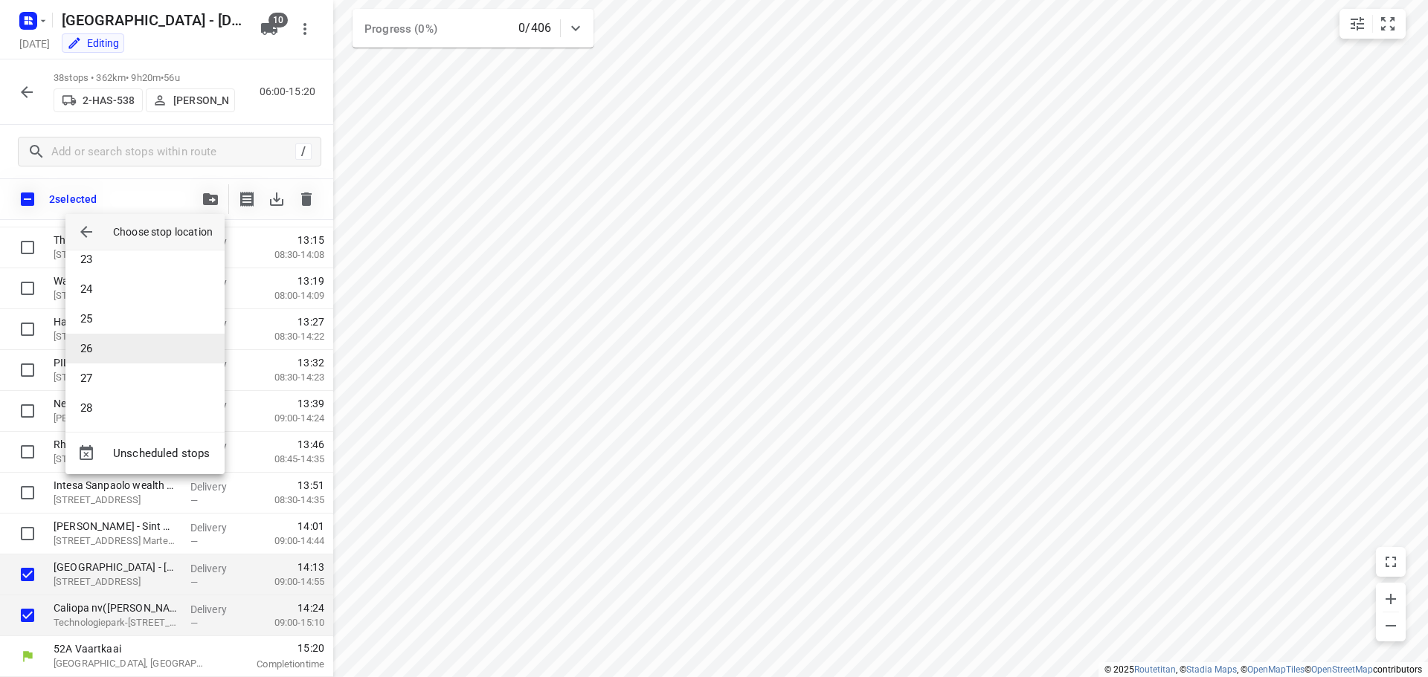
scroll to position [669, 0]
click at [106, 401] on li "28" at bounding box center [144, 405] width 159 height 30
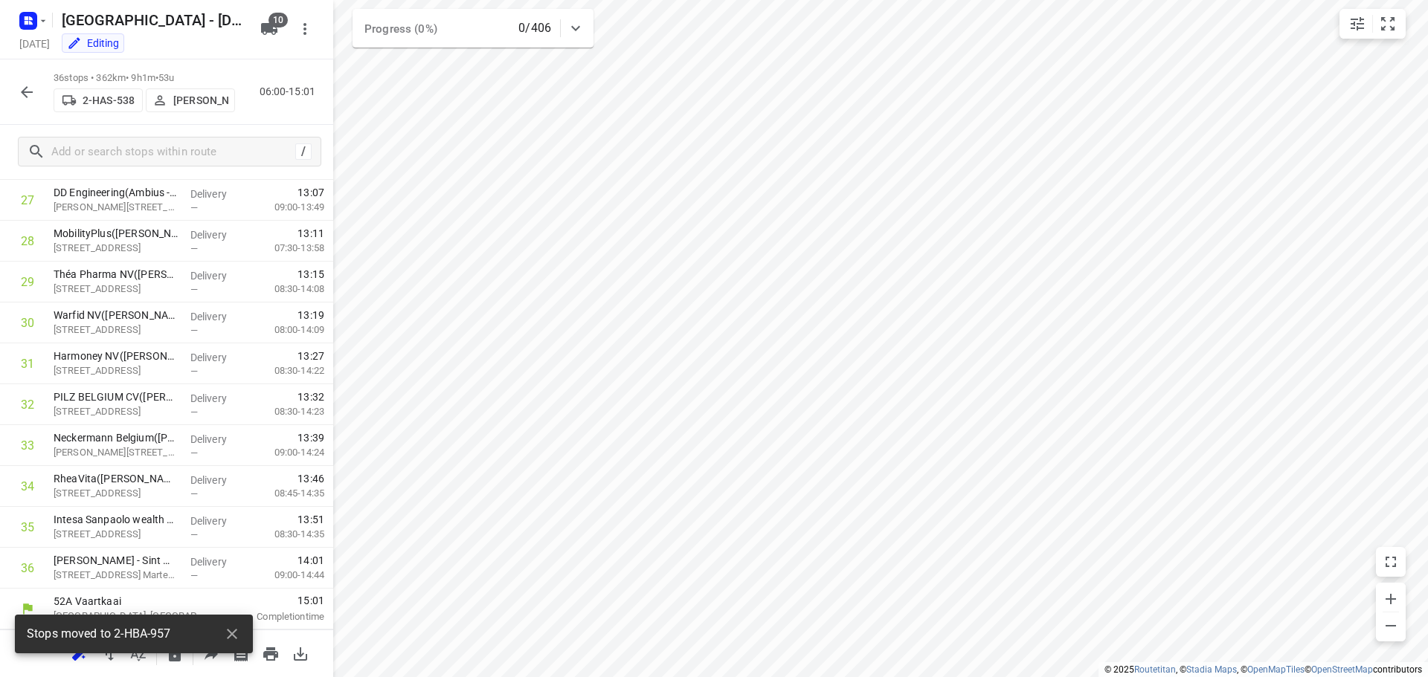
scroll to position [1136, 0]
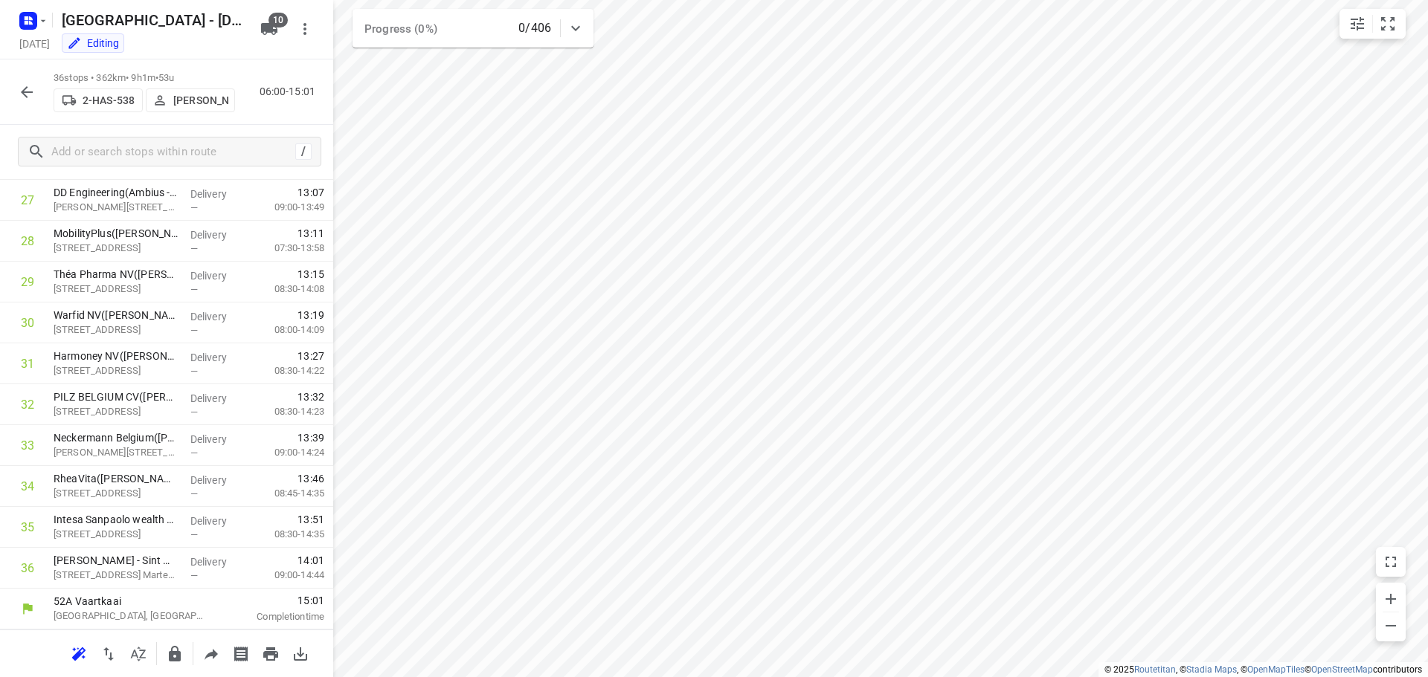
click at [26, 89] on icon "button" at bounding box center [27, 92] width 18 height 18
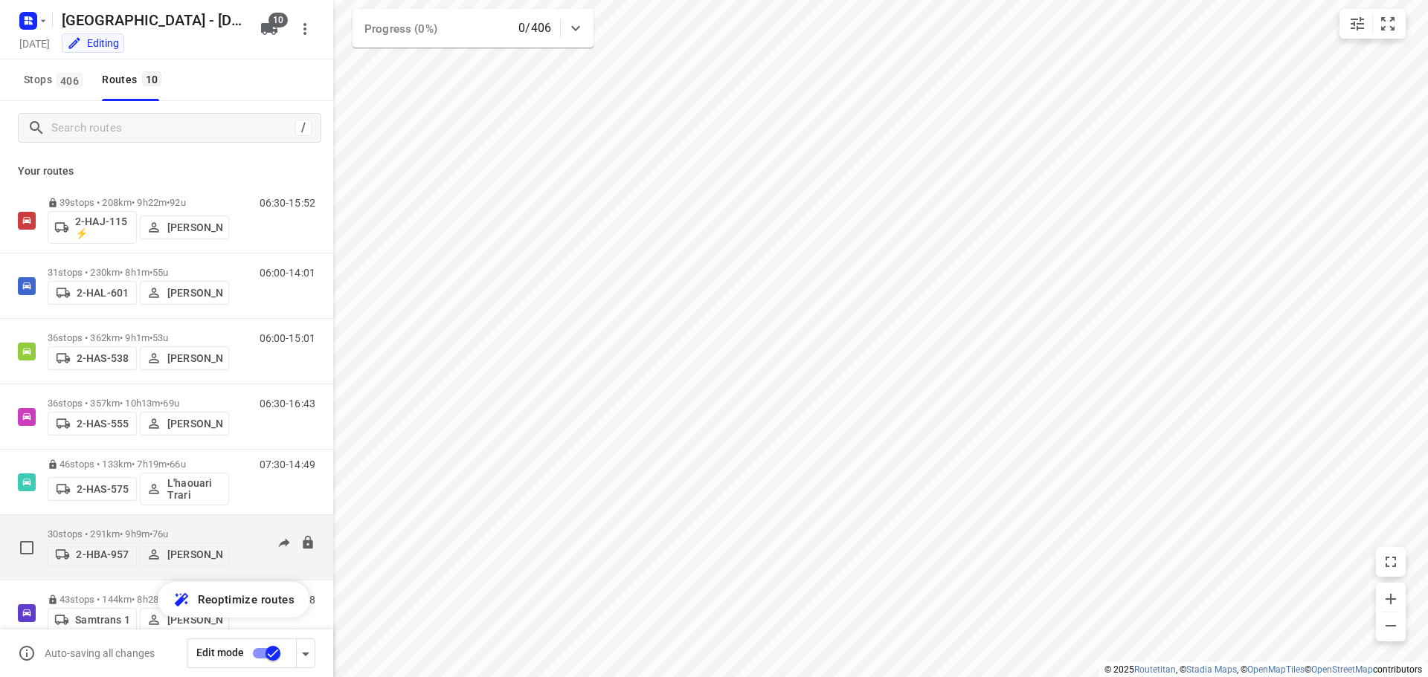
click at [112, 529] on p "30 stops • 291km • 9h9m • 76u" at bounding box center [138, 534] width 181 height 11
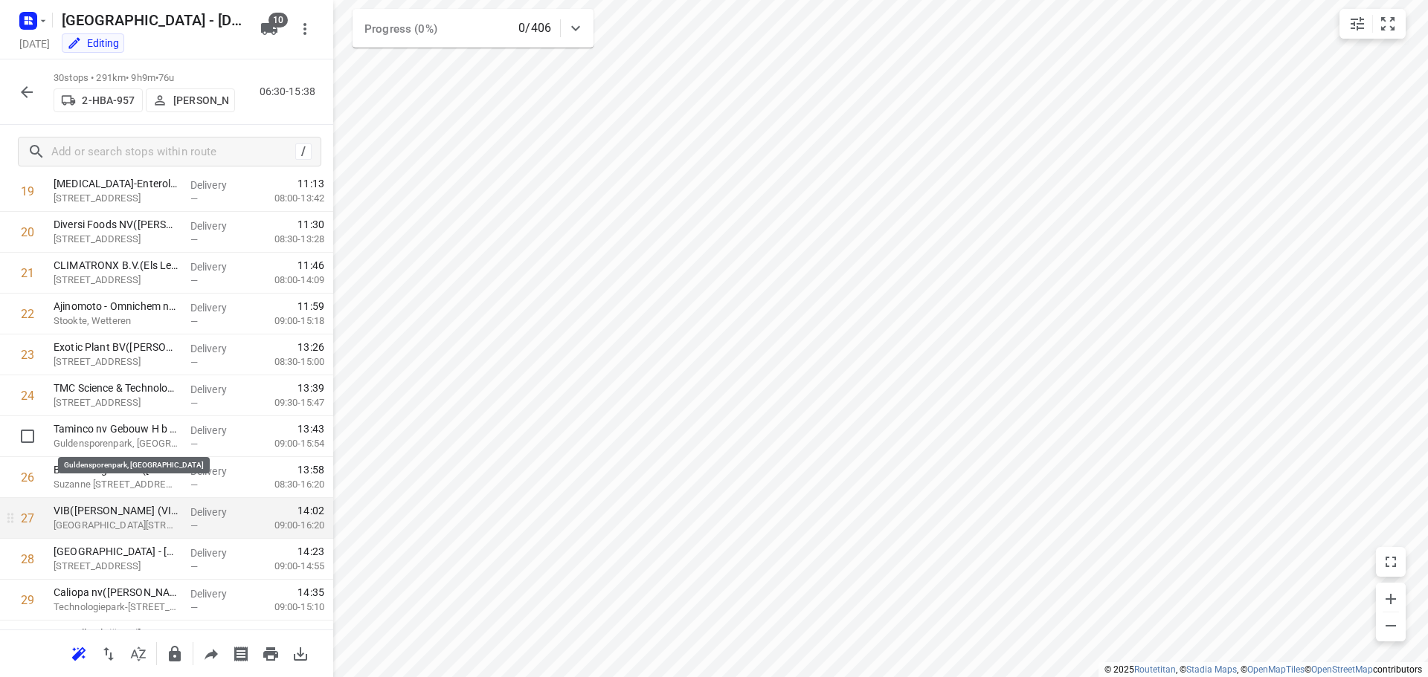
scroll to position [891, 0]
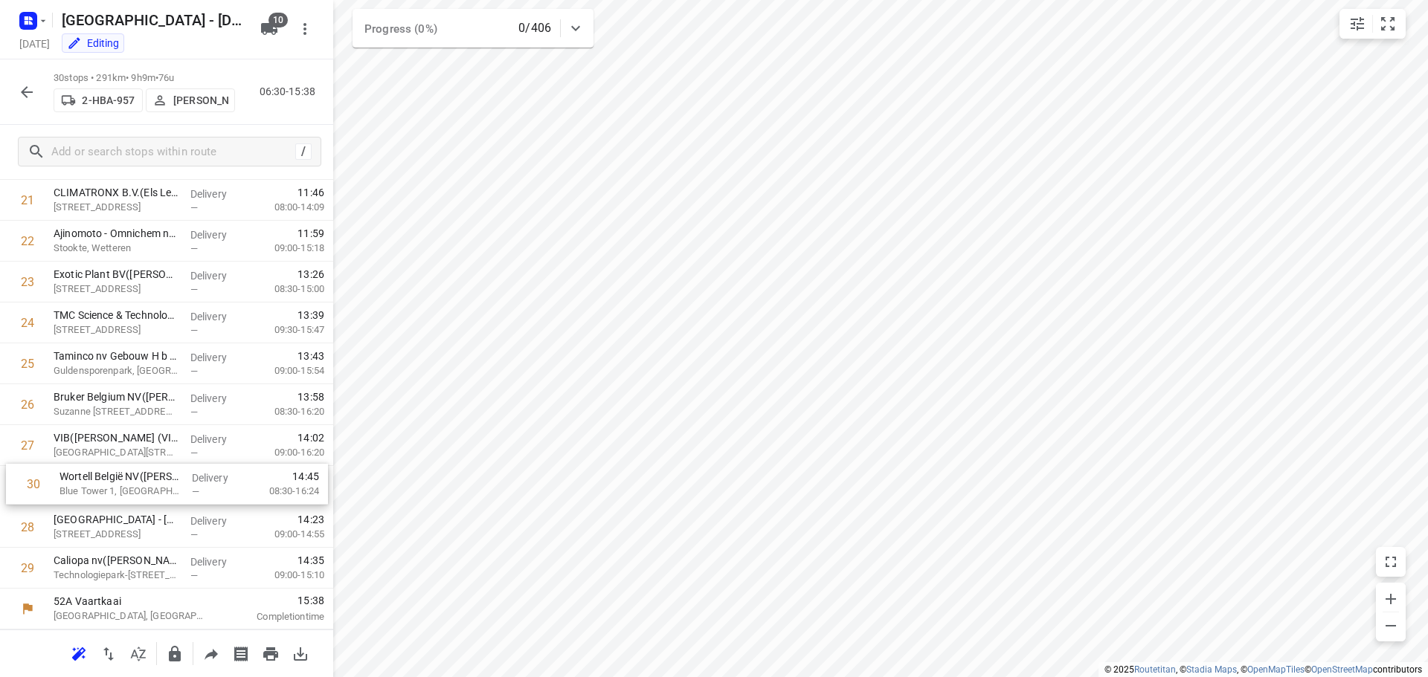
drag, startPoint x: 105, startPoint y: 570, endPoint x: 113, endPoint y: 481, distance: 89.6
drag, startPoint x: 122, startPoint y: 572, endPoint x: 129, endPoint y: 528, distance: 44.5
drag, startPoint x: 92, startPoint y: 572, endPoint x: 93, endPoint y: 523, distance: 49.8
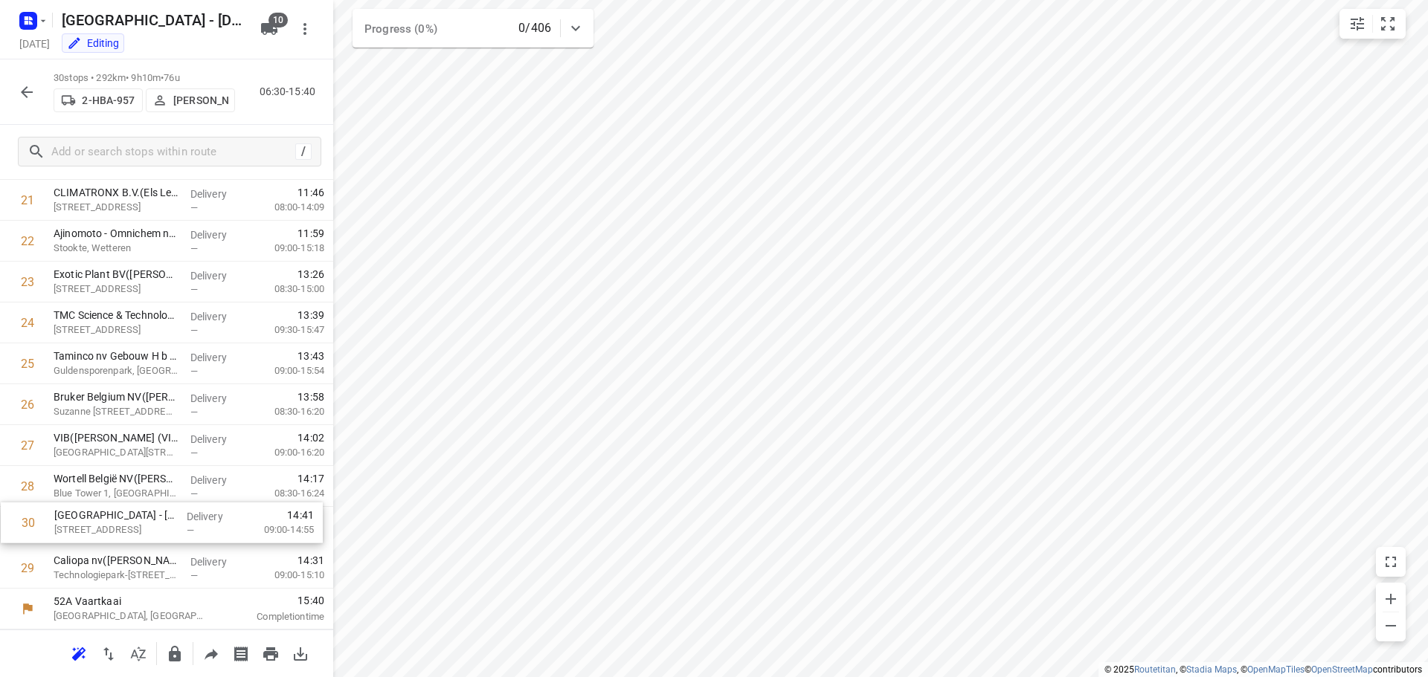
click at [29, 93] on icon "button" at bounding box center [27, 92] width 18 height 18
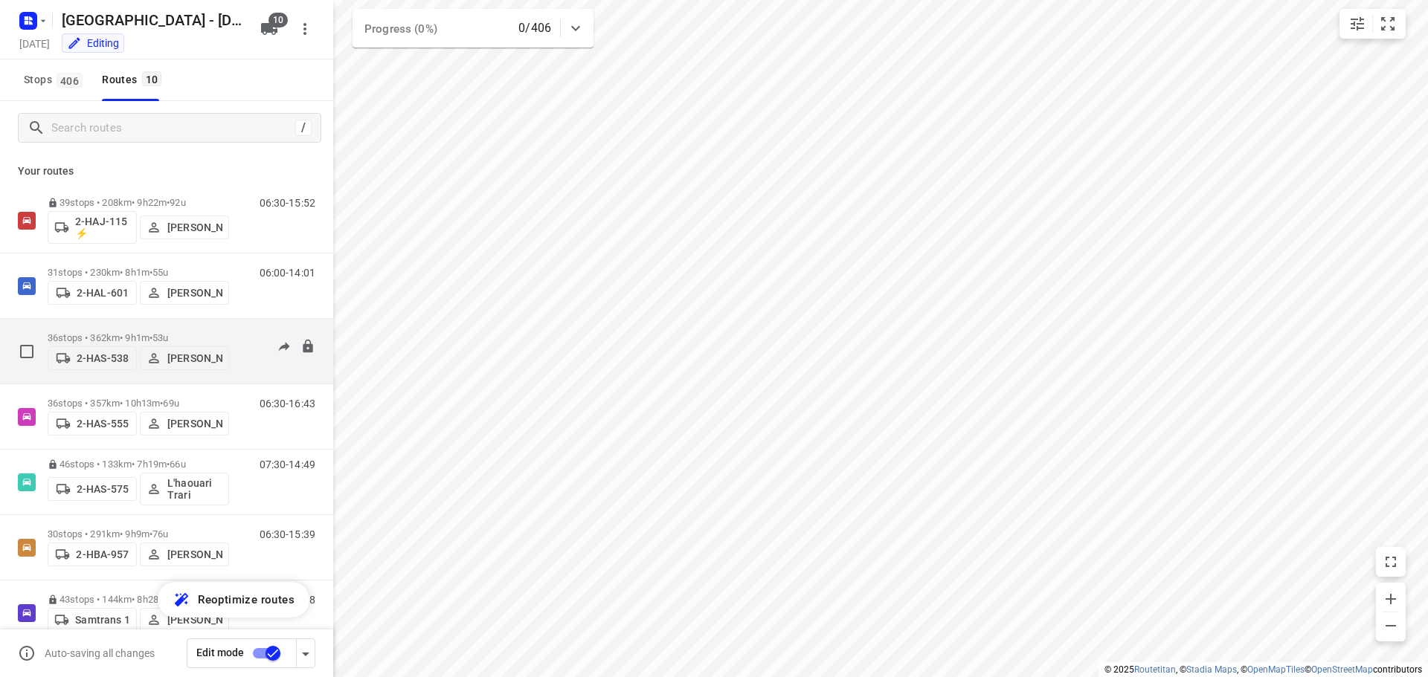
click at [105, 326] on div "36 stops • 362km • 9h1m • 53u 2-HAS-538 [PERSON_NAME]" at bounding box center [138, 351] width 181 height 53
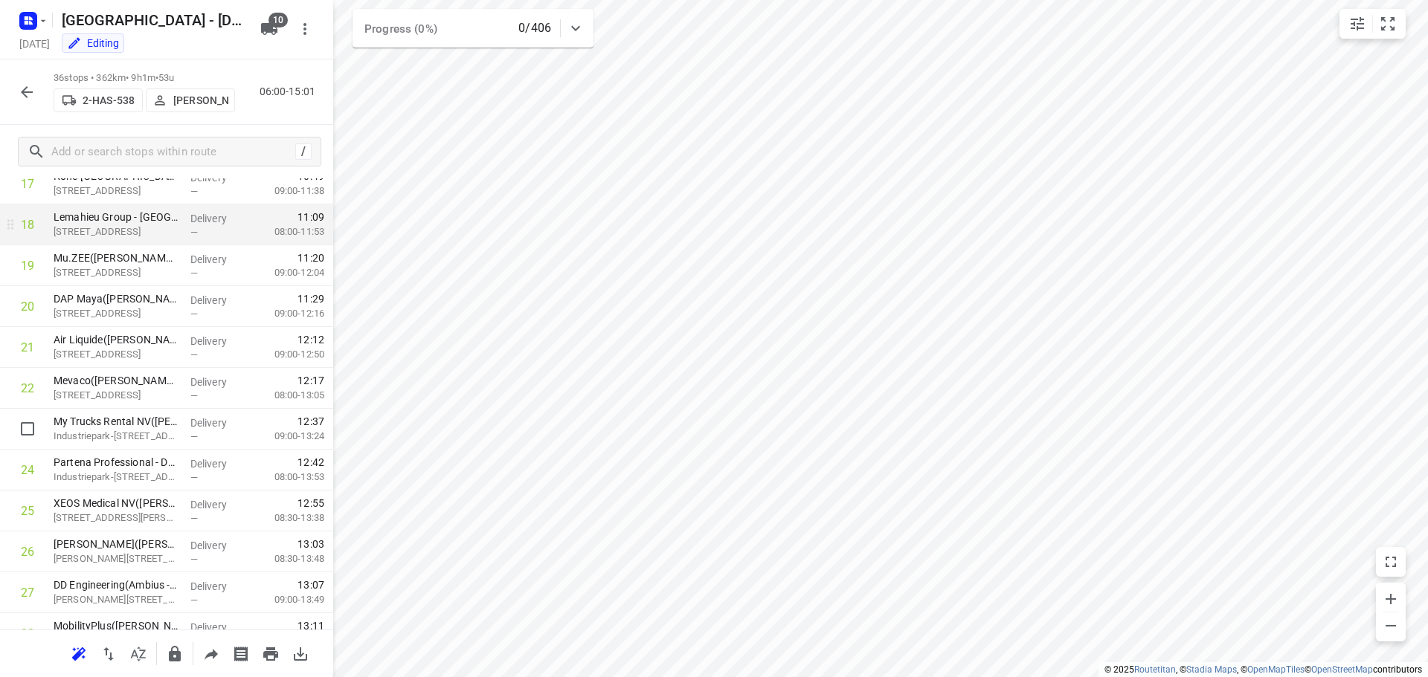
scroll to position [1136, 0]
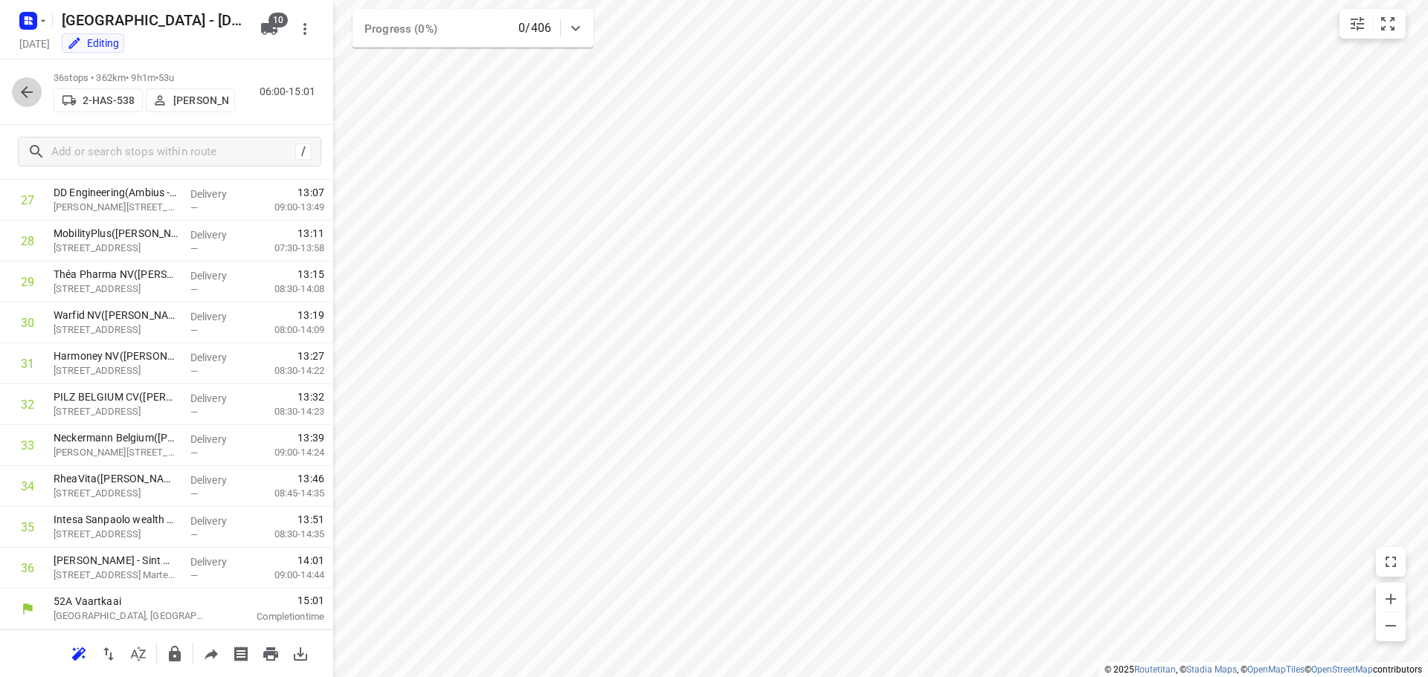
click at [35, 90] on icon "button" at bounding box center [27, 92] width 18 height 18
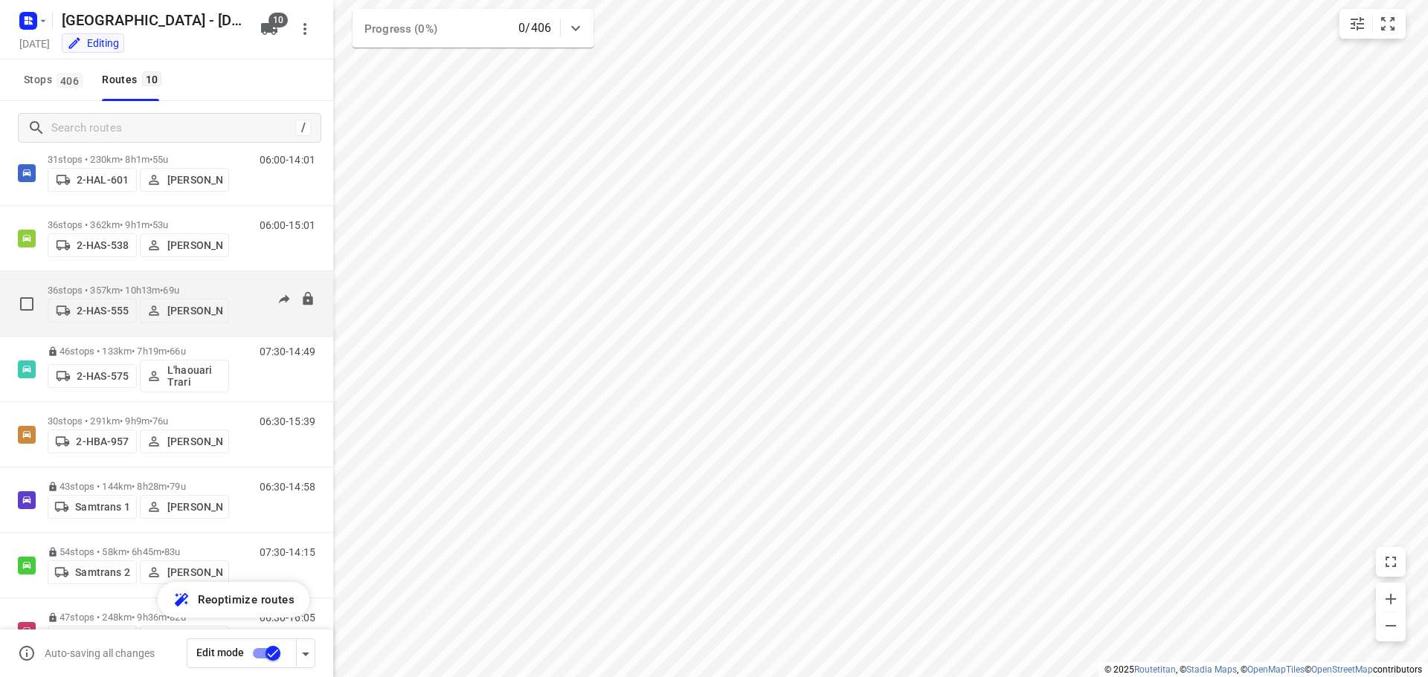
scroll to position [228, 0]
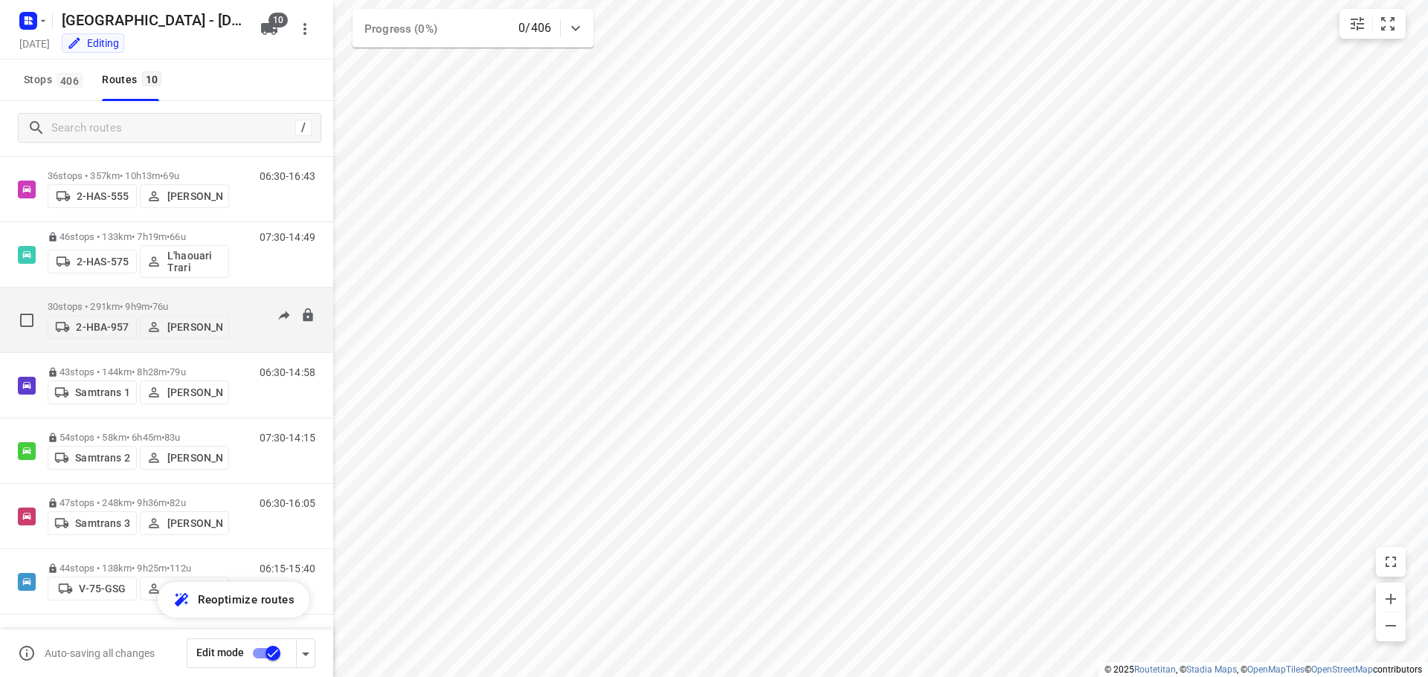
click at [109, 301] on p "30 stops • 291km • 9h9m • 76u" at bounding box center [138, 306] width 181 height 11
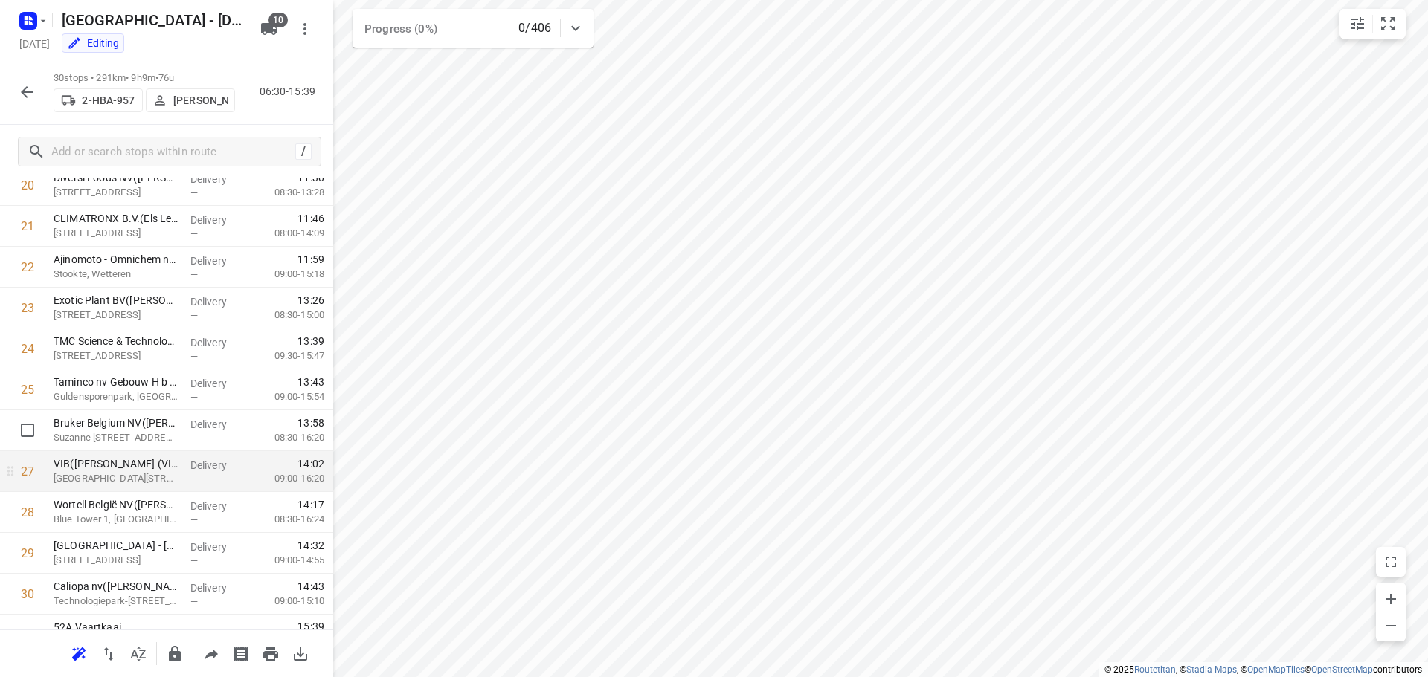
scroll to position [891, 0]
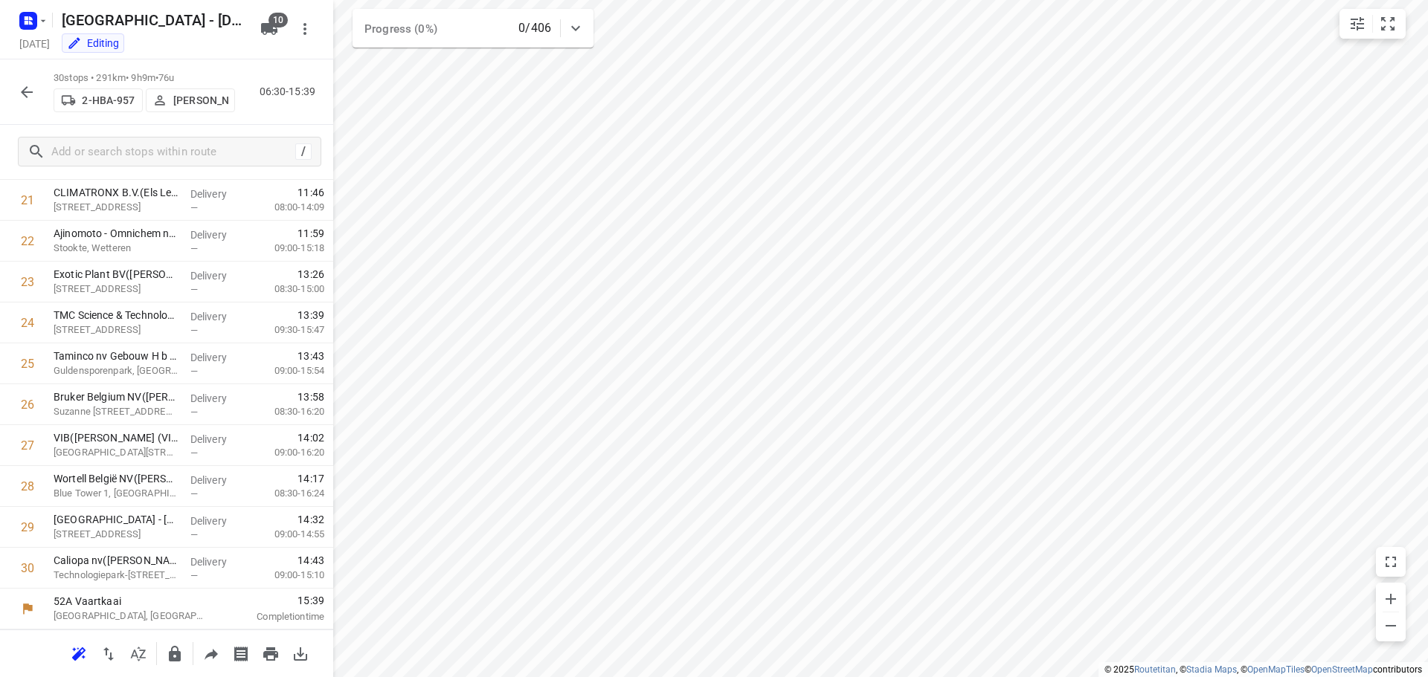
click at [25, 94] on icon "button" at bounding box center [27, 92] width 12 height 12
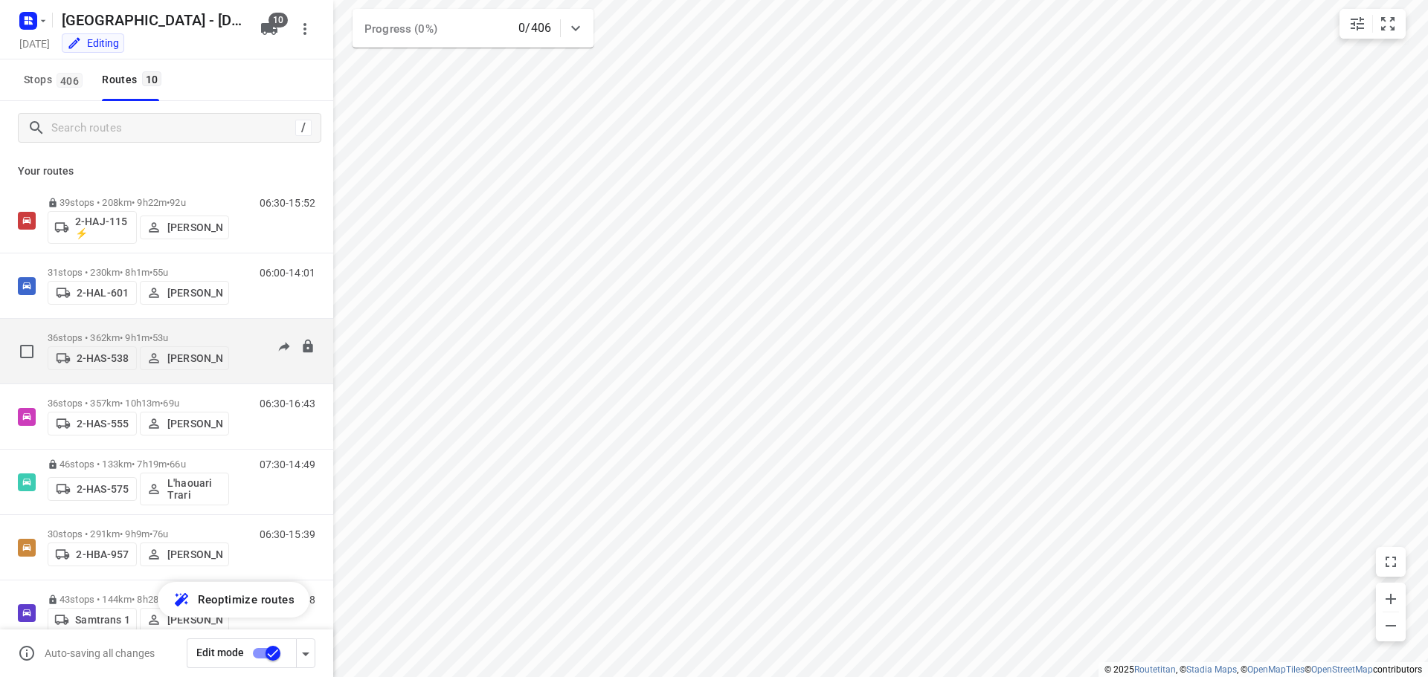
scroll to position [74, 0]
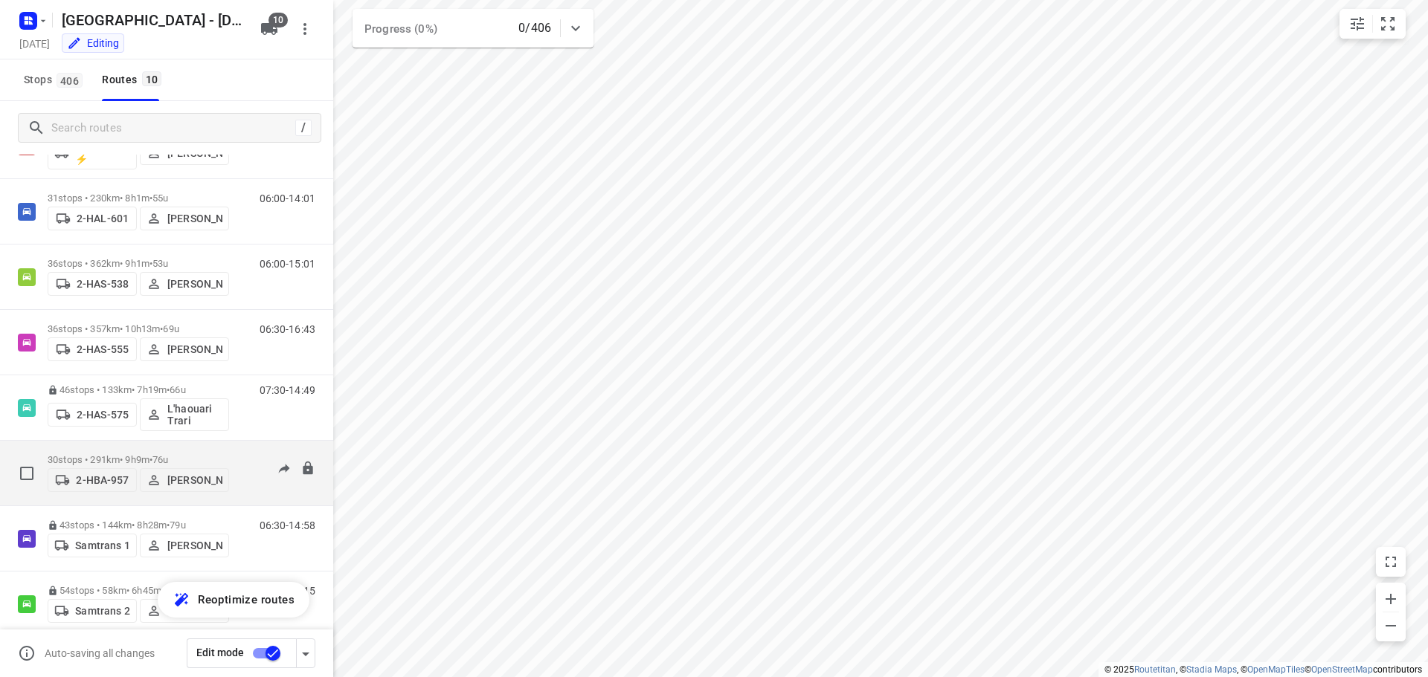
click at [109, 449] on div "30 stops • 291km • 9h9m • 76u 2-HBA-957 [PERSON_NAME]" at bounding box center [138, 473] width 181 height 53
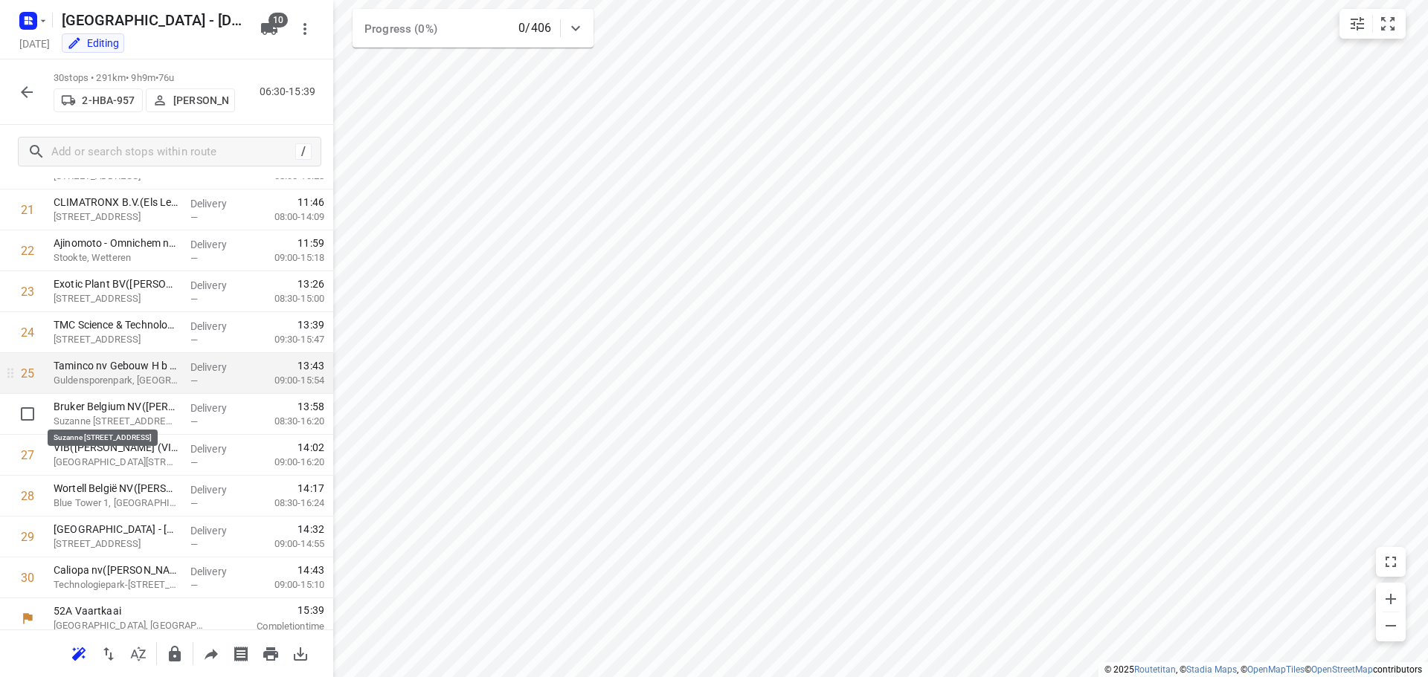
scroll to position [891, 0]
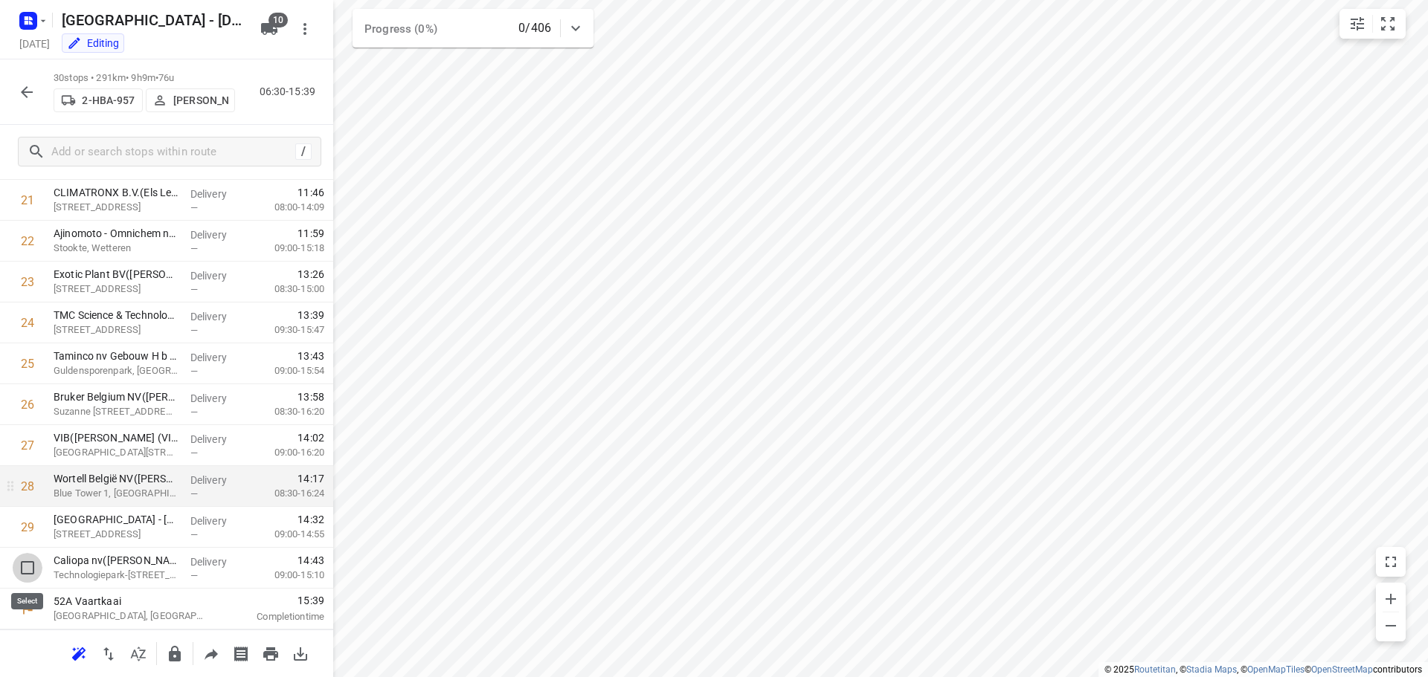
drag, startPoint x: 25, startPoint y: 567, endPoint x: 21, endPoint y: 549, distance: 18.4
click at [24, 565] on input "checkbox" at bounding box center [28, 568] width 30 height 30
checkbox input "true"
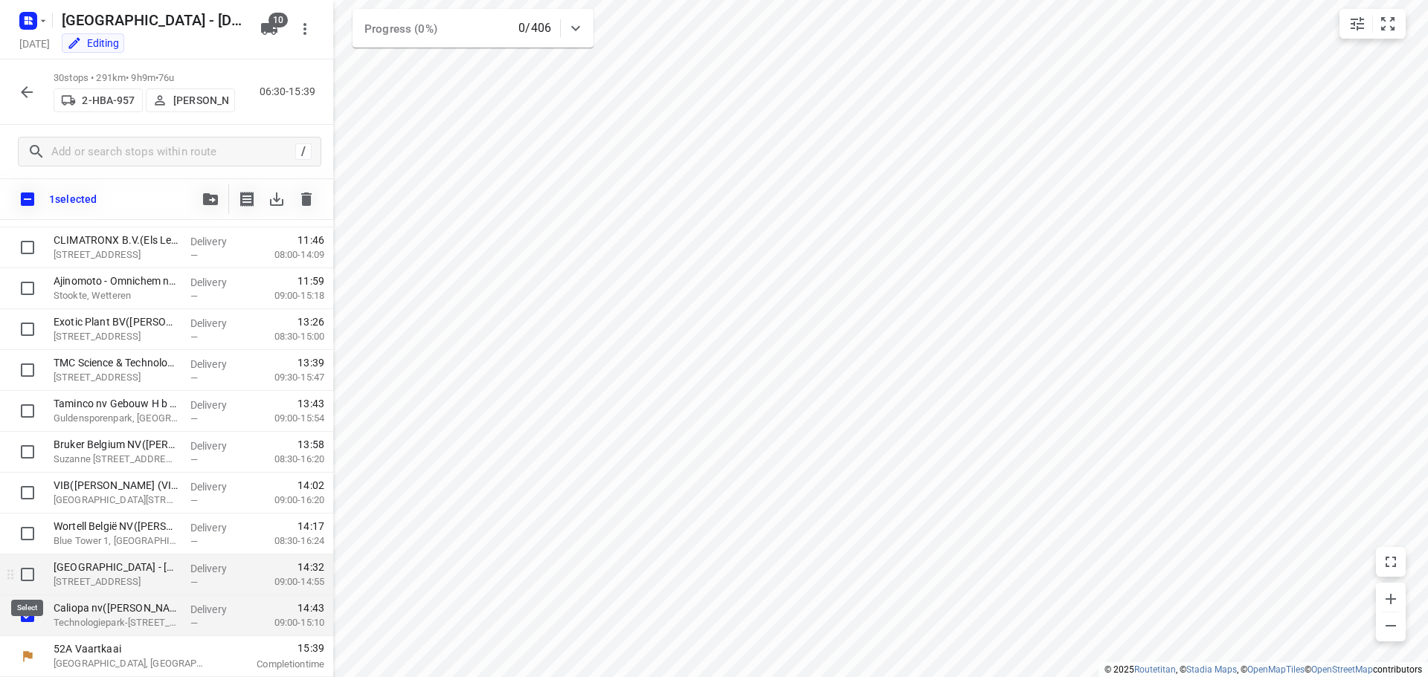
click at [28, 570] on input "checkbox" at bounding box center [28, 575] width 30 height 30
checkbox input "true"
click at [206, 196] on icon "button" at bounding box center [210, 199] width 15 height 12
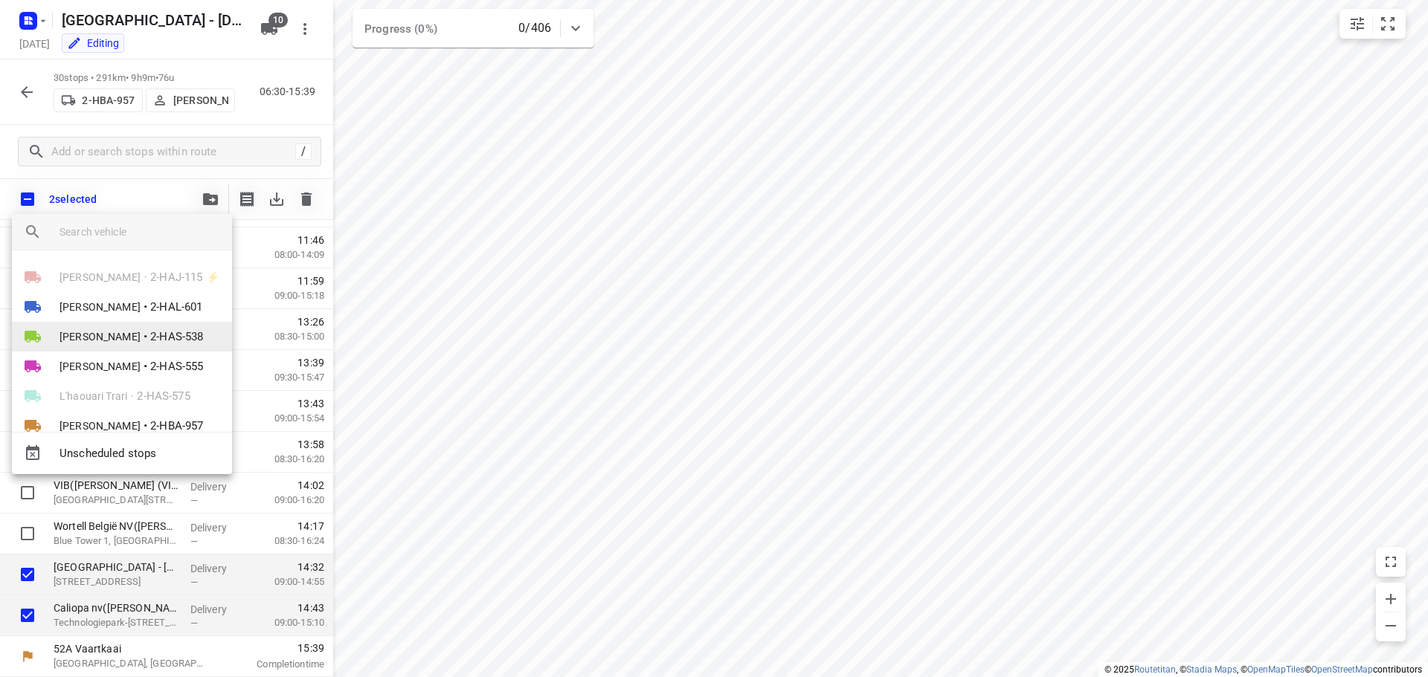
click at [94, 329] on span "[PERSON_NAME]" at bounding box center [99, 336] width 81 height 15
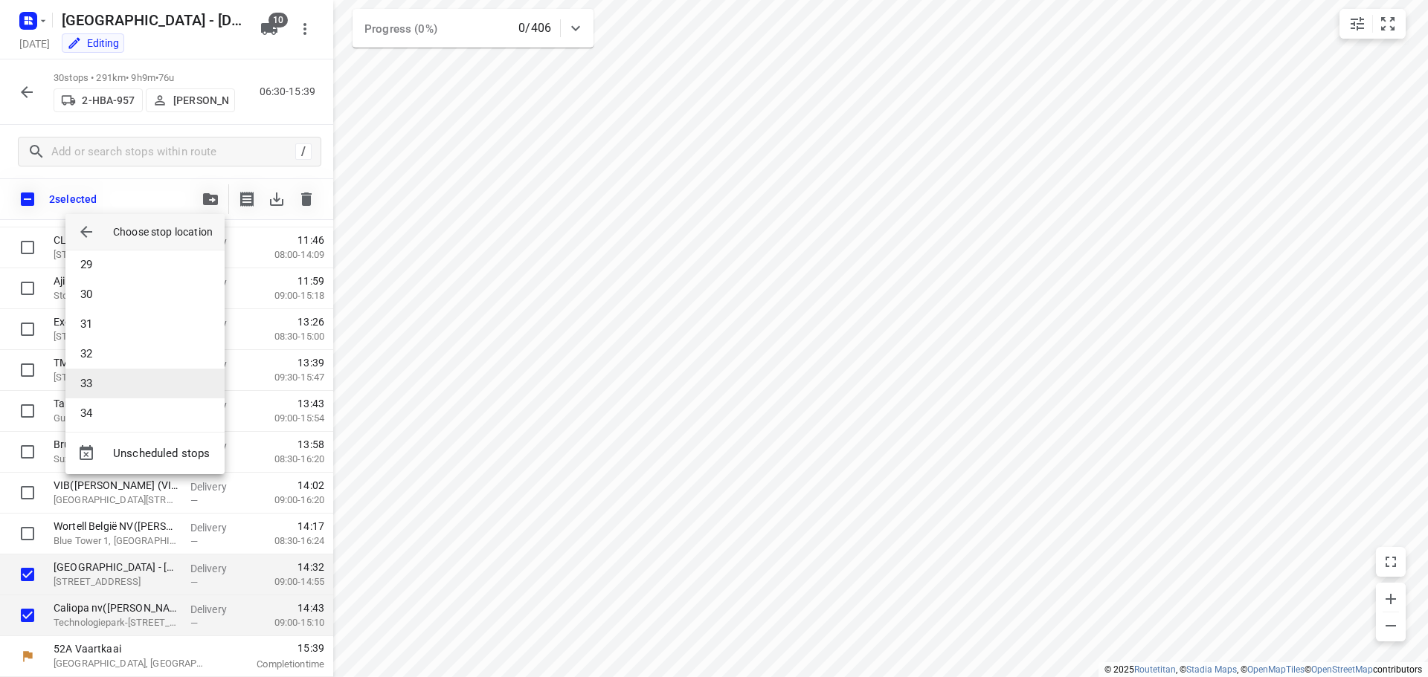
scroll to position [907, 0]
click at [94, 404] on li "36" at bounding box center [144, 405] width 159 height 30
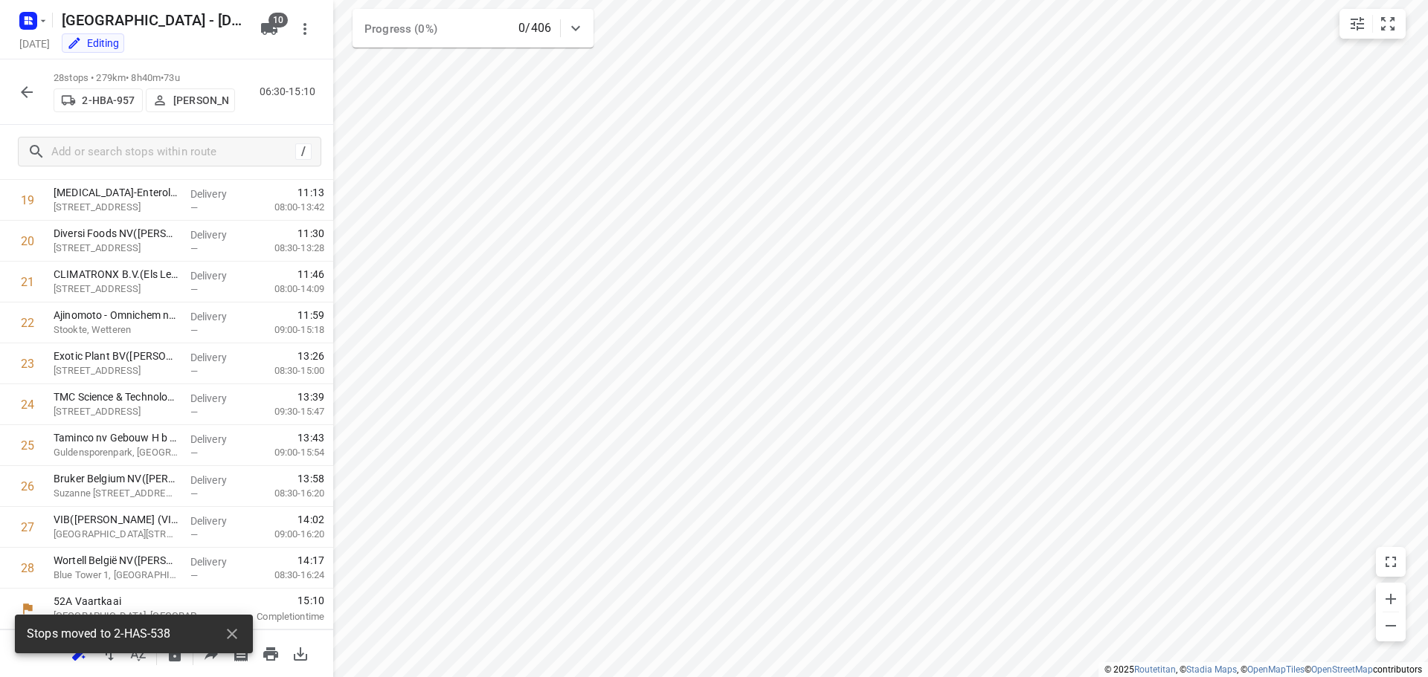
scroll to position [809, 0]
click at [26, 88] on icon "button" at bounding box center [27, 92] width 12 height 12
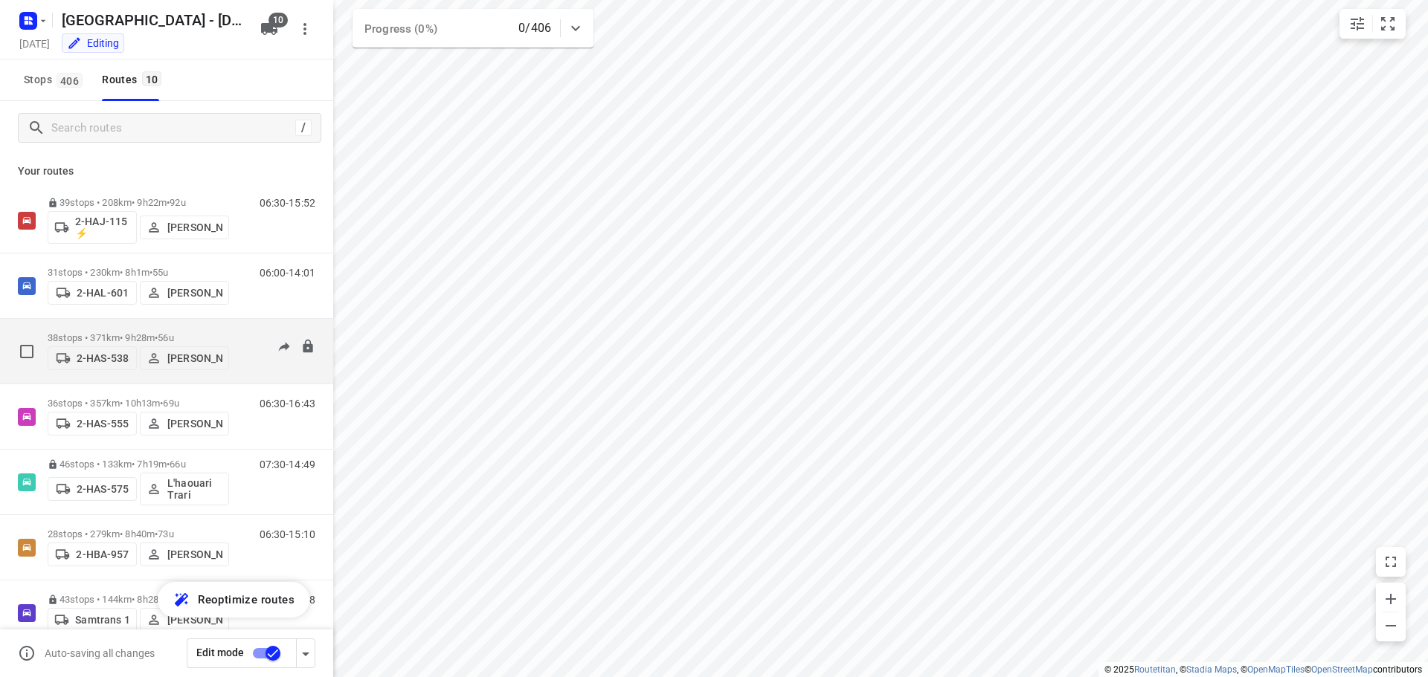
click at [126, 332] on p "38 stops • 371km • 9h28m • 56u" at bounding box center [138, 337] width 181 height 11
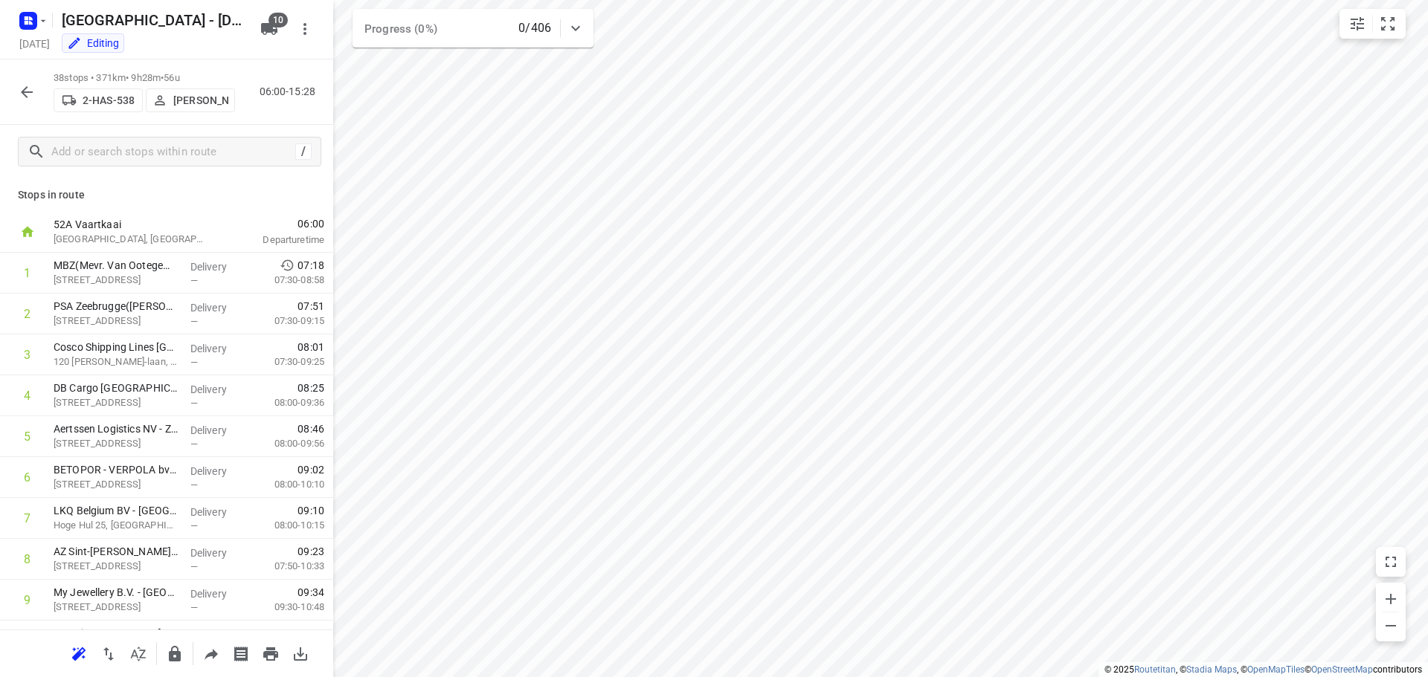
click at [26, 87] on icon "button" at bounding box center [27, 92] width 12 height 12
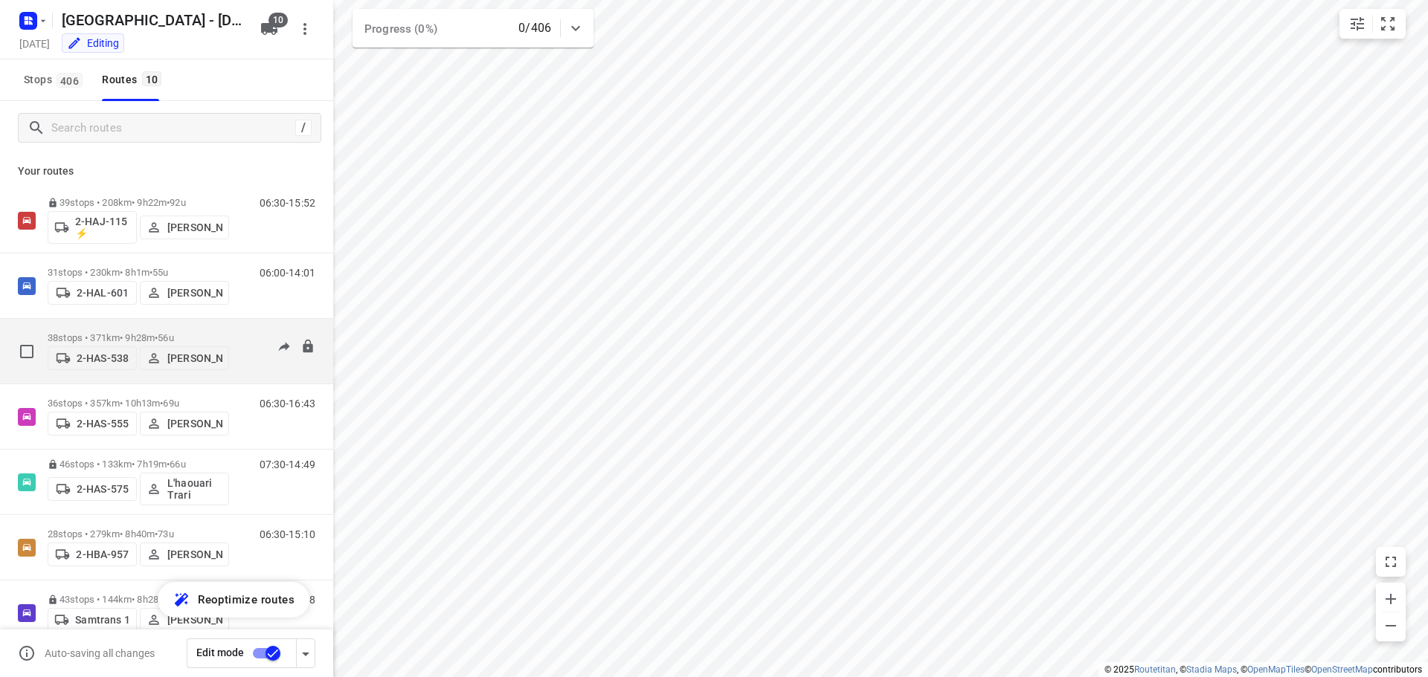
click at [117, 332] on p "38 stops • 371km • 9h28m • 56u" at bounding box center [138, 337] width 181 height 11
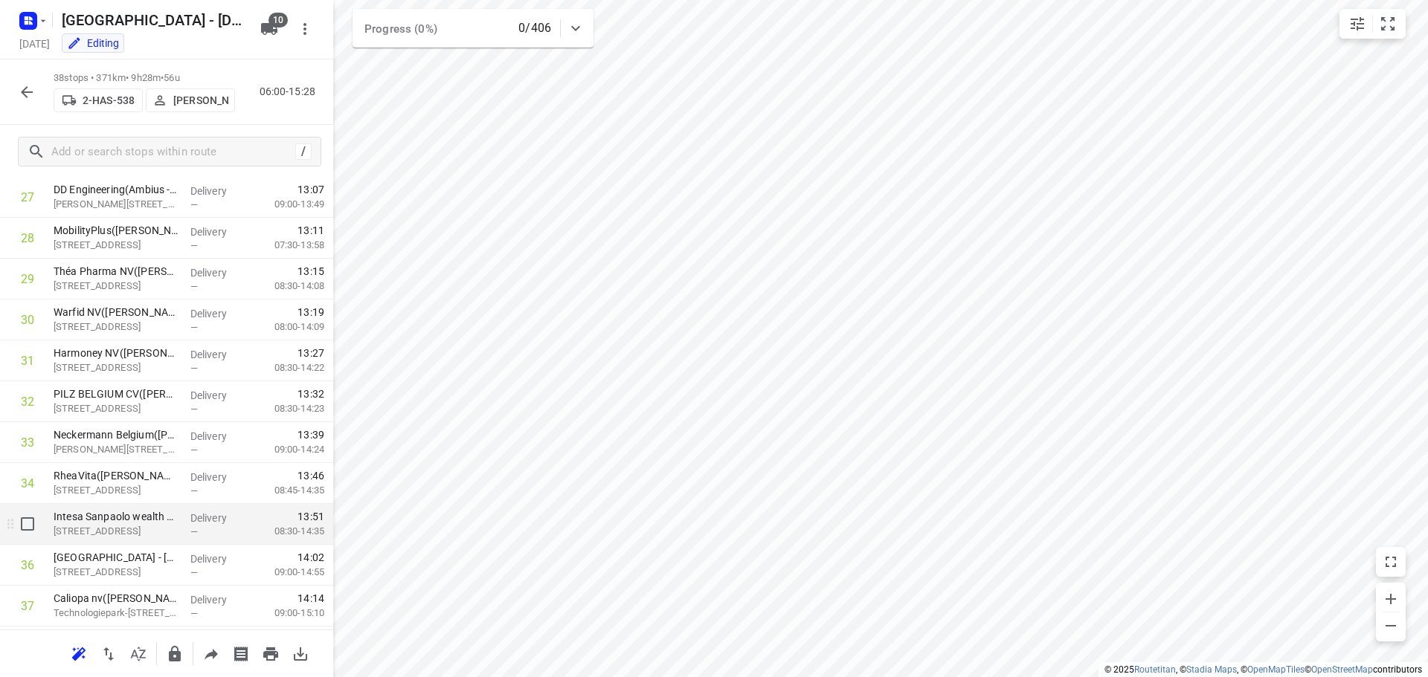
scroll to position [1218, 0]
drag, startPoint x: 88, startPoint y: 570, endPoint x: 93, endPoint y: 485, distance: 84.9
